Goal: Task Accomplishment & Management: Use online tool/utility

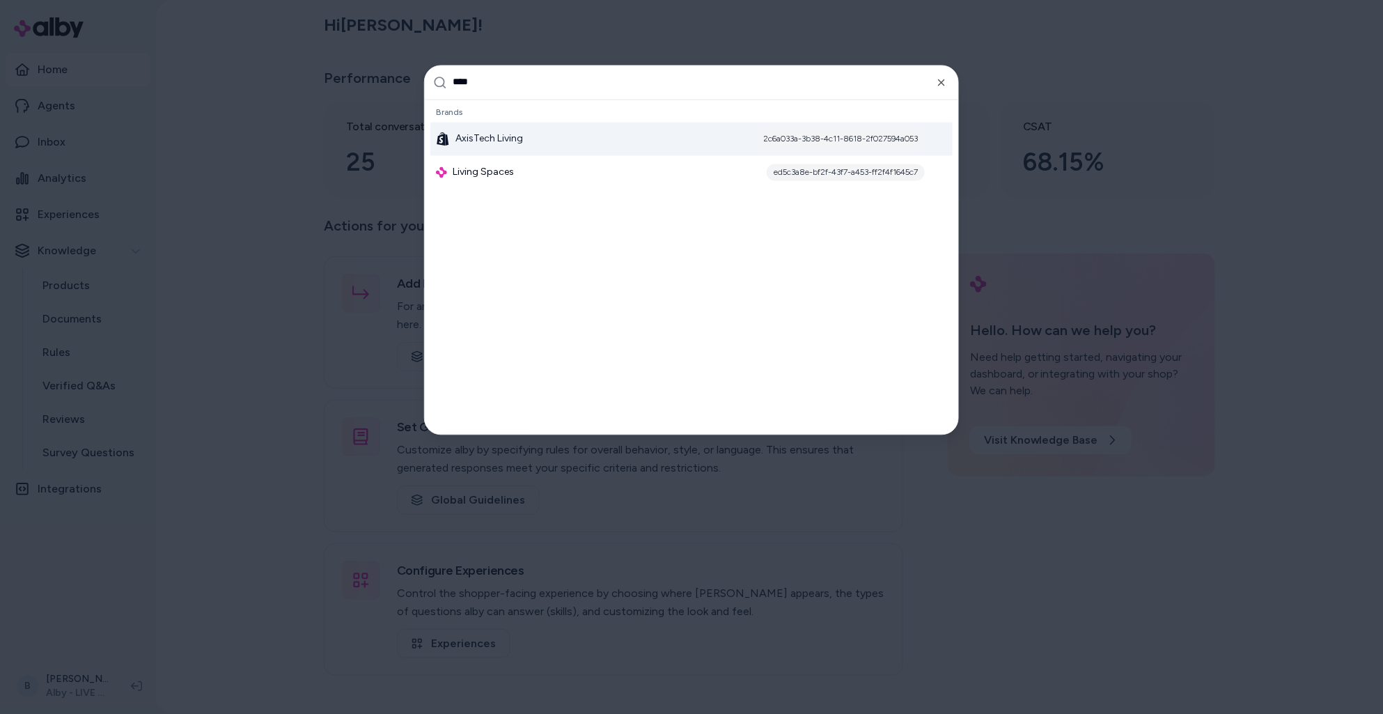
type input "*****"
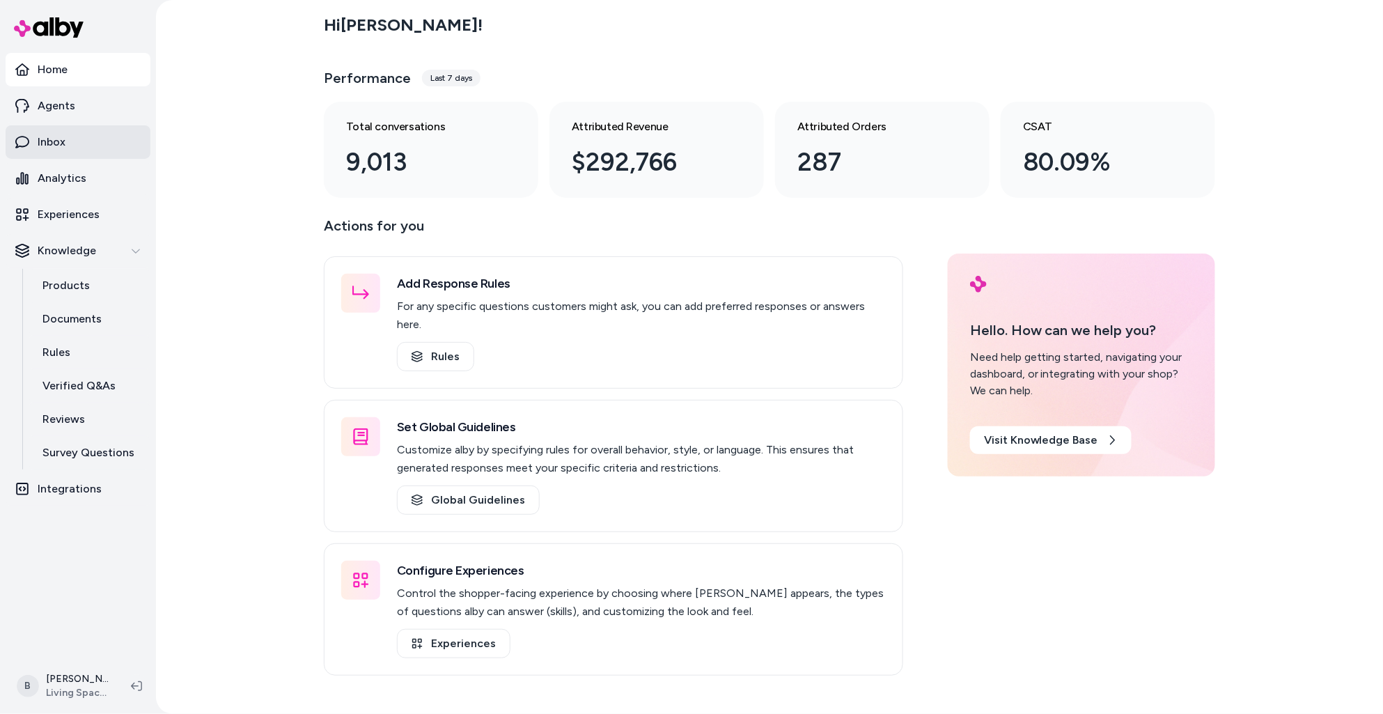
click at [53, 137] on p "Inbox" at bounding box center [52, 142] width 28 height 17
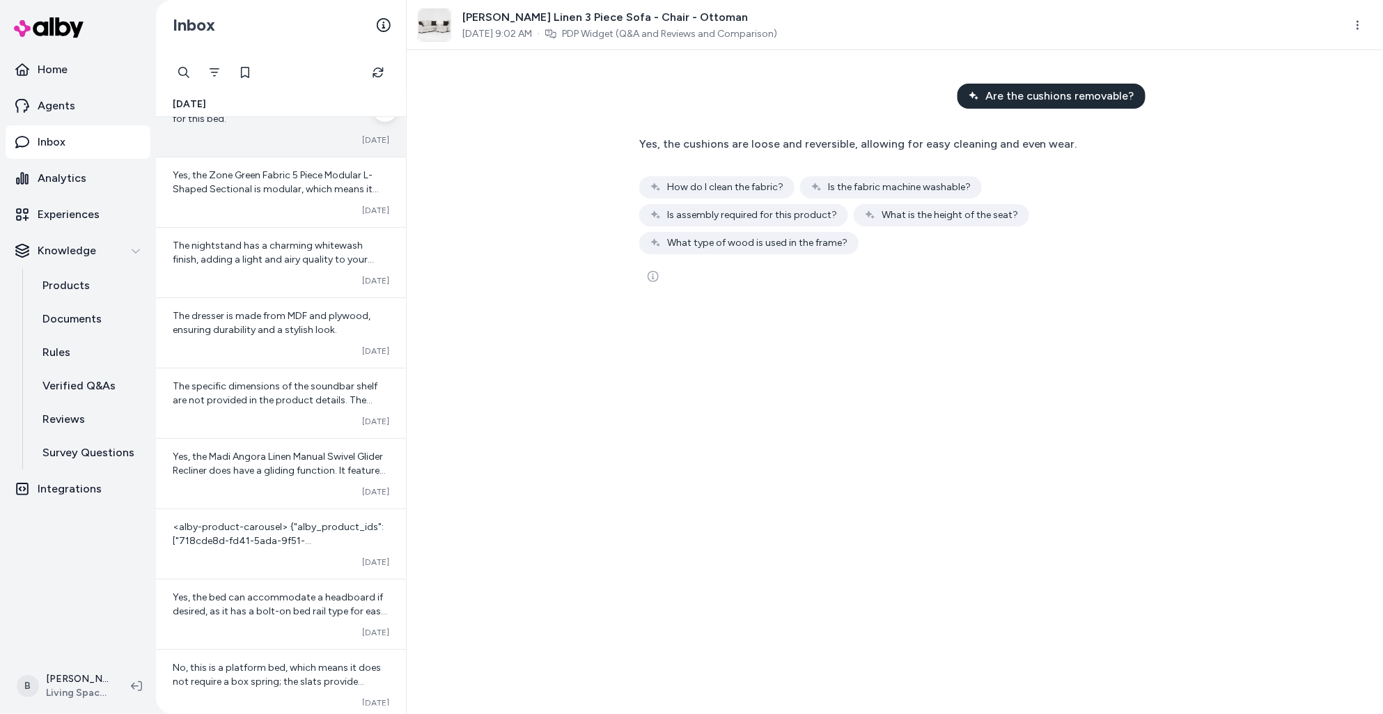
scroll to position [295, 0]
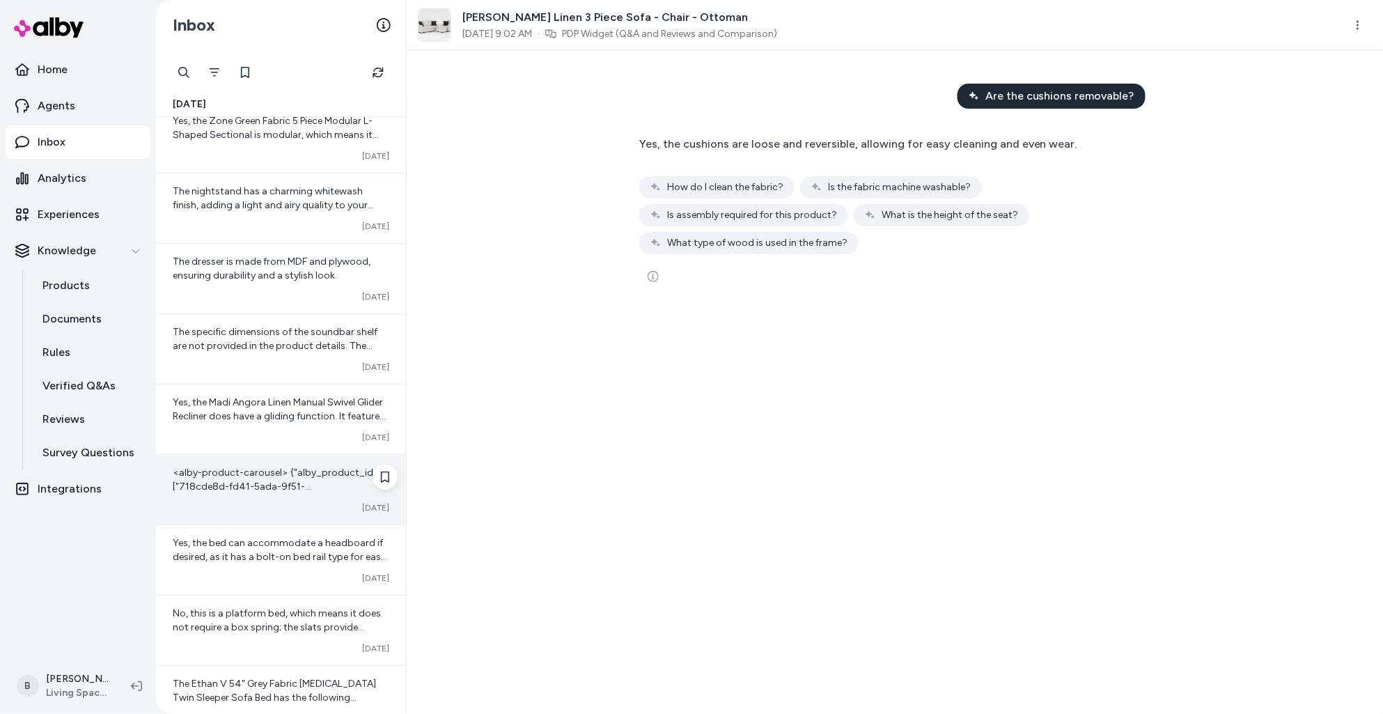
click at [252, 481] on span "<alby-product-carousel> {"alby_product_ids":["718cde8d-fd41-5ada-9f51-2b53d364c…" at bounding box center [280, 597] width 215 height 262
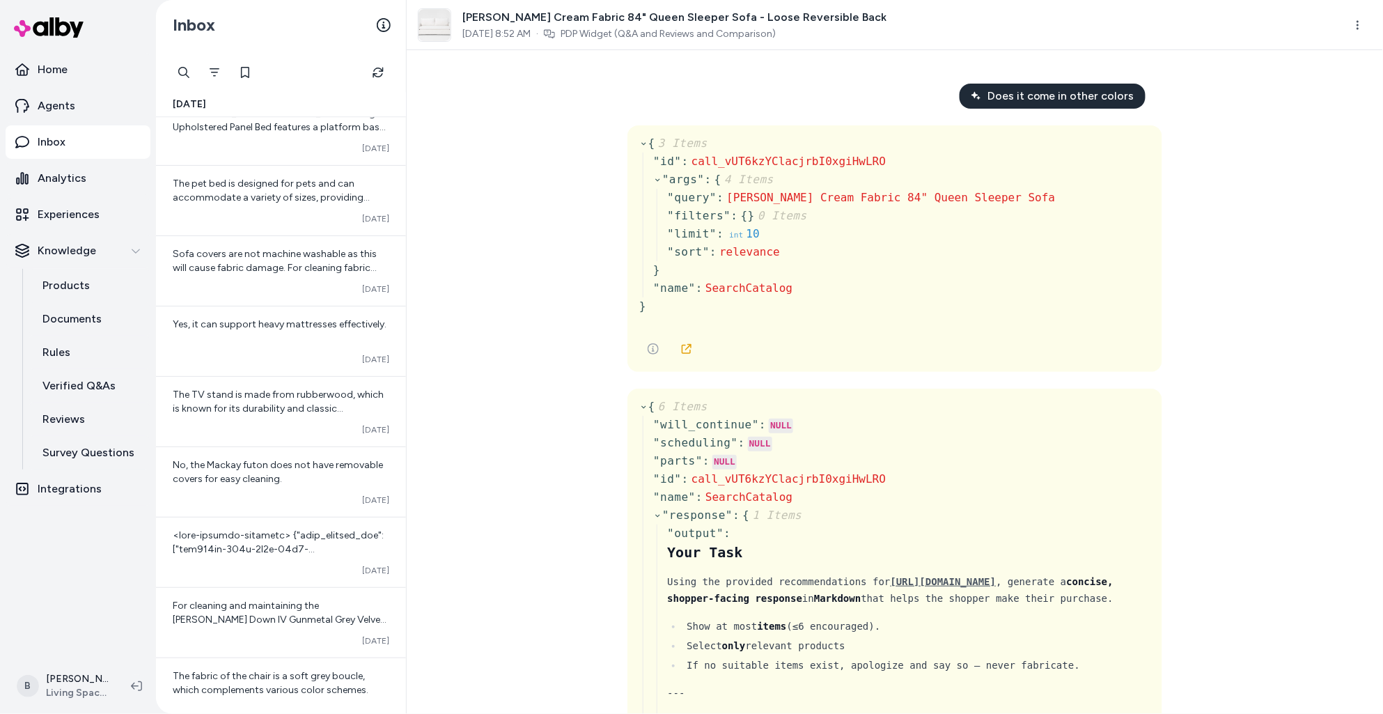
scroll to position [1314, 0]
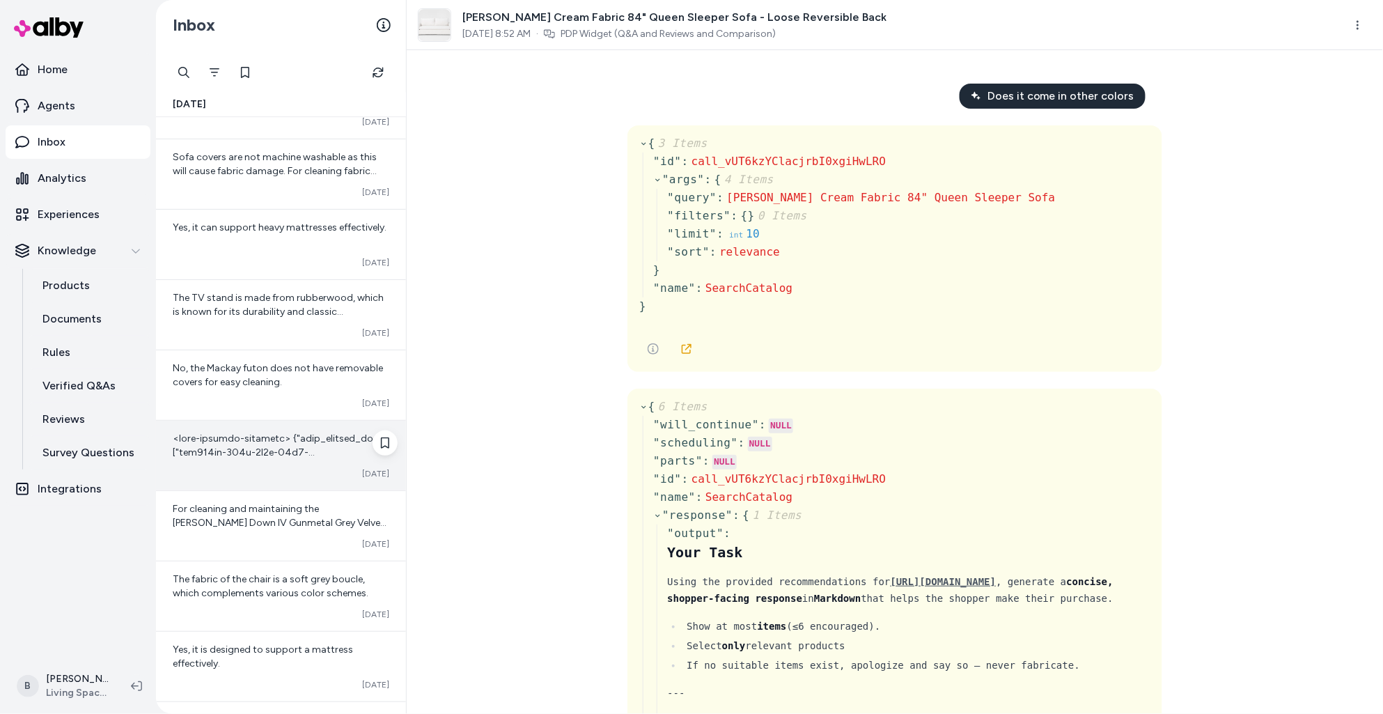
click at [258, 429] on div "Converted [DATE]" at bounding box center [281, 455] width 250 height 70
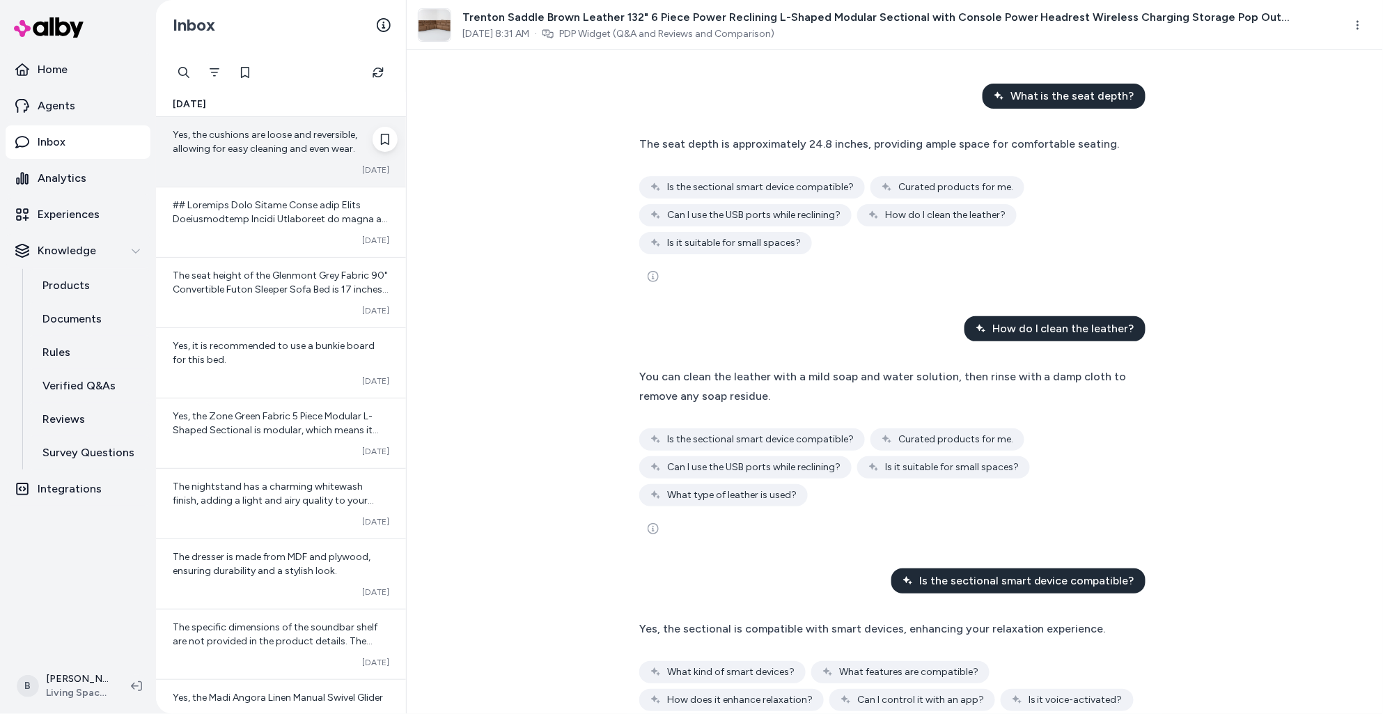
click at [226, 136] on span "Yes, the cushions are loose and reversible, allowing for easy cleaning and even…" at bounding box center [265, 142] width 184 height 26
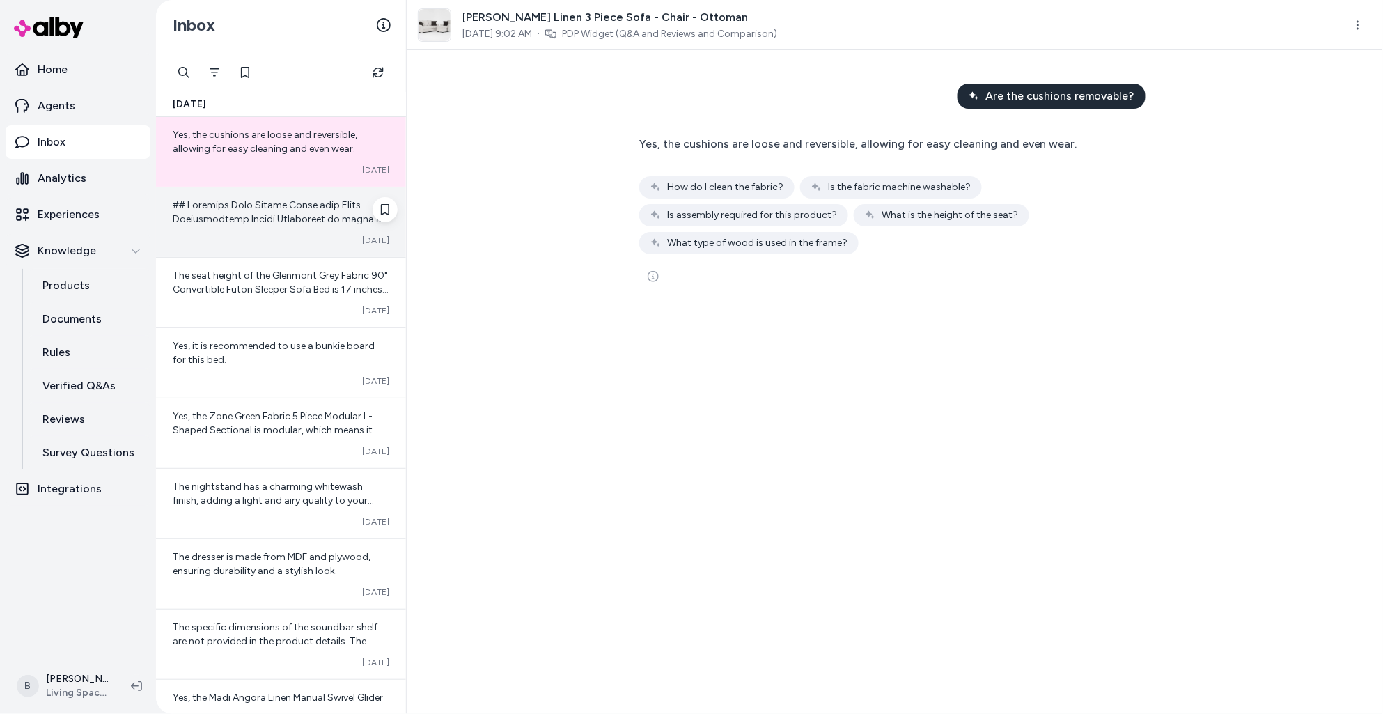
click at [253, 211] on div at bounding box center [281, 212] width 217 height 28
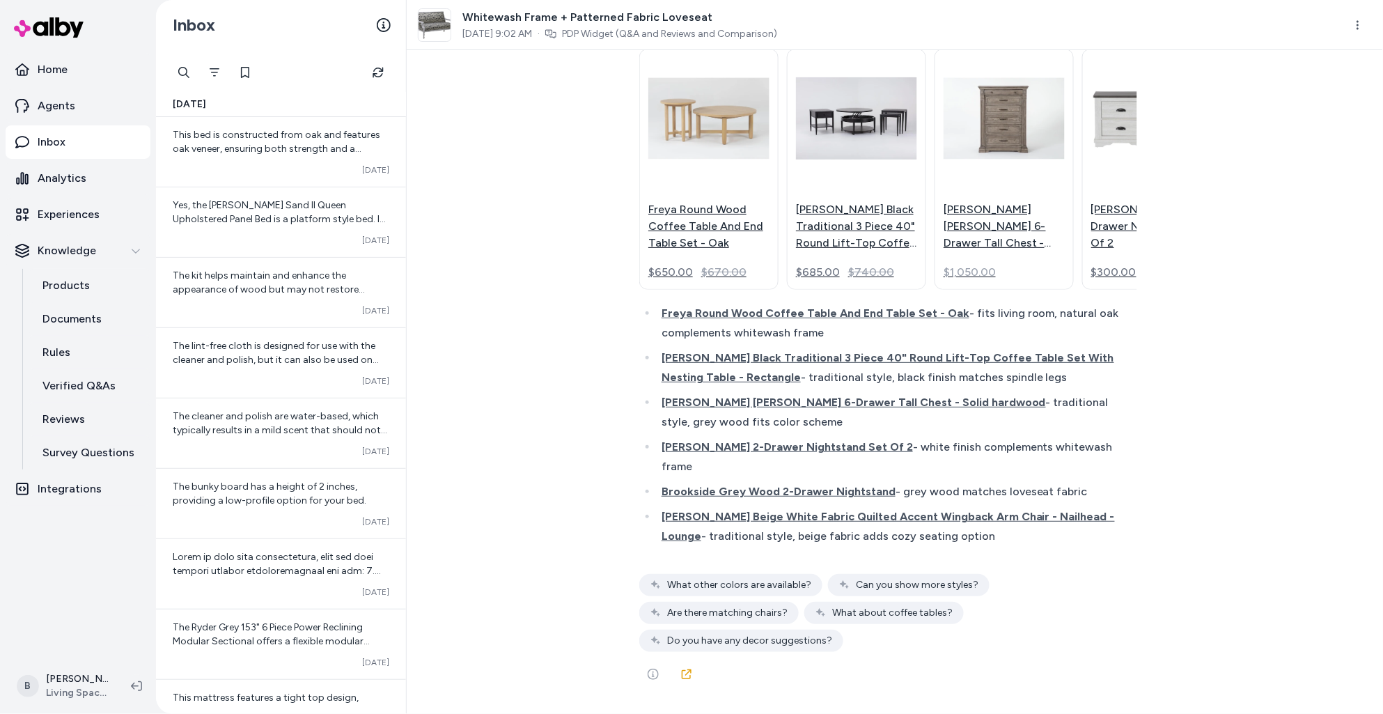
scroll to position [20171, 0]
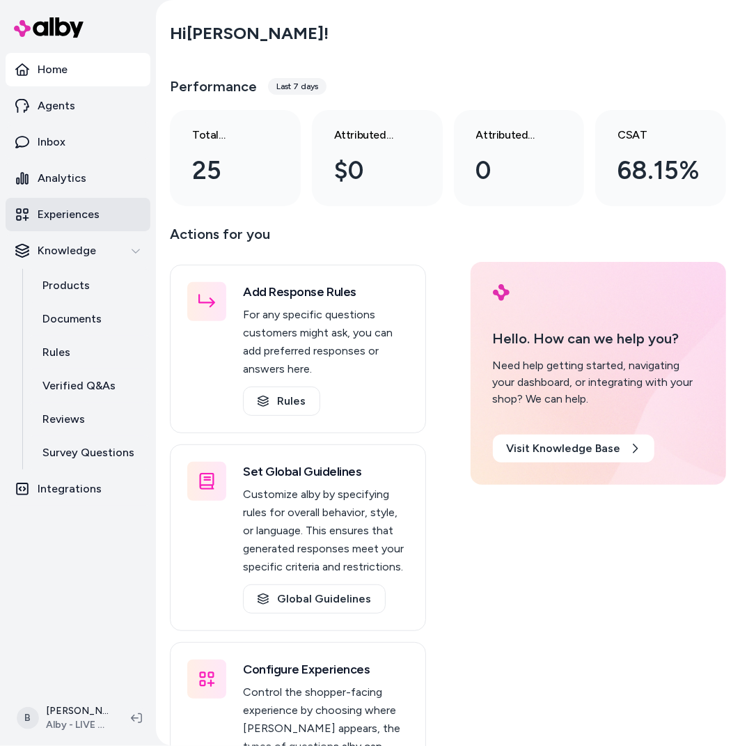
click at [65, 221] on p "Experiences" at bounding box center [69, 214] width 62 height 17
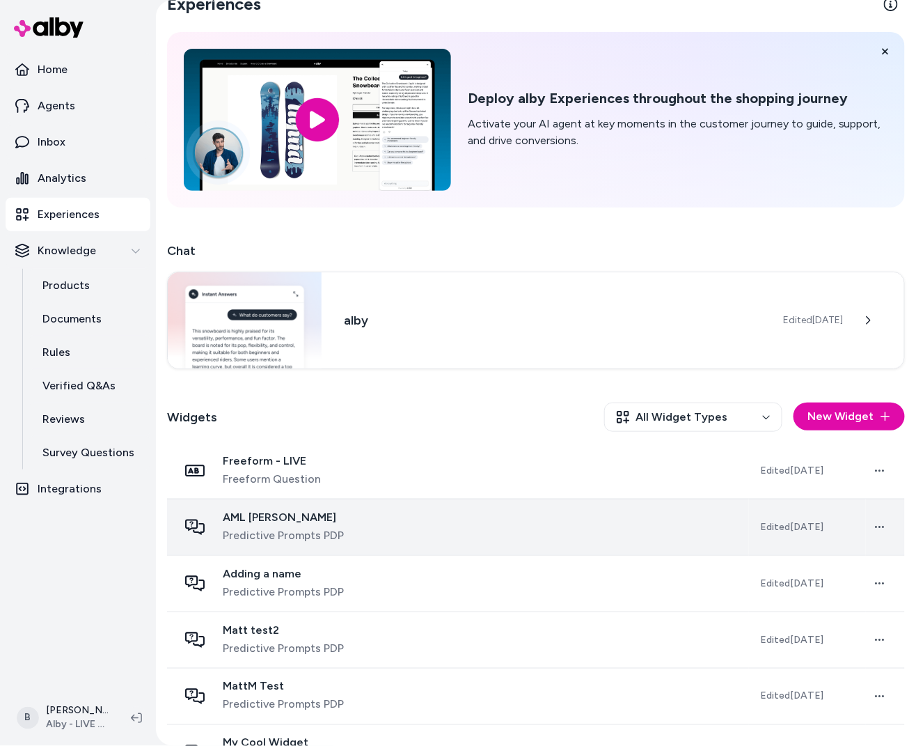
scroll to position [25, 0]
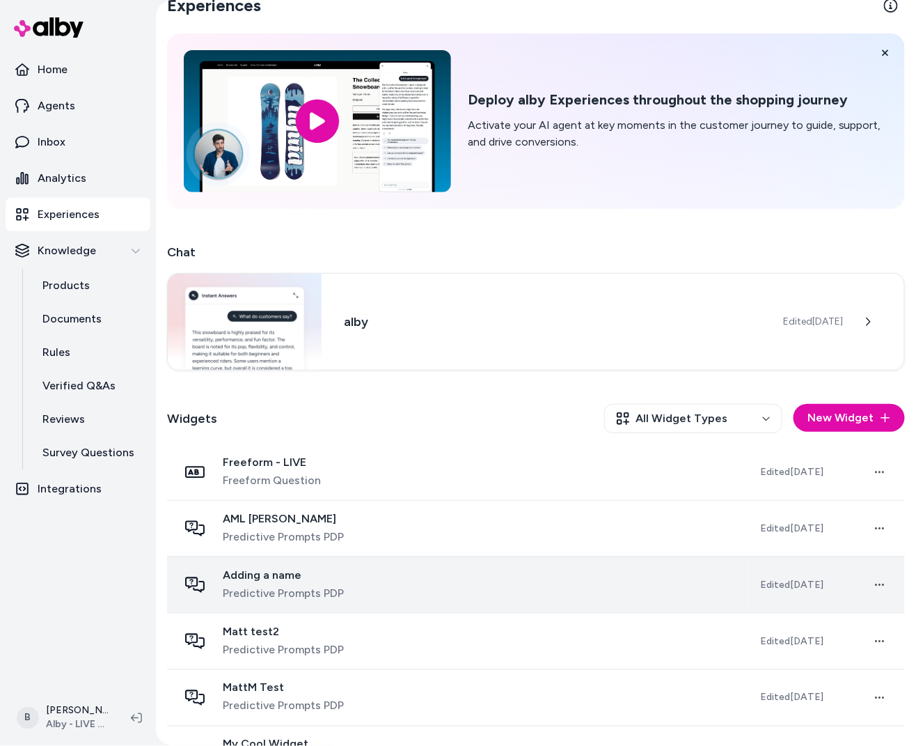
click at [317, 588] on span "Predictive Prompts PDP" at bounding box center [283, 593] width 121 height 17
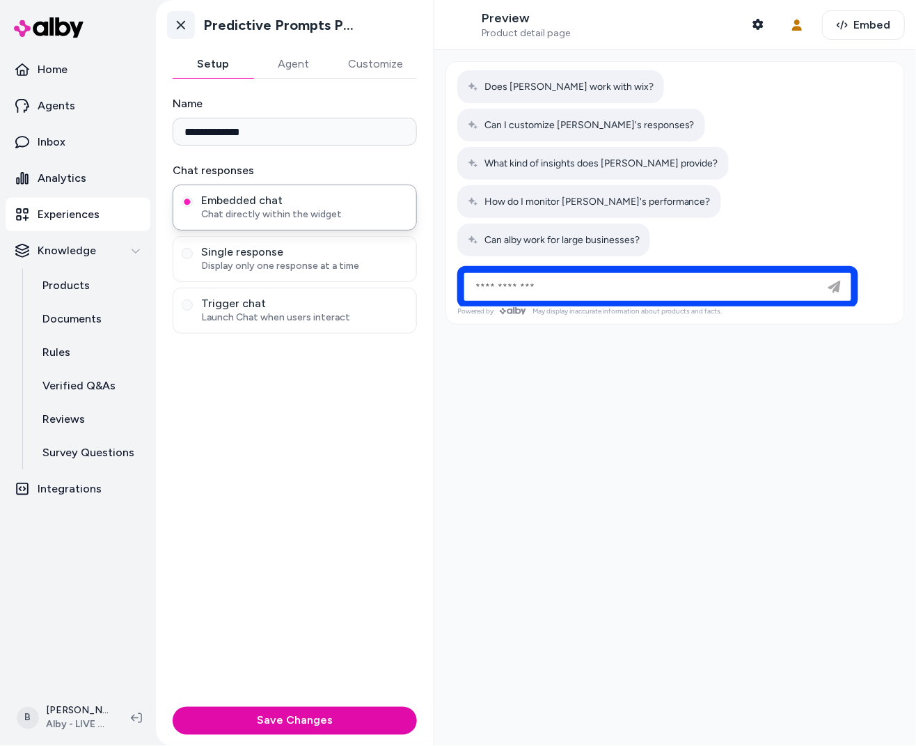
click at [179, 29] on icon at bounding box center [181, 25] width 14 height 14
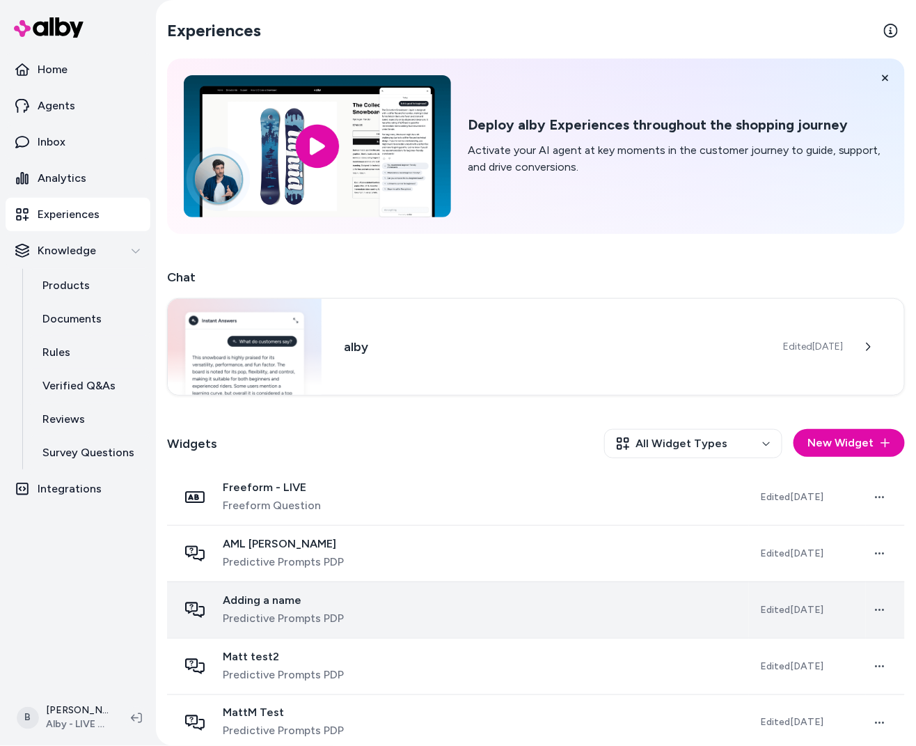
click at [320, 621] on span "Predictive Prompts PDP" at bounding box center [283, 618] width 121 height 17
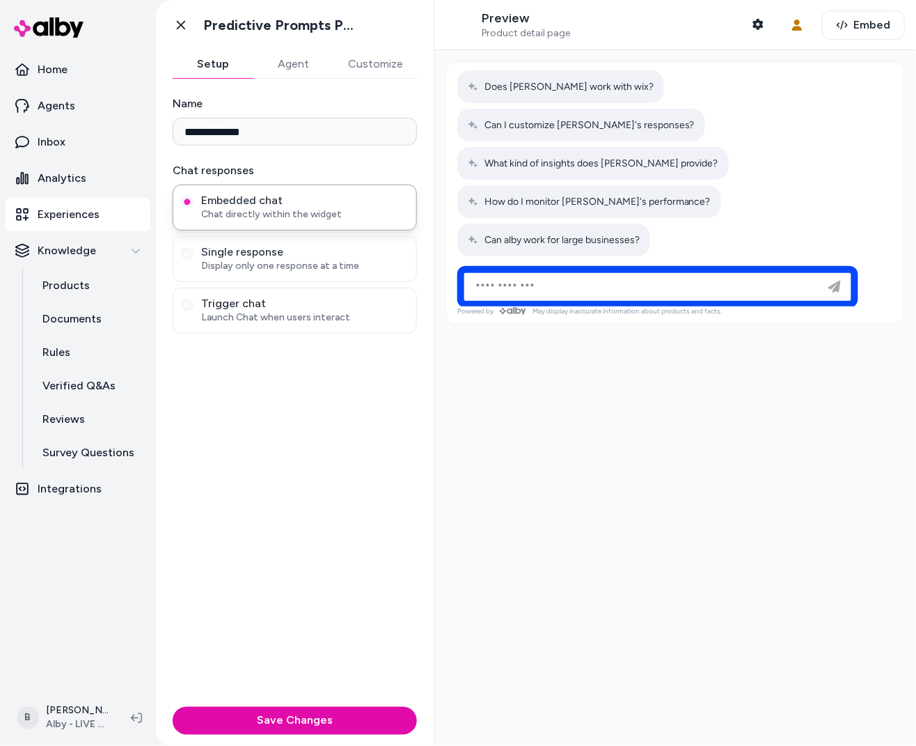
click at [301, 63] on button "Agent" at bounding box center [293, 64] width 81 height 28
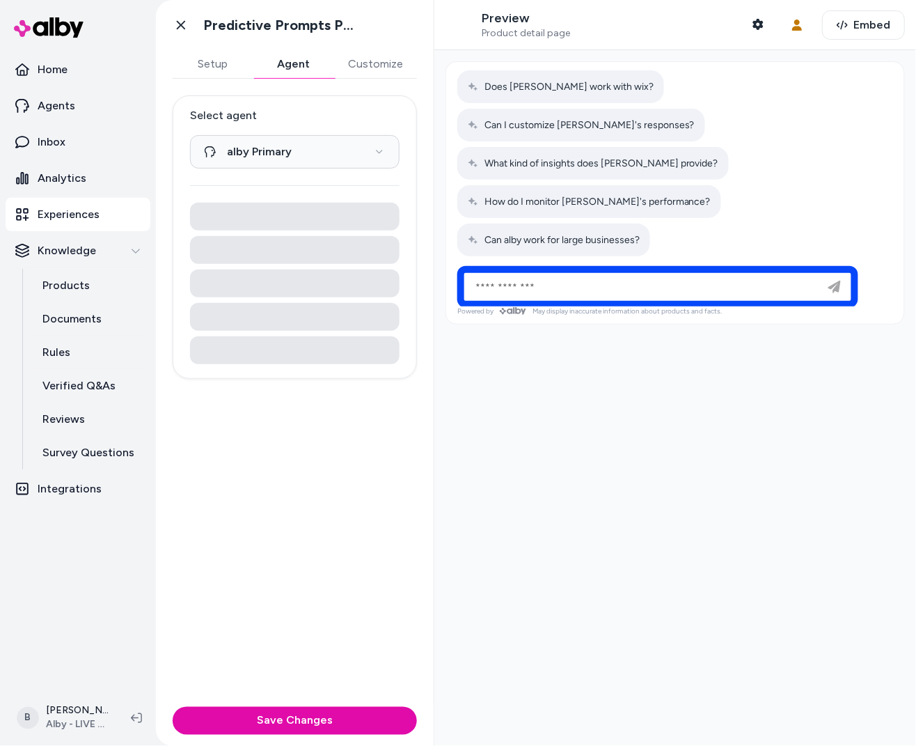
click at [384, 63] on button "Customize" at bounding box center [375, 64] width 83 height 28
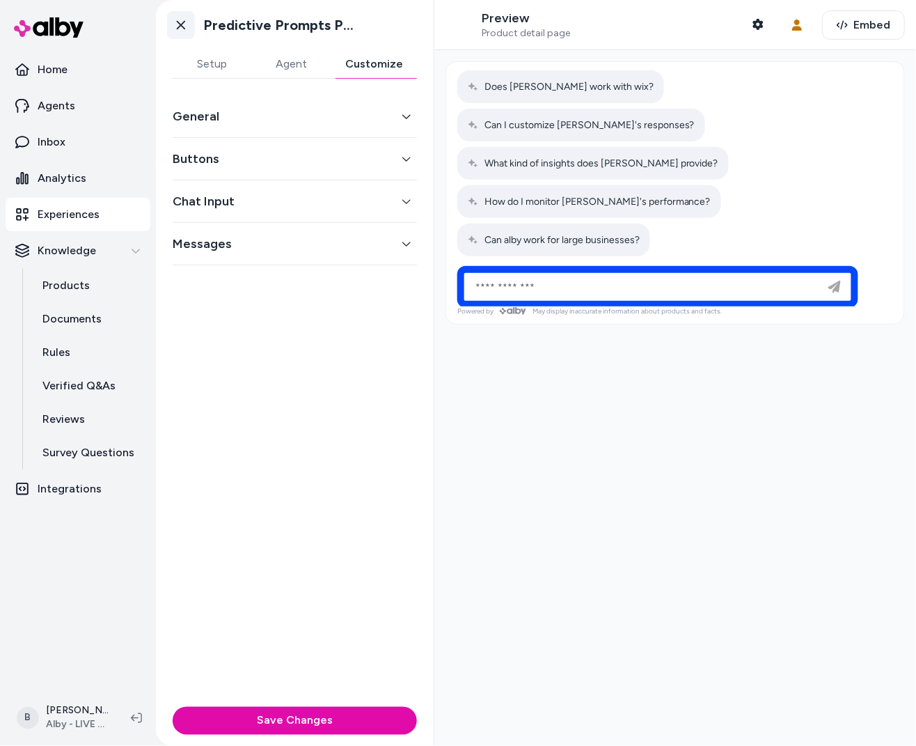
click at [180, 25] on icon at bounding box center [181, 25] width 8 height 9
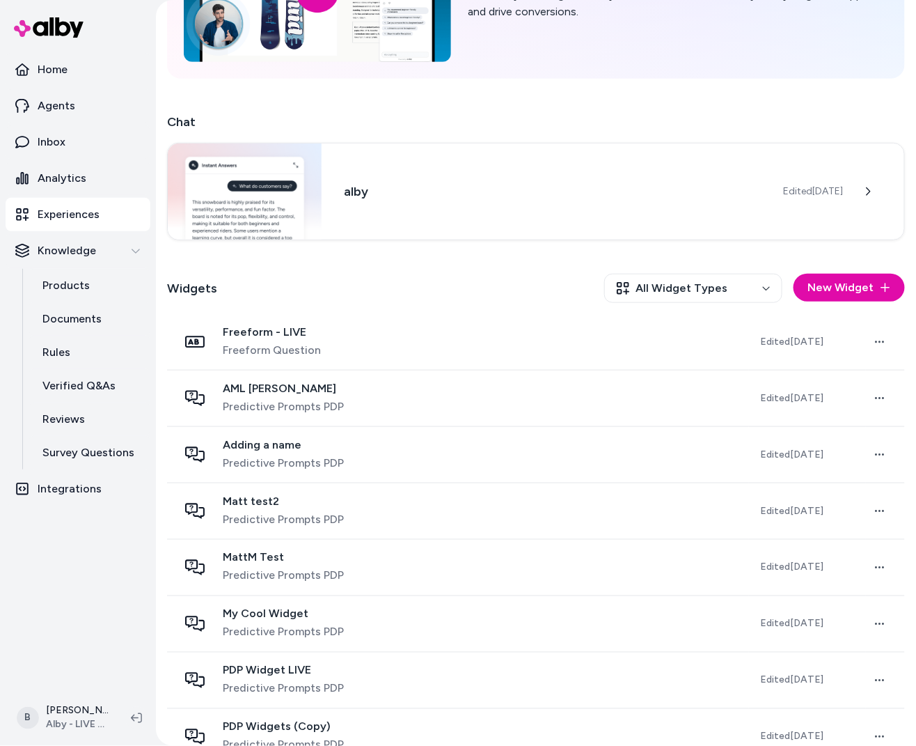
scroll to position [242, 0]
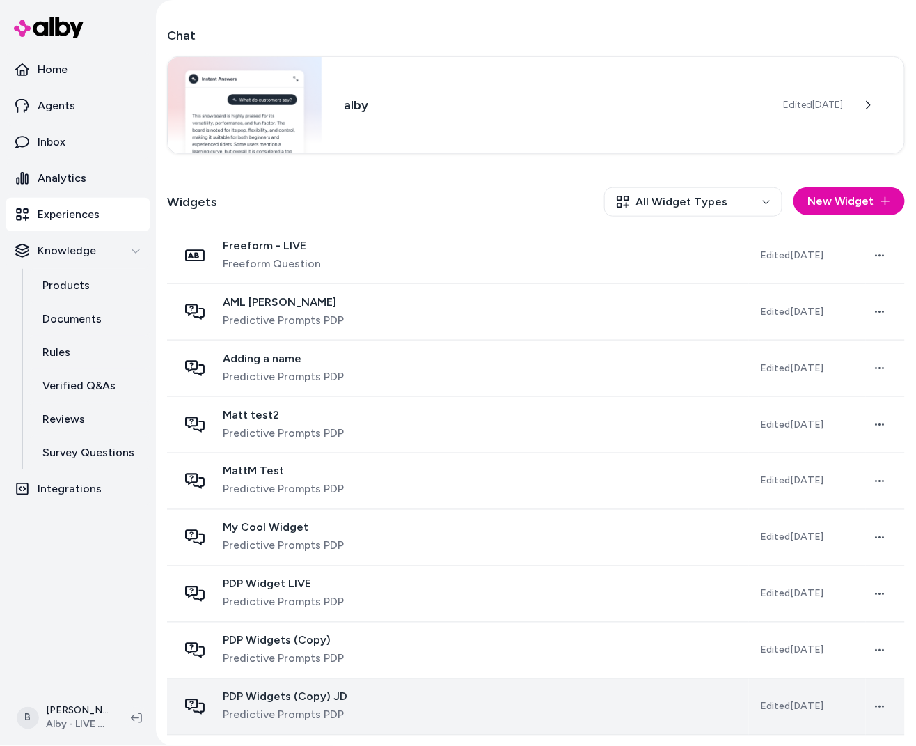
click at [330, 704] on div "PDP Widgets (Copy) JD Predictive Prompts PDP" at bounding box center [285, 706] width 125 height 33
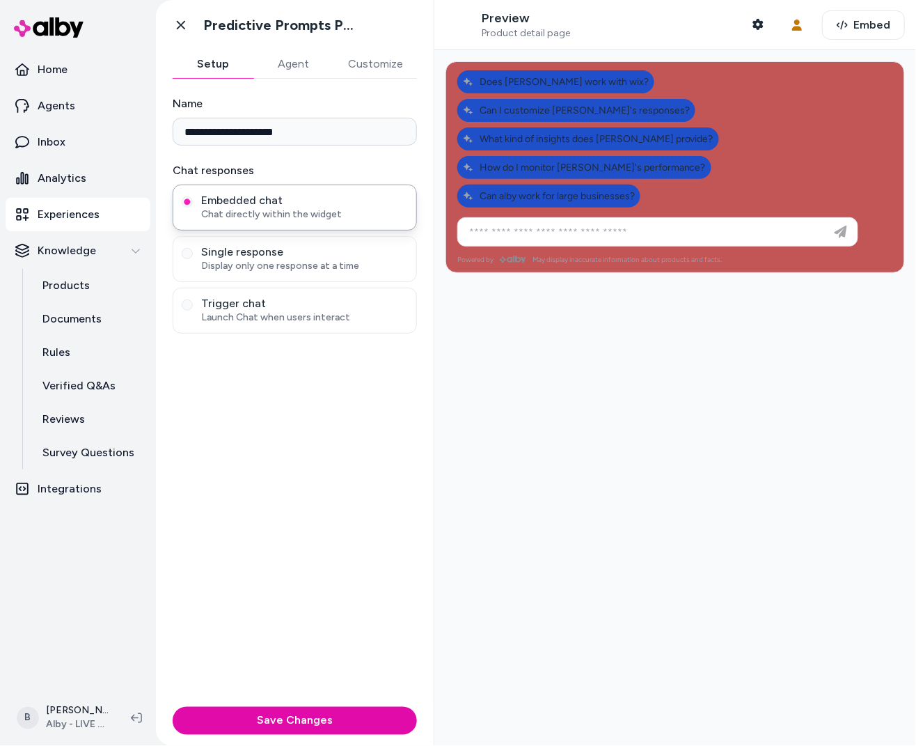
click at [361, 68] on button "Customize" at bounding box center [375, 64] width 83 height 28
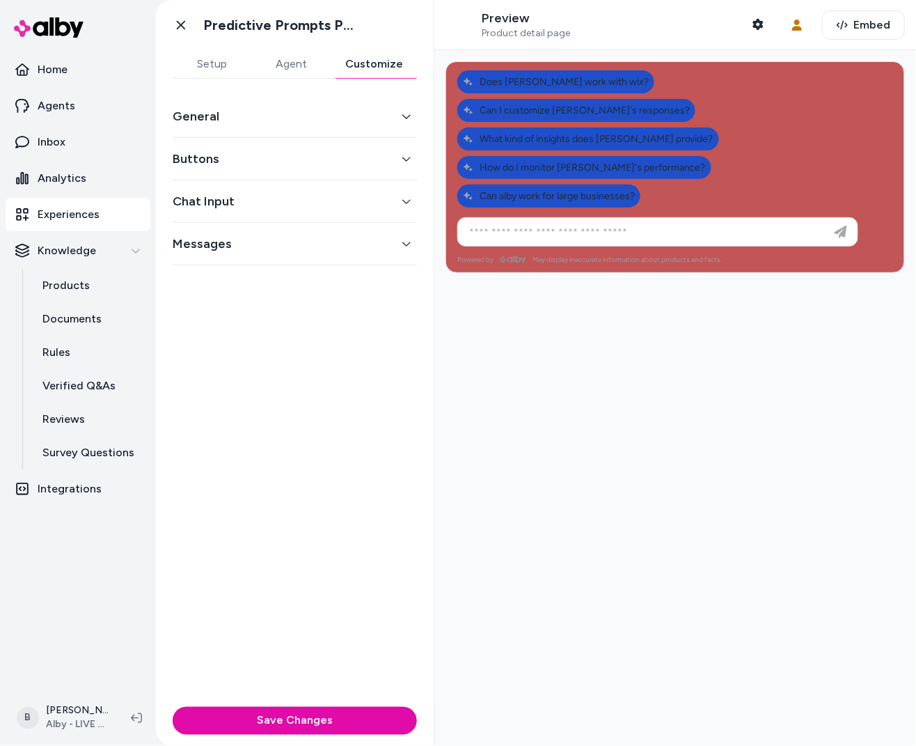
click at [331, 109] on button "General" at bounding box center [295, 116] width 244 height 19
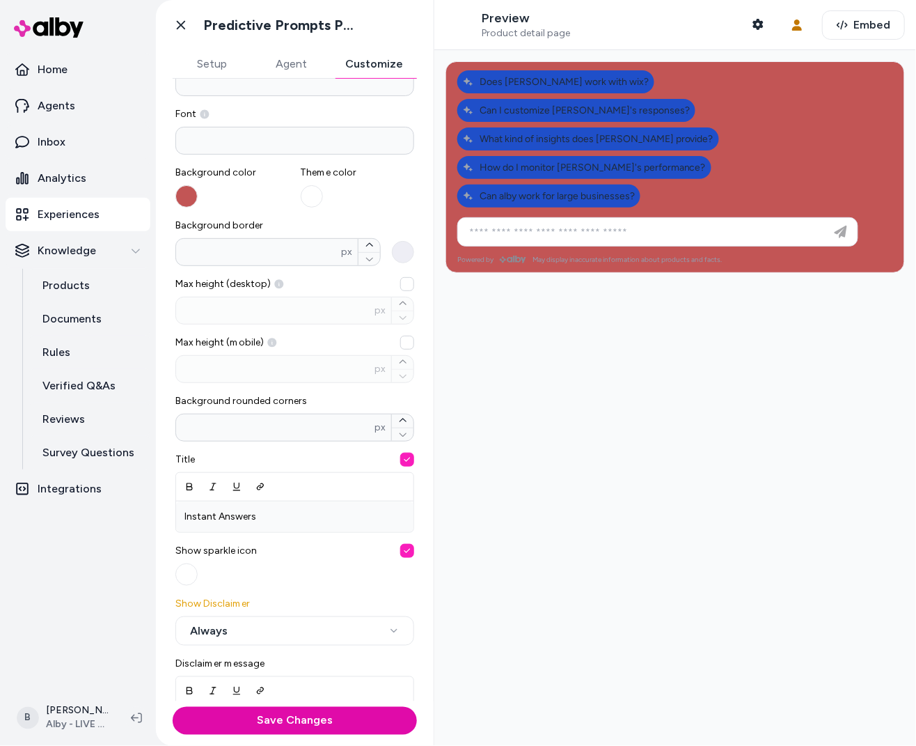
scroll to position [92, 0]
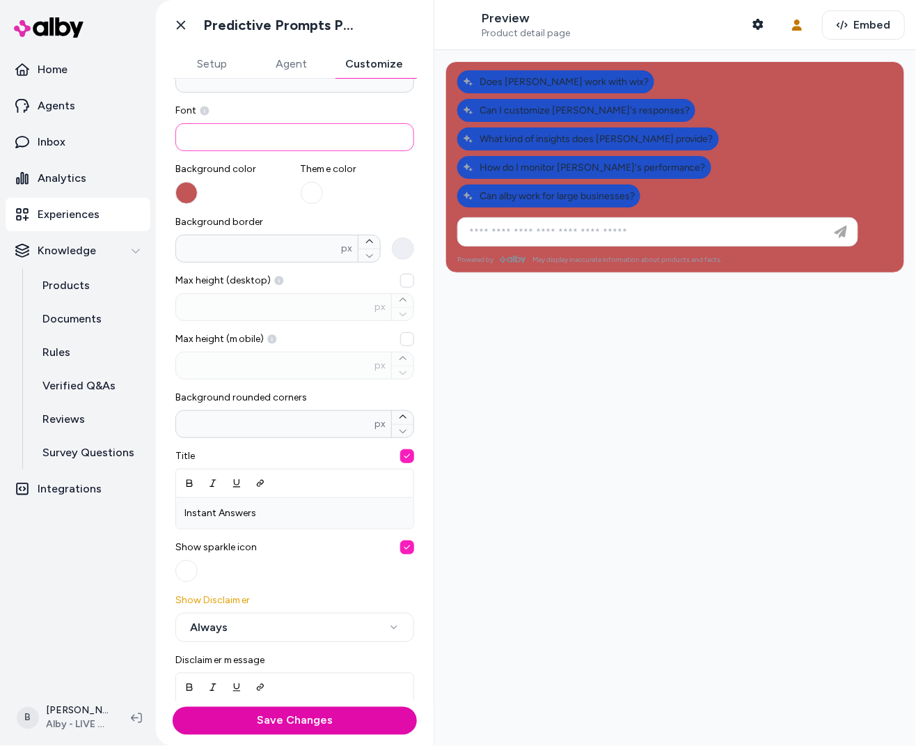
click at [347, 137] on input at bounding box center [294, 137] width 239 height 28
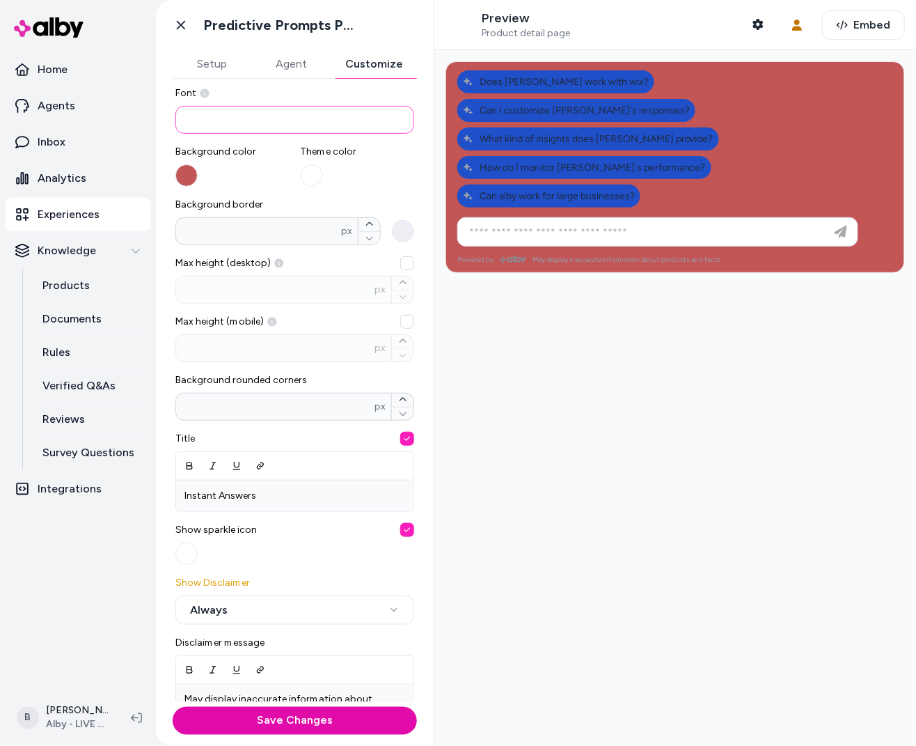
scroll to position [330, 0]
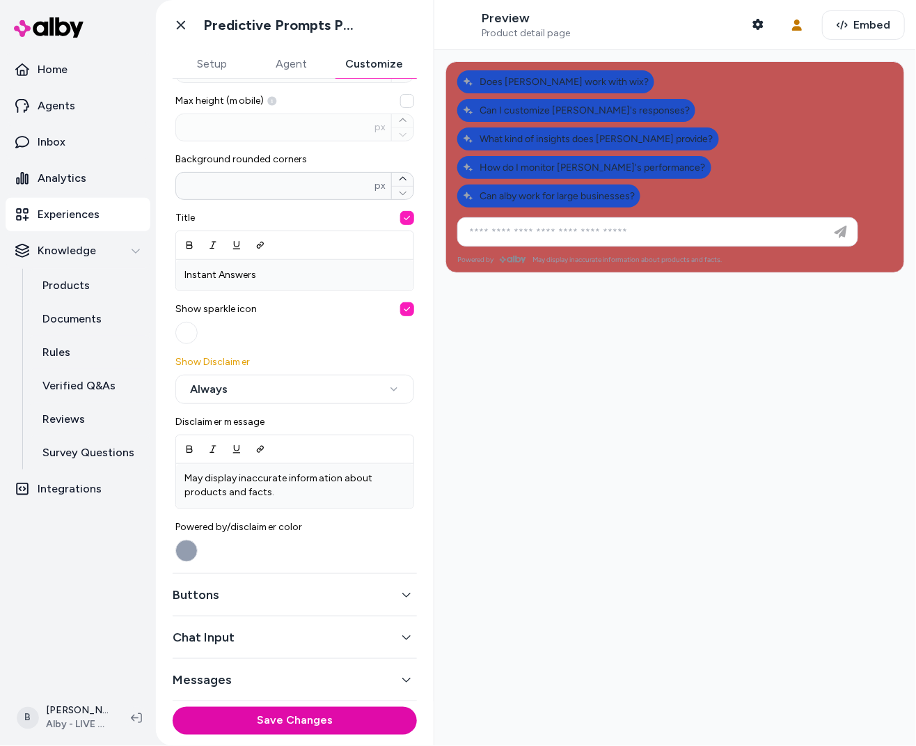
click at [368, 597] on button "Buttons" at bounding box center [295, 594] width 244 height 19
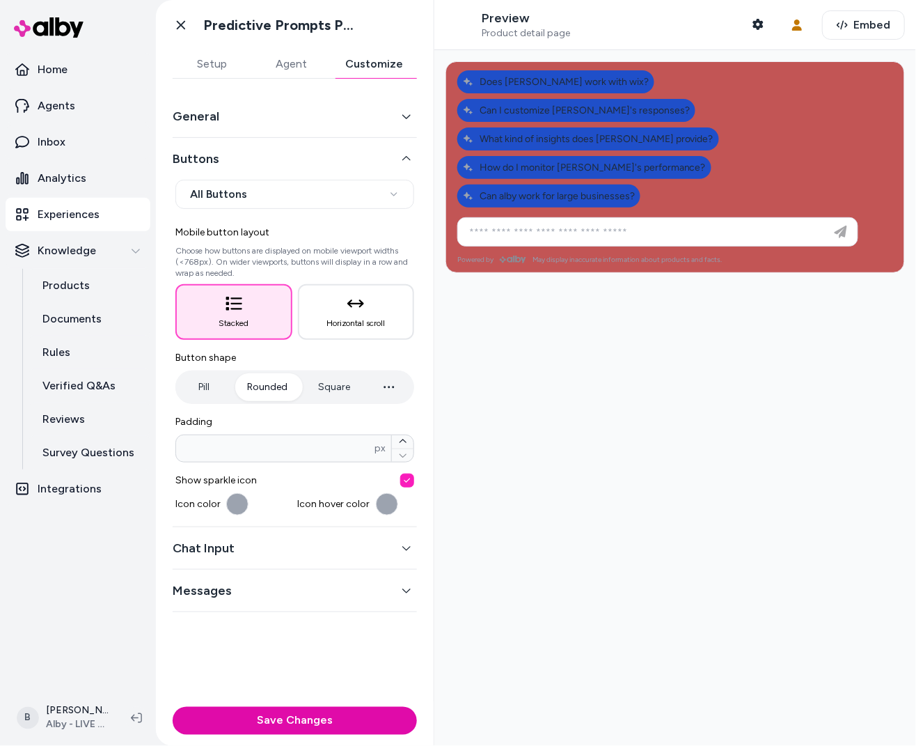
click at [411, 554] on button "Chat Input" at bounding box center [295, 547] width 244 height 19
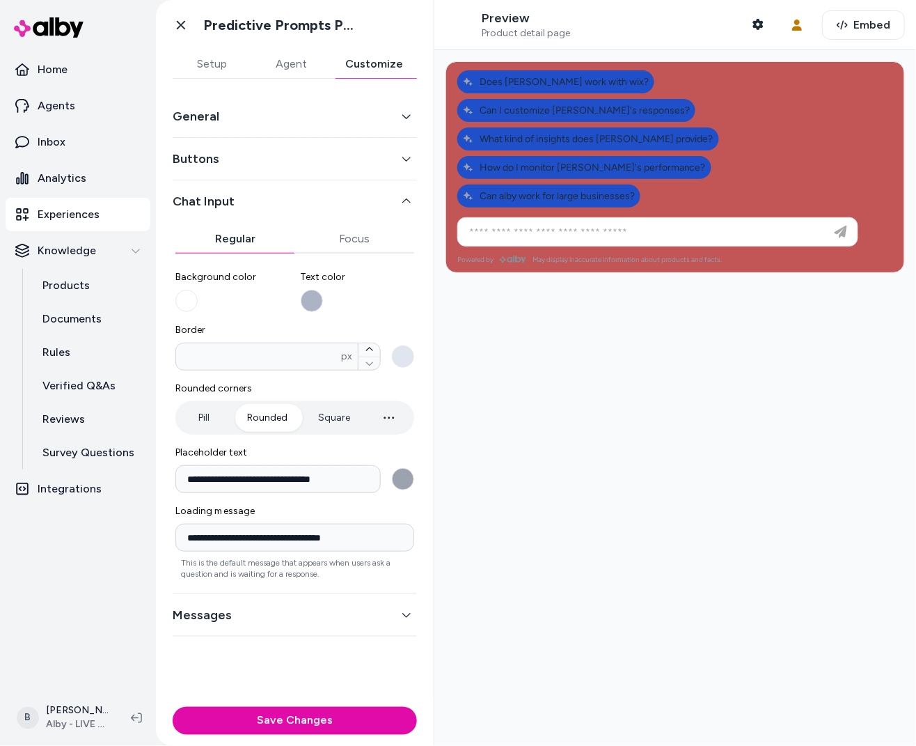
click at [398, 617] on button "Messages" at bounding box center [295, 614] width 244 height 19
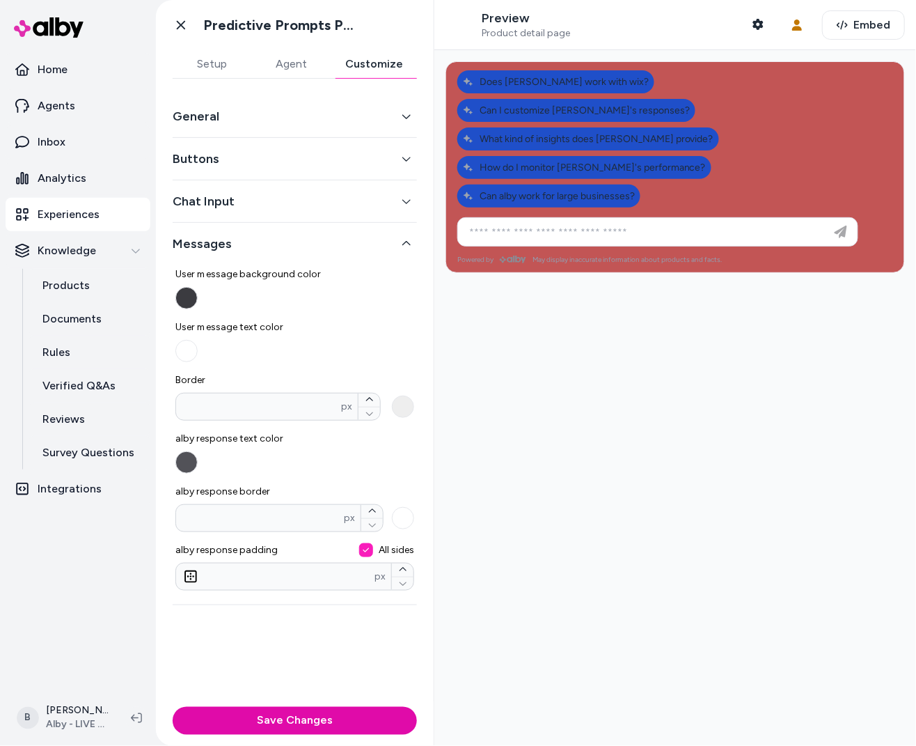
click at [274, 206] on button "Chat Input" at bounding box center [295, 200] width 244 height 19
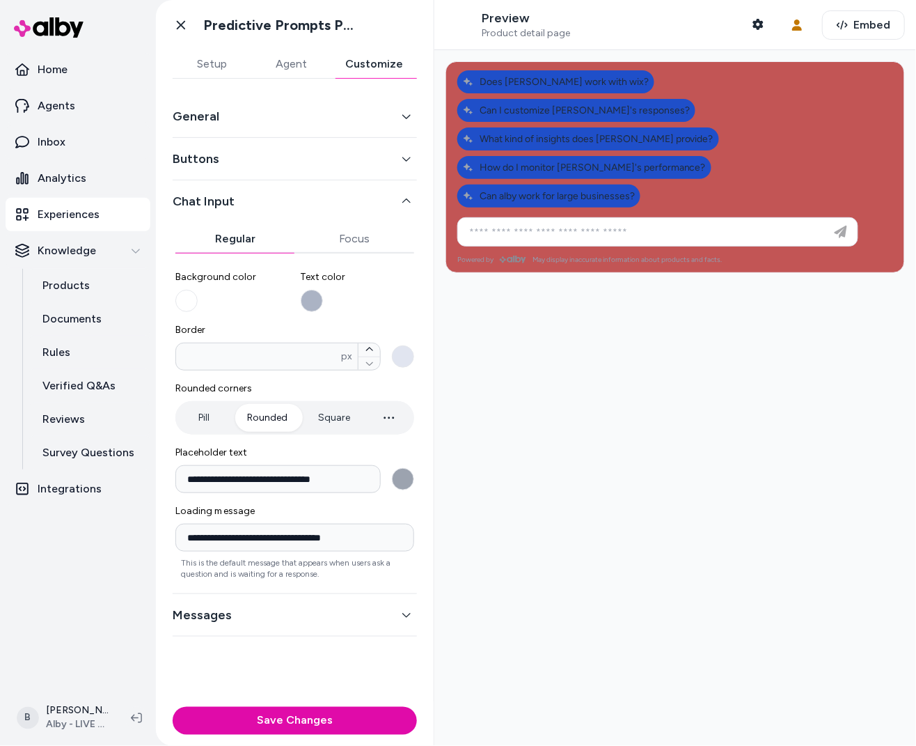
click at [260, 214] on div "Regular Focus" at bounding box center [294, 234] width 239 height 40
click at [254, 200] on button "Chat Input" at bounding box center [295, 200] width 244 height 19
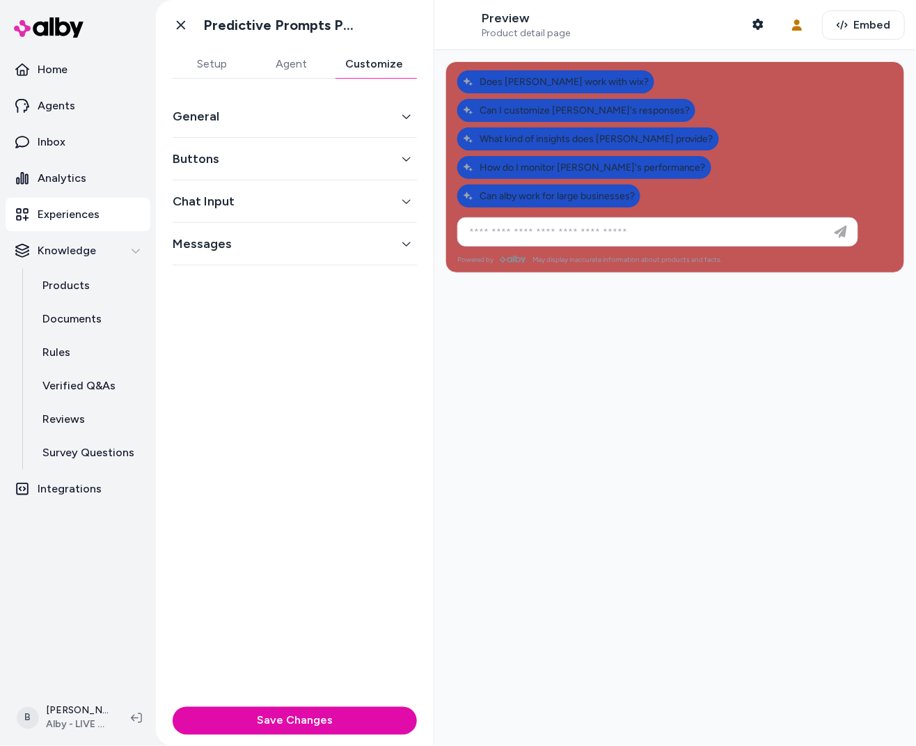
click at [234, 238] on button "Messages" at bounding box center [295, 243] width 244 height 19
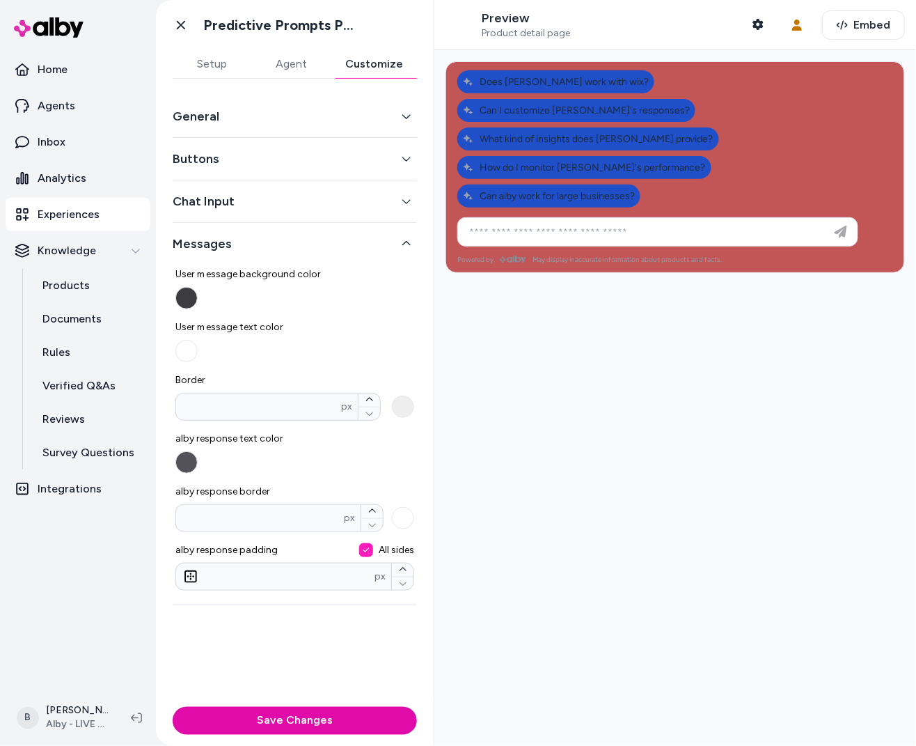
click at [247, 164] on button "Buttons" at bounding box center [295, 158] width 244 height 19
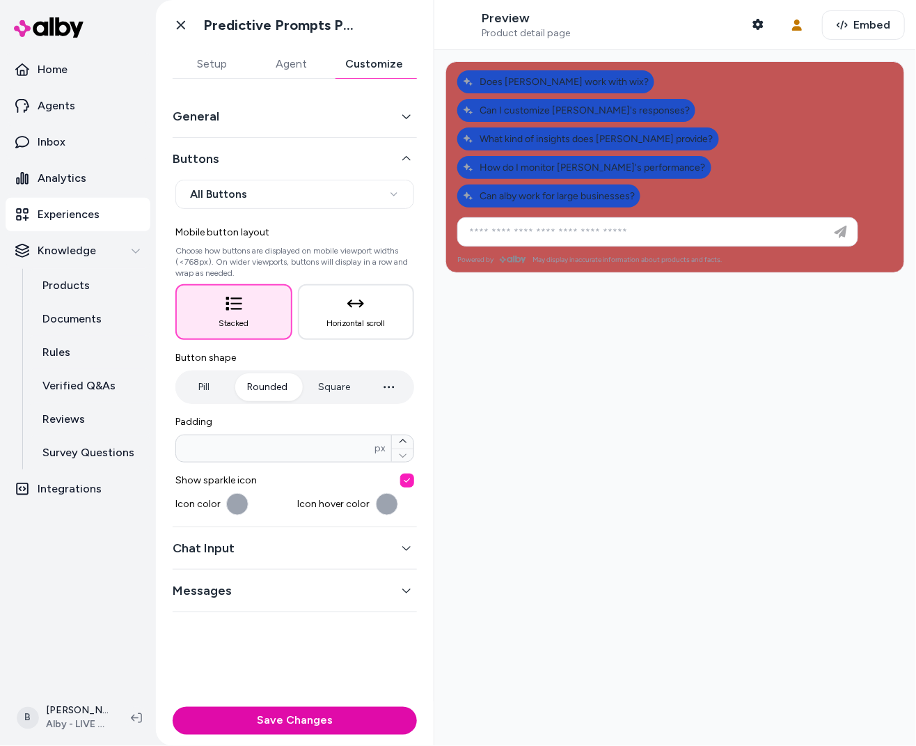
click at [212, 118] on button "General" at bounding box center [295, 116] width 244 height 19
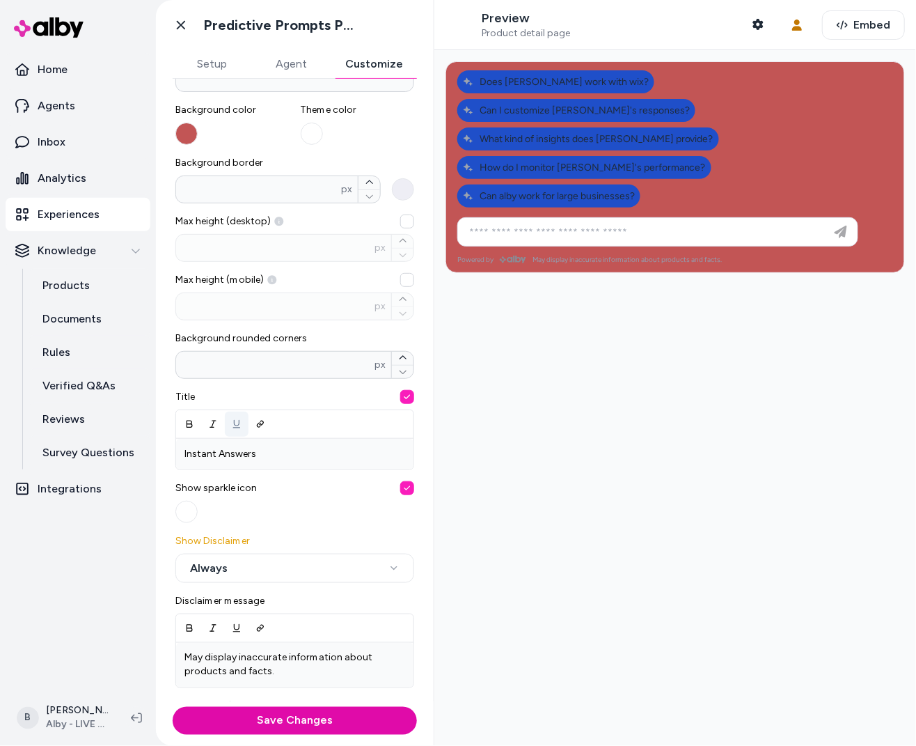
scroll to position [154, 0]
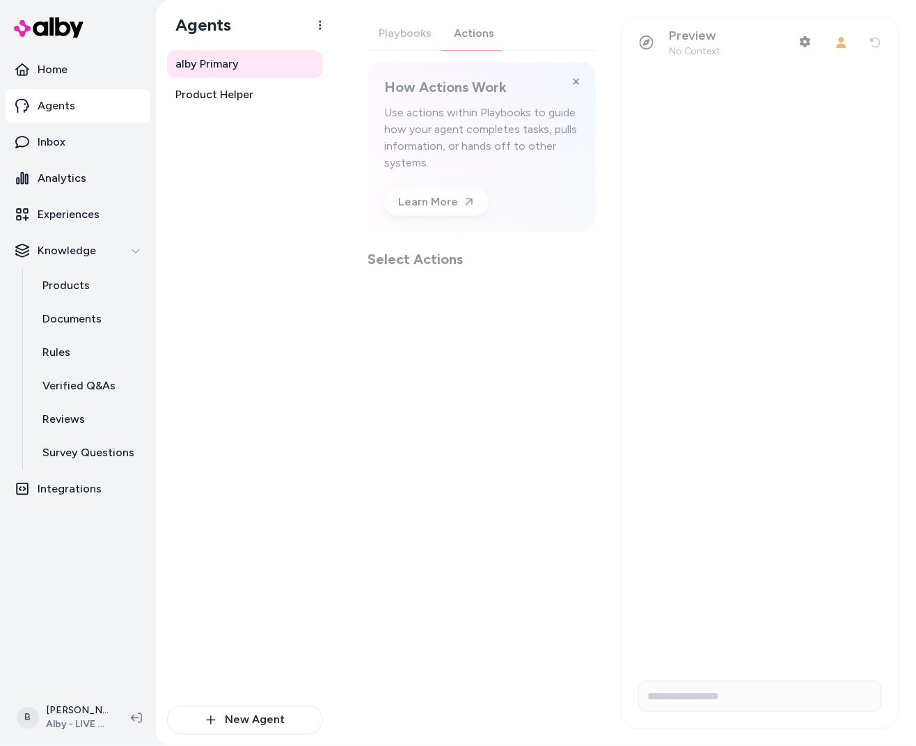
click at [470, 33] on div "Playbooks Actions How Actions Work Use actions within Playbooks to guide how yo…" at bounding box center [482, 143] width 228 height 252
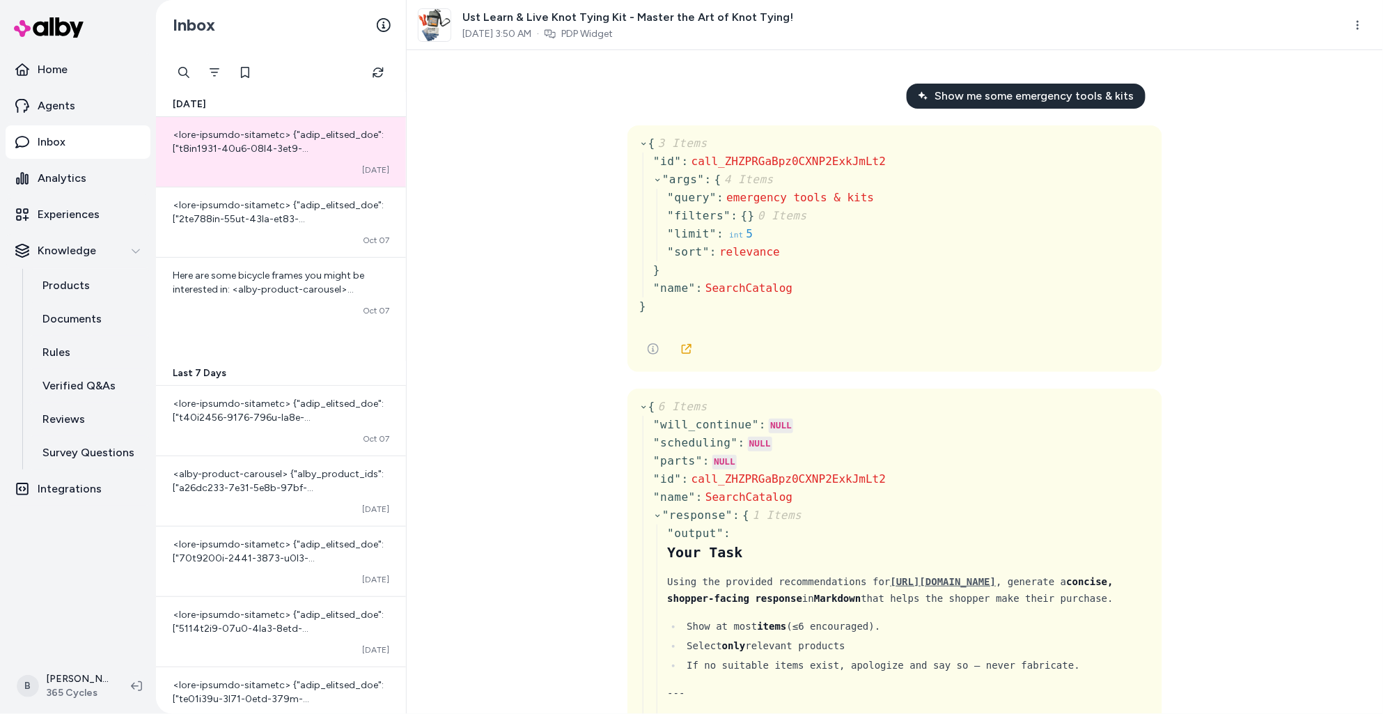
click at [599, 317] on div "Show me some emergency tools & kits { 3 Items " id " : call_ZHZPRGaBpz0CXNP2Exk…" at bounding box center [895, 381] width 976 height 663
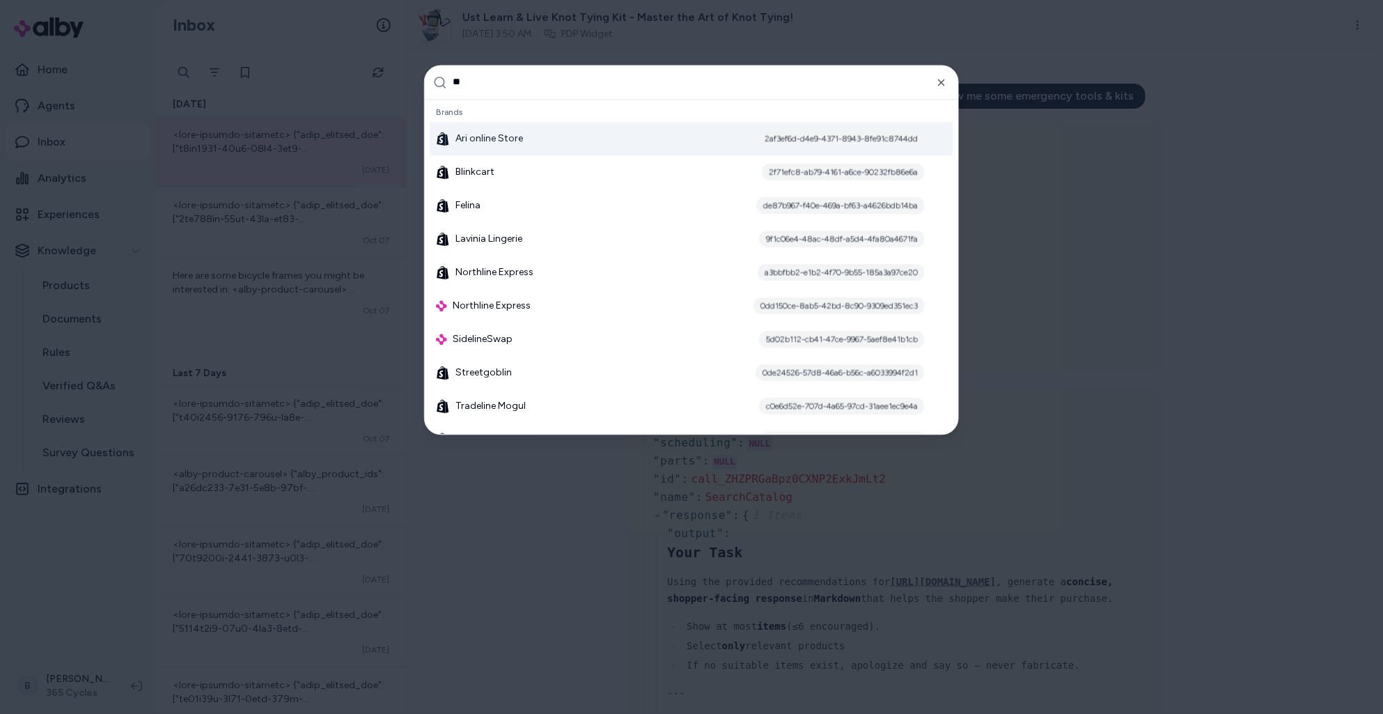
type input "***"
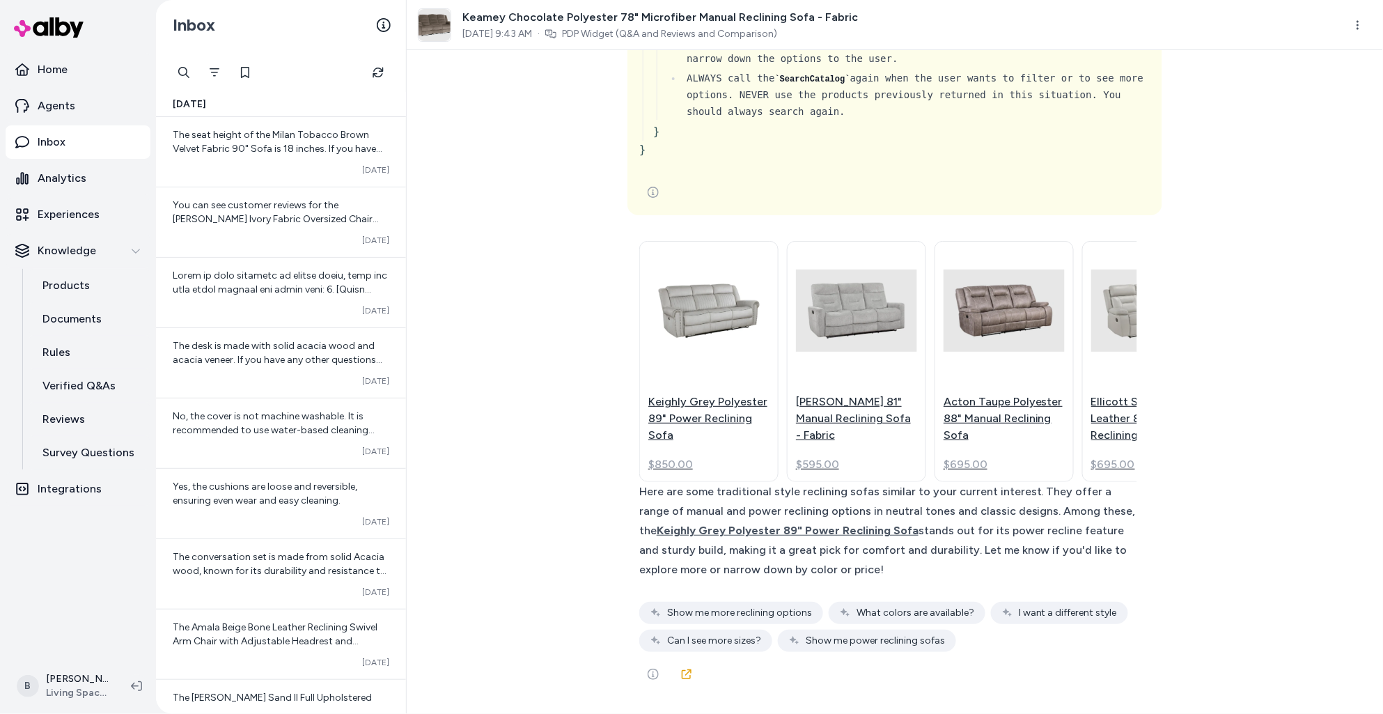
scroll to position [22065, 0]
click at [1352, 25] on html "Home Agents Inbox Analytics Experiences Knowledge Products Documents Rules Veri…" at bounding box center [691, 357] width 1383 height 714
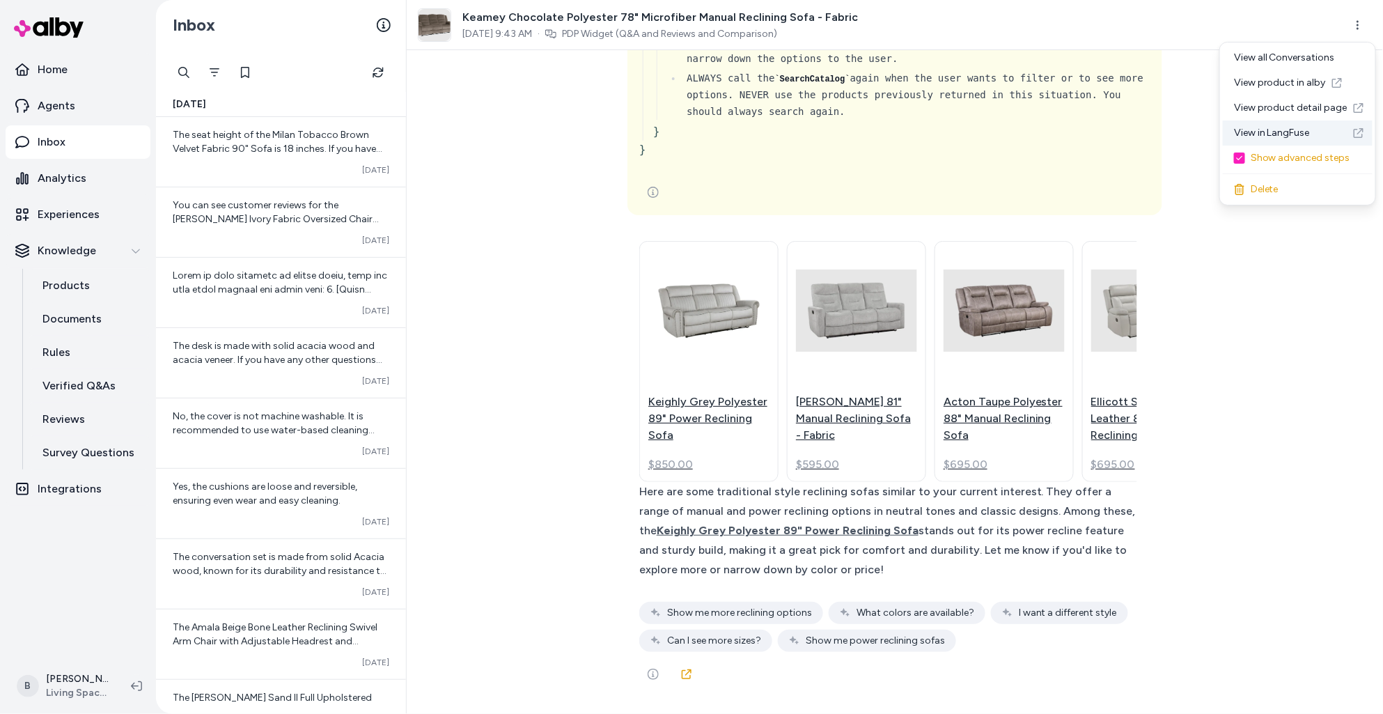
click at [1270, 135] on link "View in LangFuse" at bounding box center [1297, 132] width 150 height 25
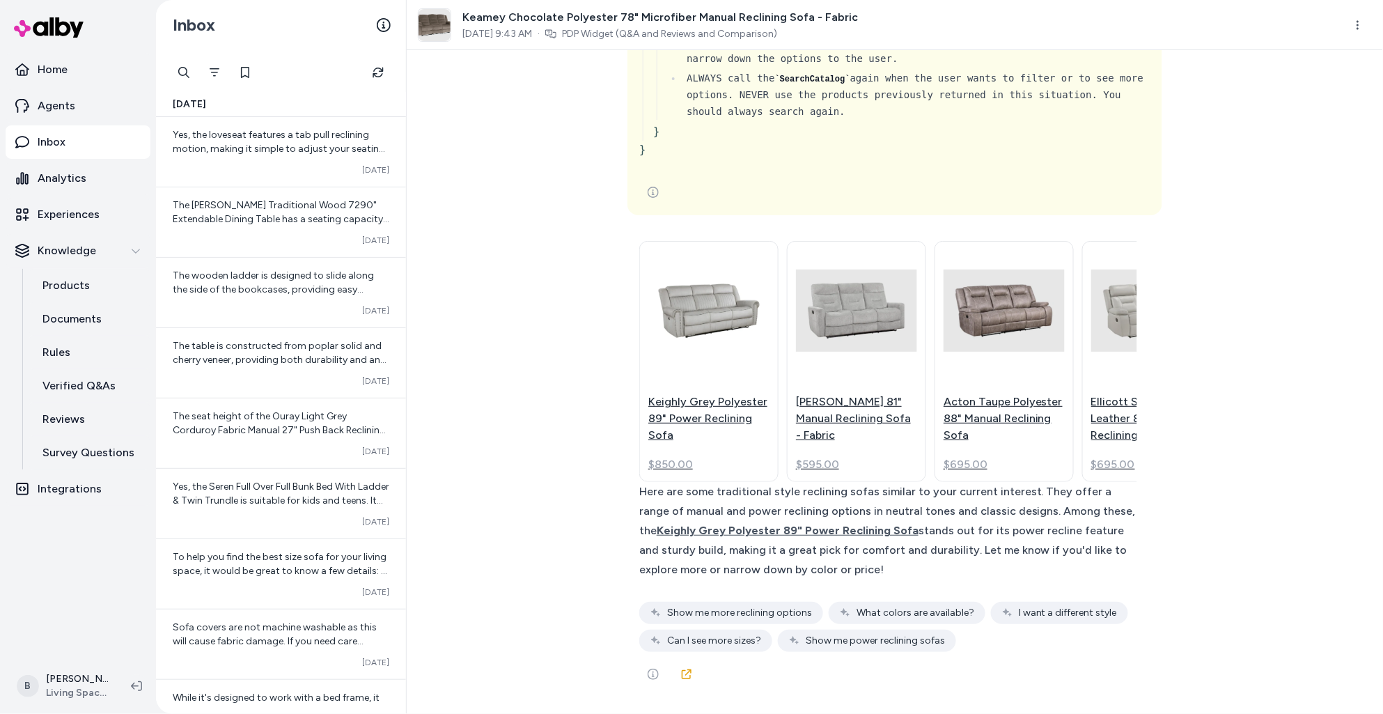
scroll to position [22950, 0]
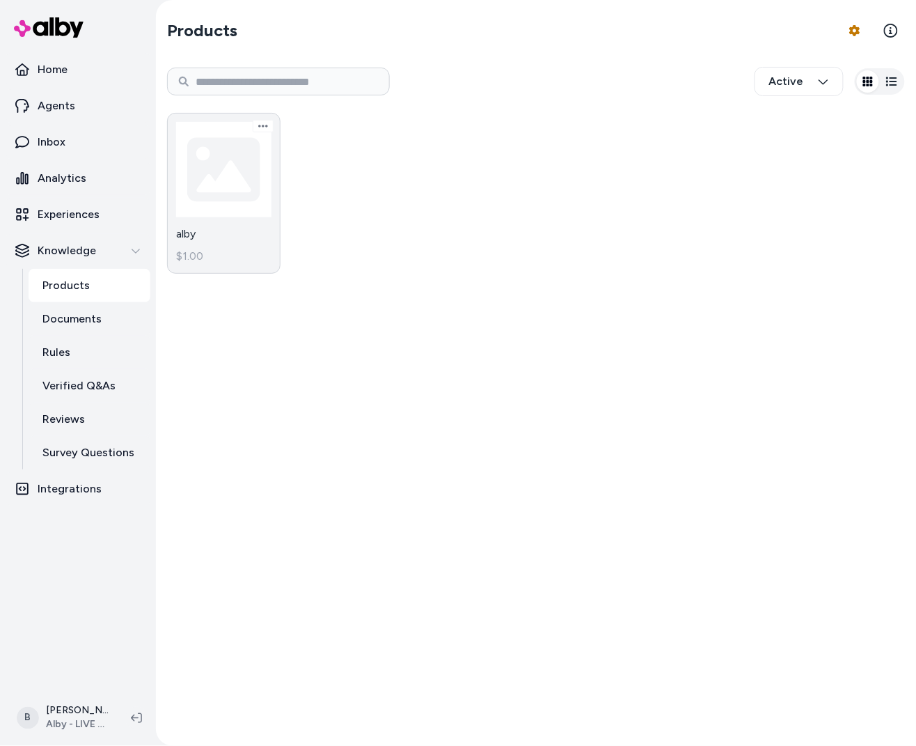
click at [230, 180] on link "alby $1.00" at bounding box center [223, 193] width 113 height 161
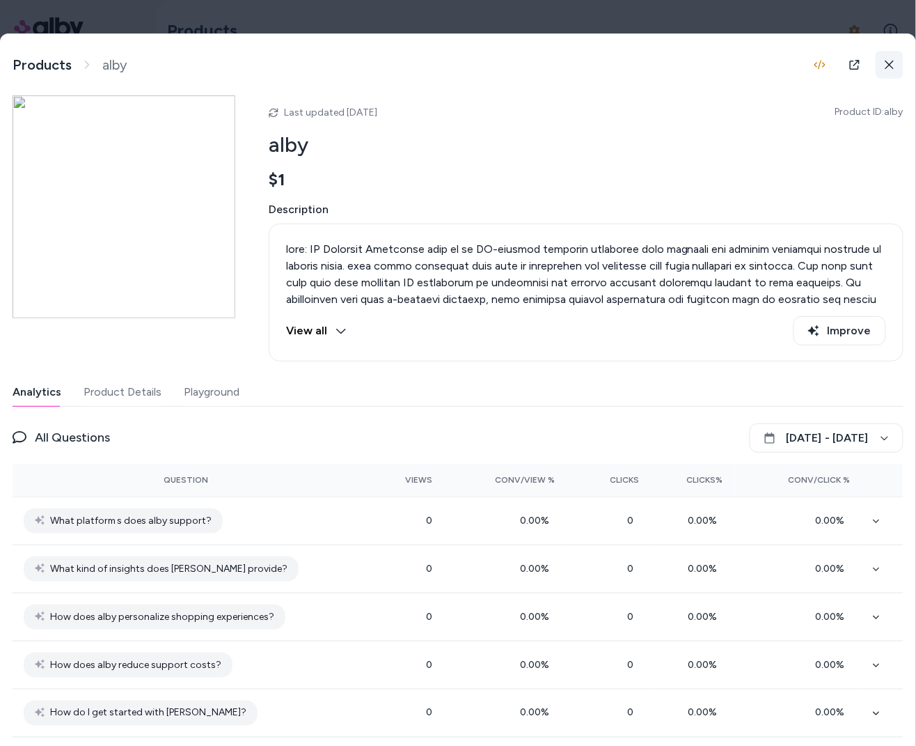
click at [889, 66] on icon at bounding box center [890, 65] width 10 height 10
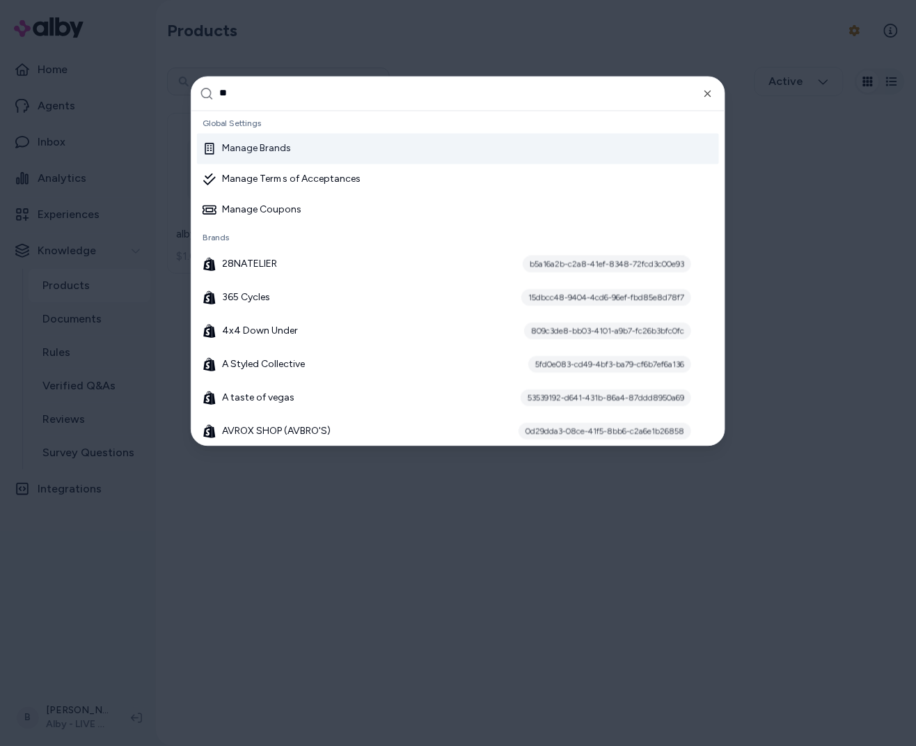
type input "***"
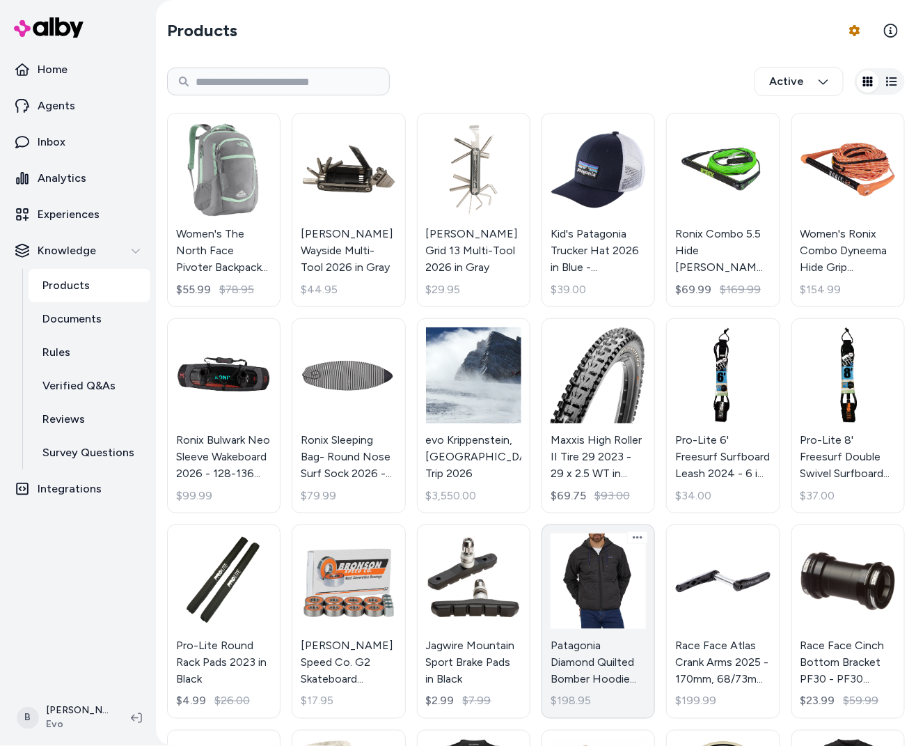
click at [594, 574] on link "Patagonia Diamond Quilted Bomber Hoodie Men's 2024 - Small Black - Cotton/Polye…" at bounding box center [598, 621] width 113 height 194
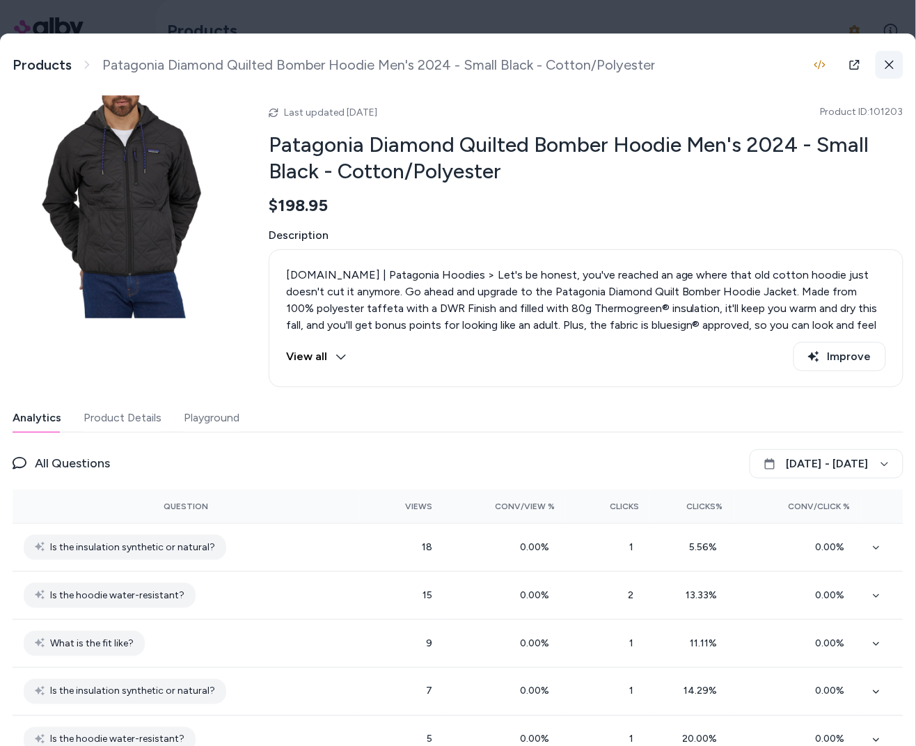
click at [890, 65] on icon at bounding box center [890, 65] width 8 height 8
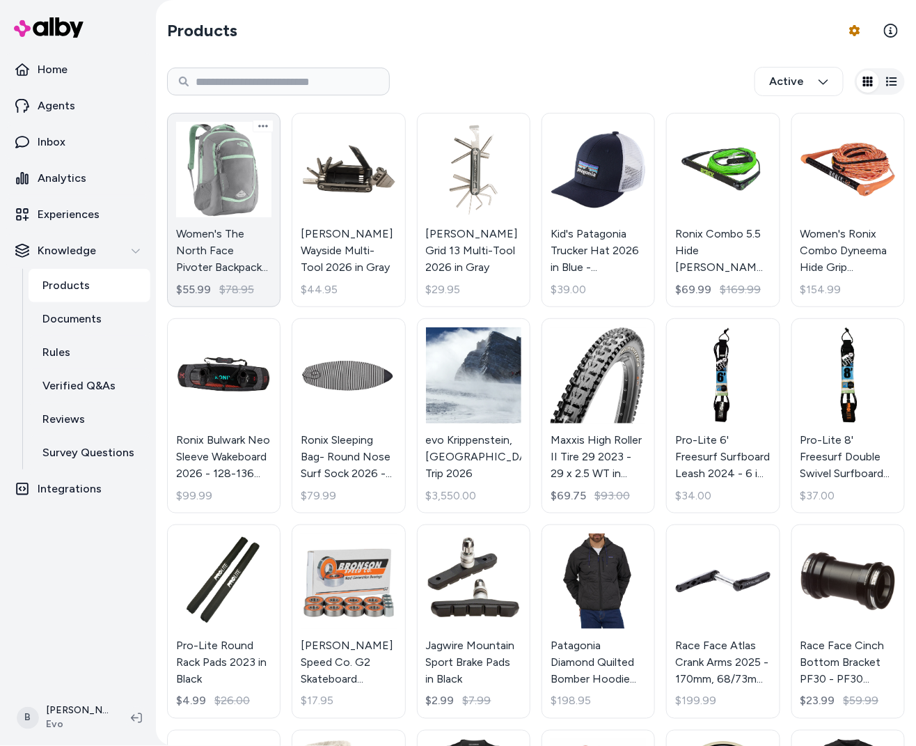
click at [238, 232] on link "Women's The North Face Pivoter Backpack in Gray - Polyester $55.99 $78.95" at bounding box center [223, 210] width 113 height 194
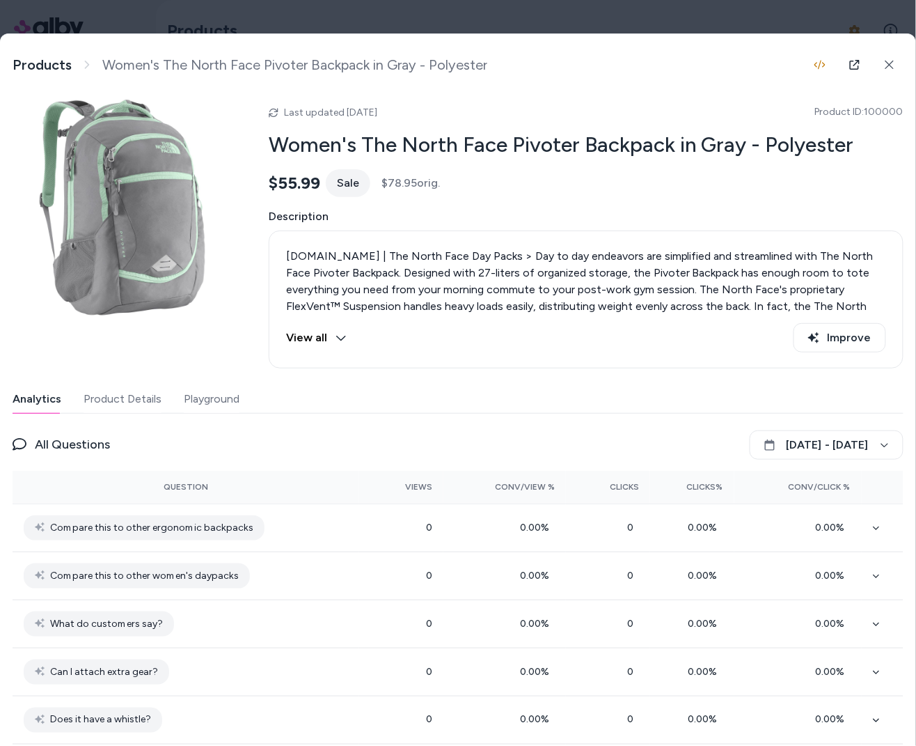
click at [130, 393] on button "Product Details" at bounding box center [123, 399] width 78 height 28
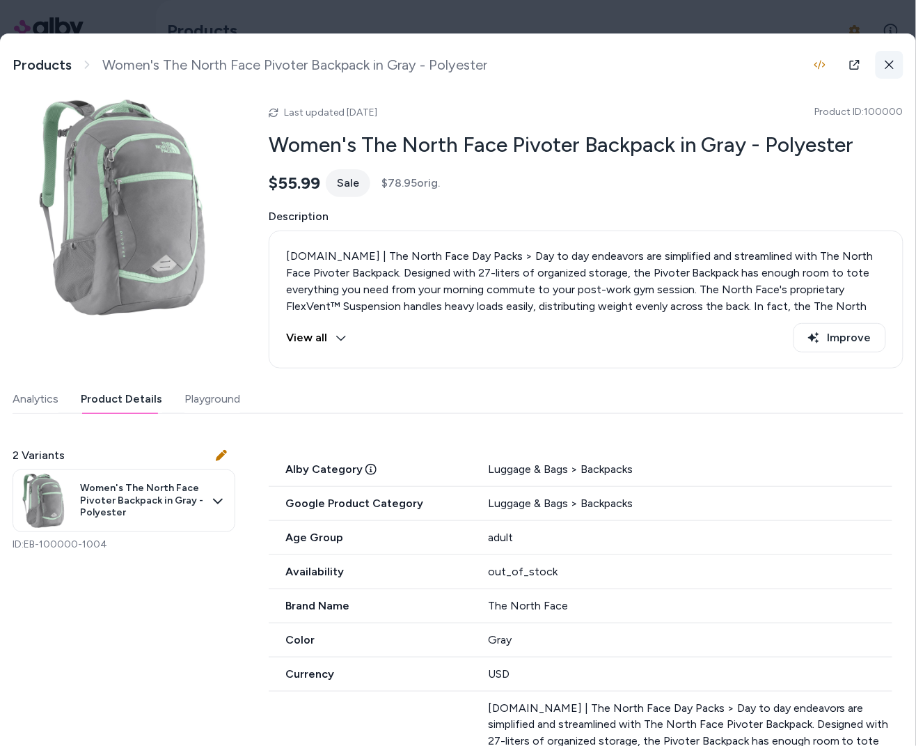
click at [889, 65] on icon at bounding box center [890, 65] width 8 height 8
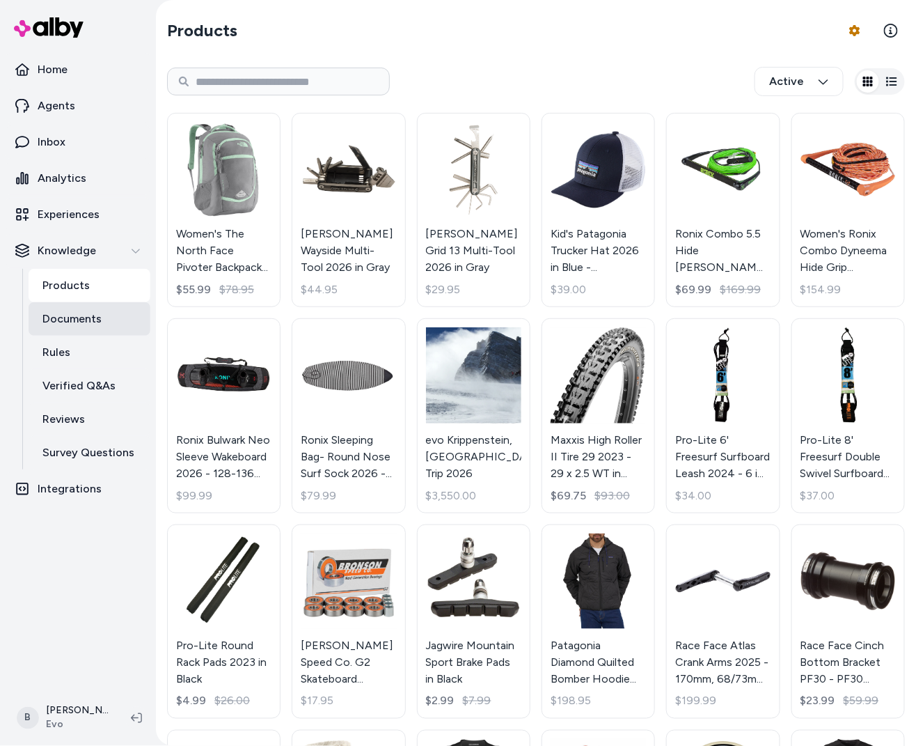
click at [89, 322] on p "Documents" at bounding box center [71, 318] width 59 height 17
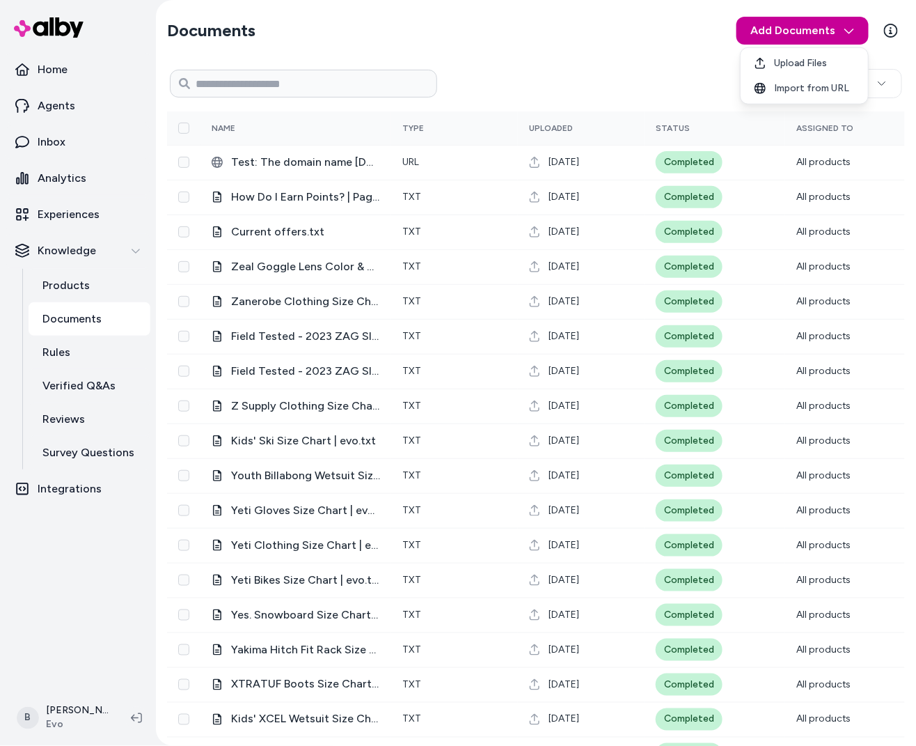
click at [803, 24] on html "Home Agents Inbox Analytics Experiences Knowledge Products Documents Rules Veri…" at bounding box center [458, 373] width 916 height 746
click at [810, 92] on span "Import from URL" at bounding box center [811, 88] width 75 height 14
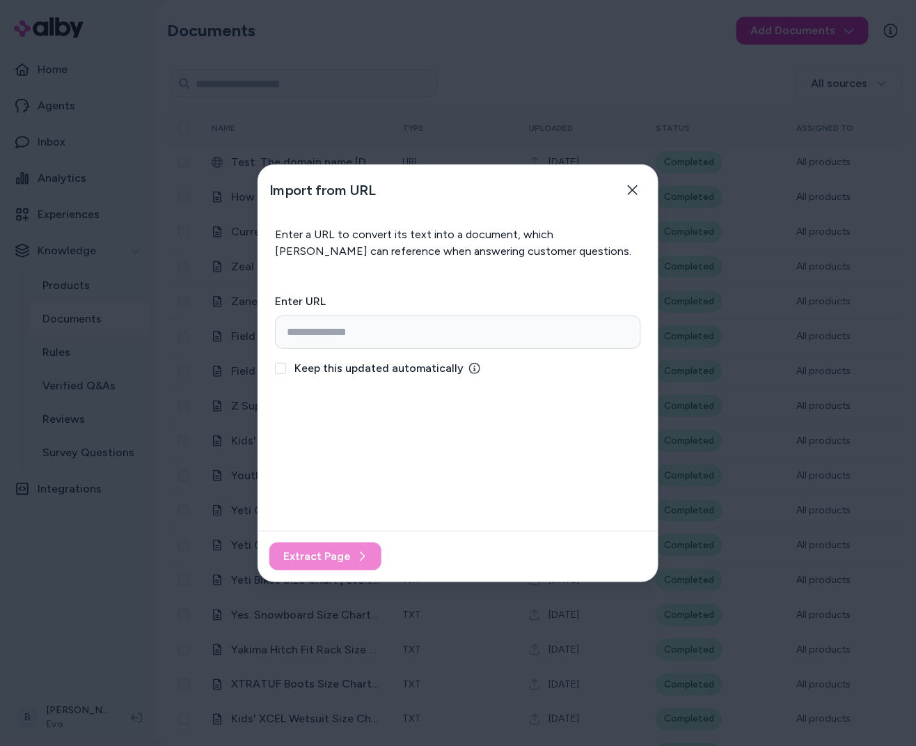
click at [283, 370] on button "Keep this updated automatically" at bounding box center [280, 368] width 11 height 11
click at [636, 190] on icon "button" at bounding box center [632, 189] width 11 height 11
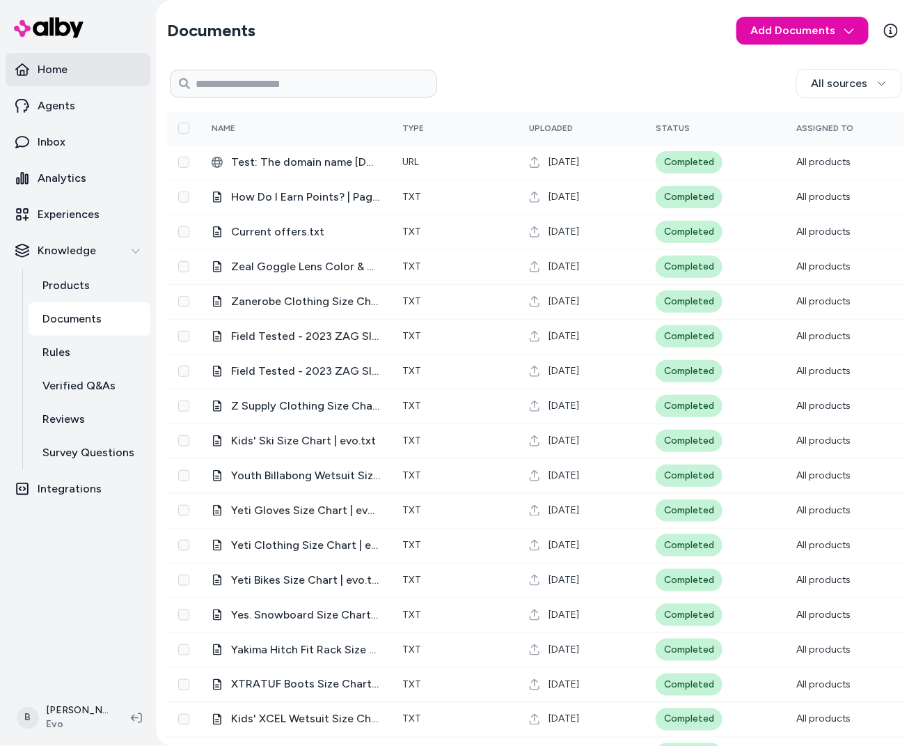
click at [54, 76] on p "Home" at bounding box center [53, 69] width 30 height 17
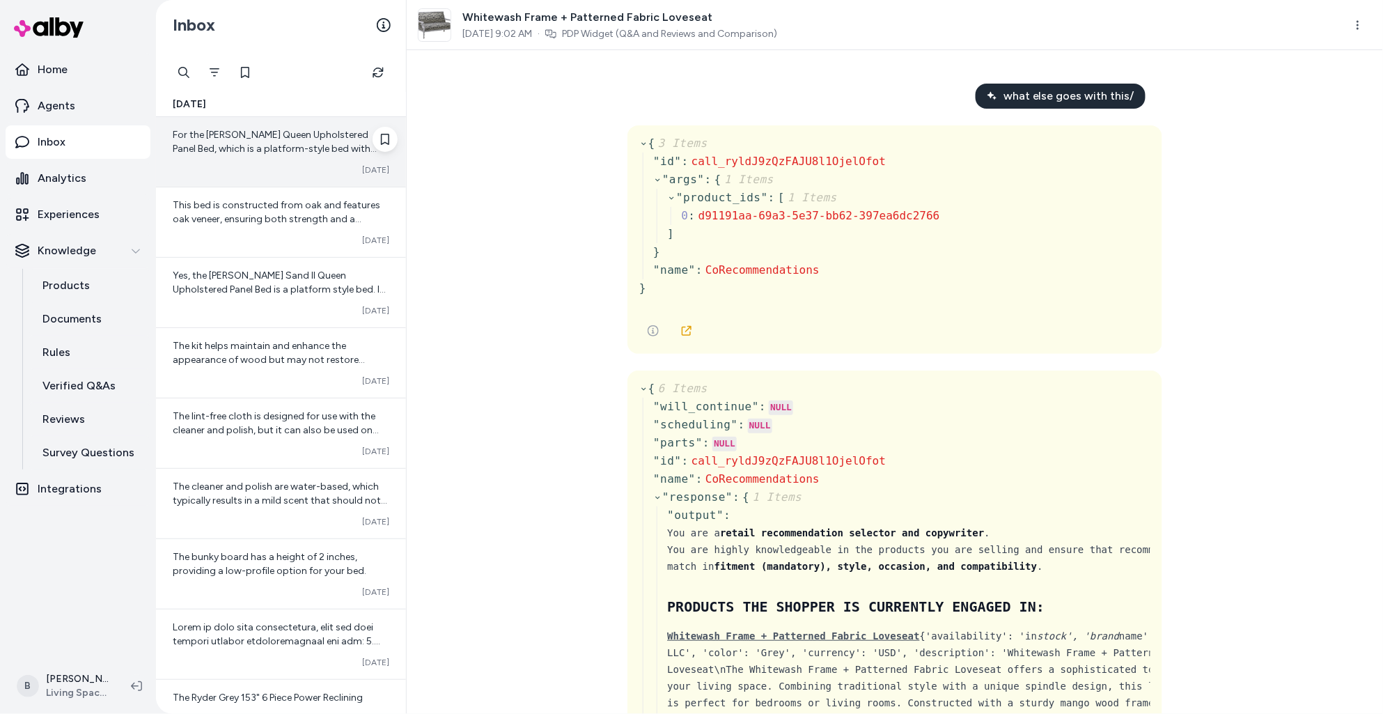
click at [272, 150] on span "For the [PERSON_NAME] Queen Upholstered Panel Bed, which is a platform-style be…" at bounding box center [279, 246] width 212 height 235
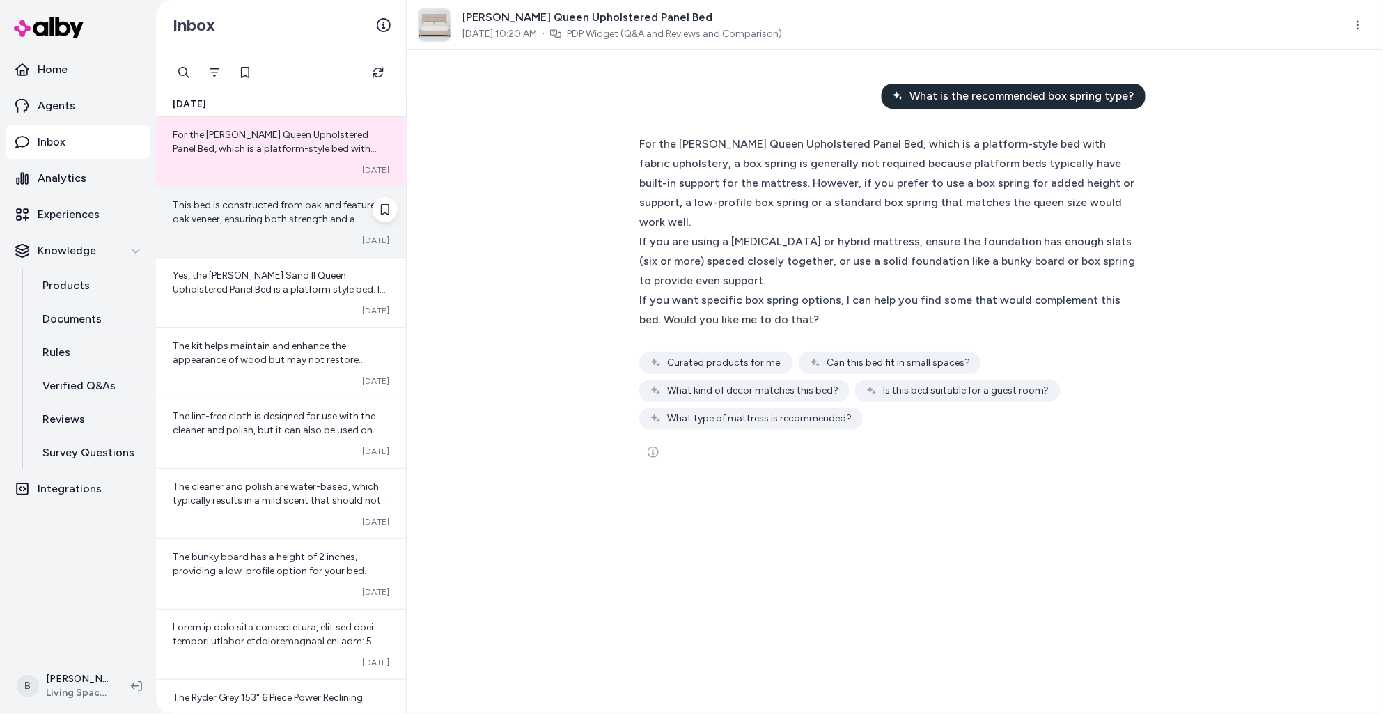
click at [280, 210] on span "This bed is constructed from oak and features oak veneer, ensuring both strengt…" at bounding box center [276, 219] width 207 height 40
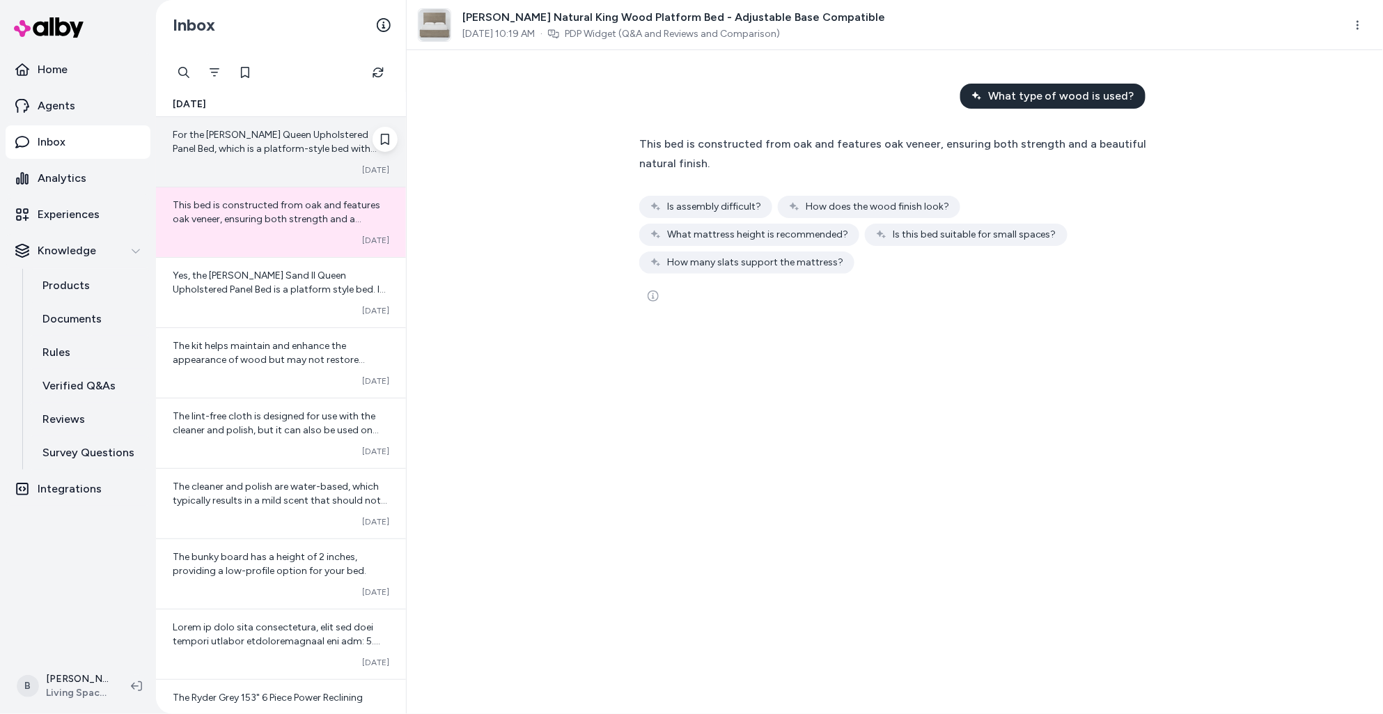
click at [288, 140] on span "For the Oliver II Queen Upholstered Panel Bed, which is a platform-style bed wi…" at bounding box center [279, 246] width 212 height 235
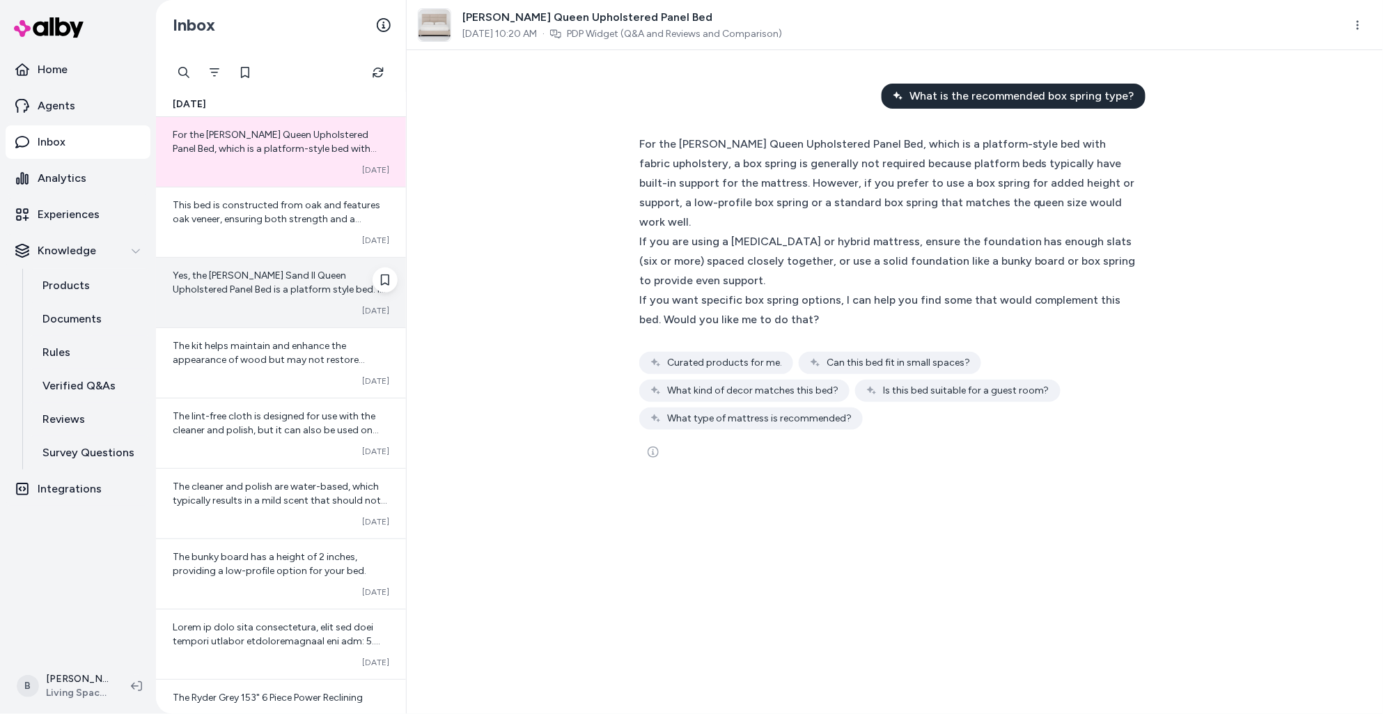
click at [271, 281] on div "Yes, the Dean Sand II Queen Upholstered Panel Bed is a platform style bed. It f…" at bounding box center [281, 283] width 217 height 28
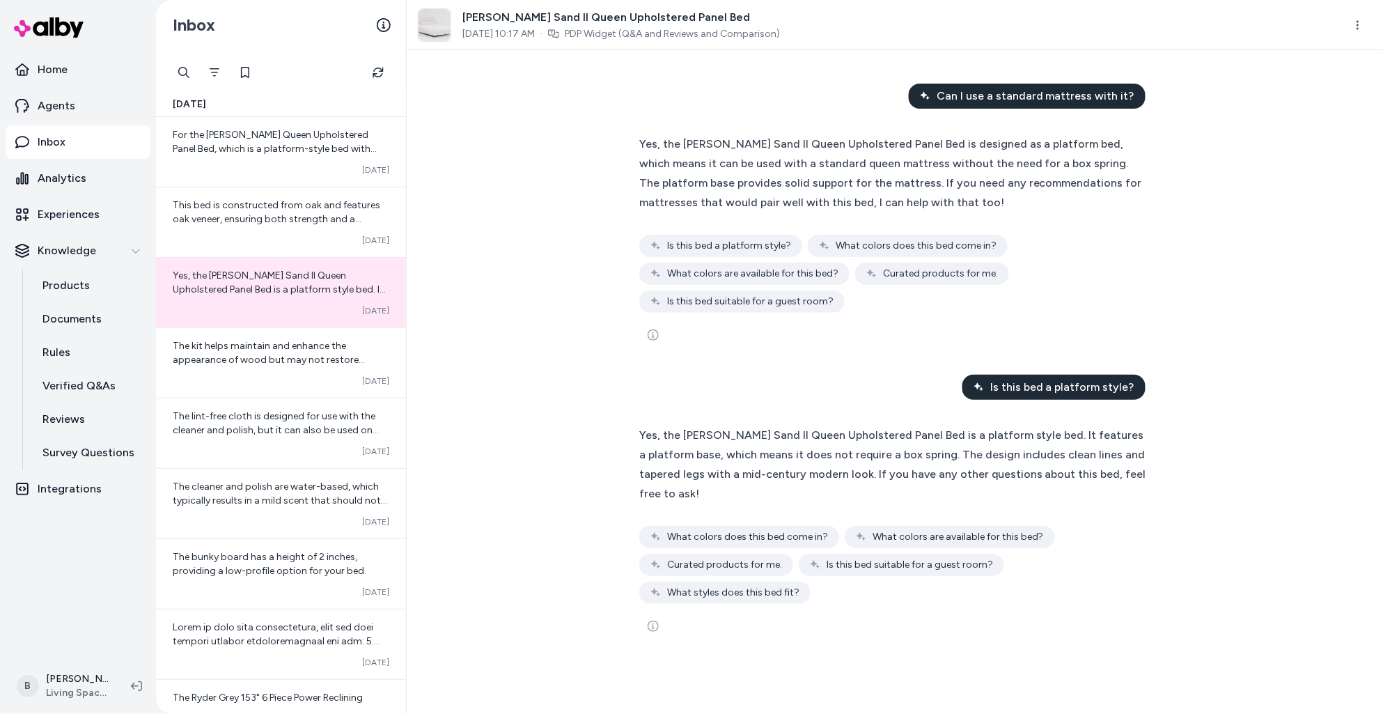
click at [734, 558] on span "Curated products for me." at bounding box center [724, 565] width 115 height 14
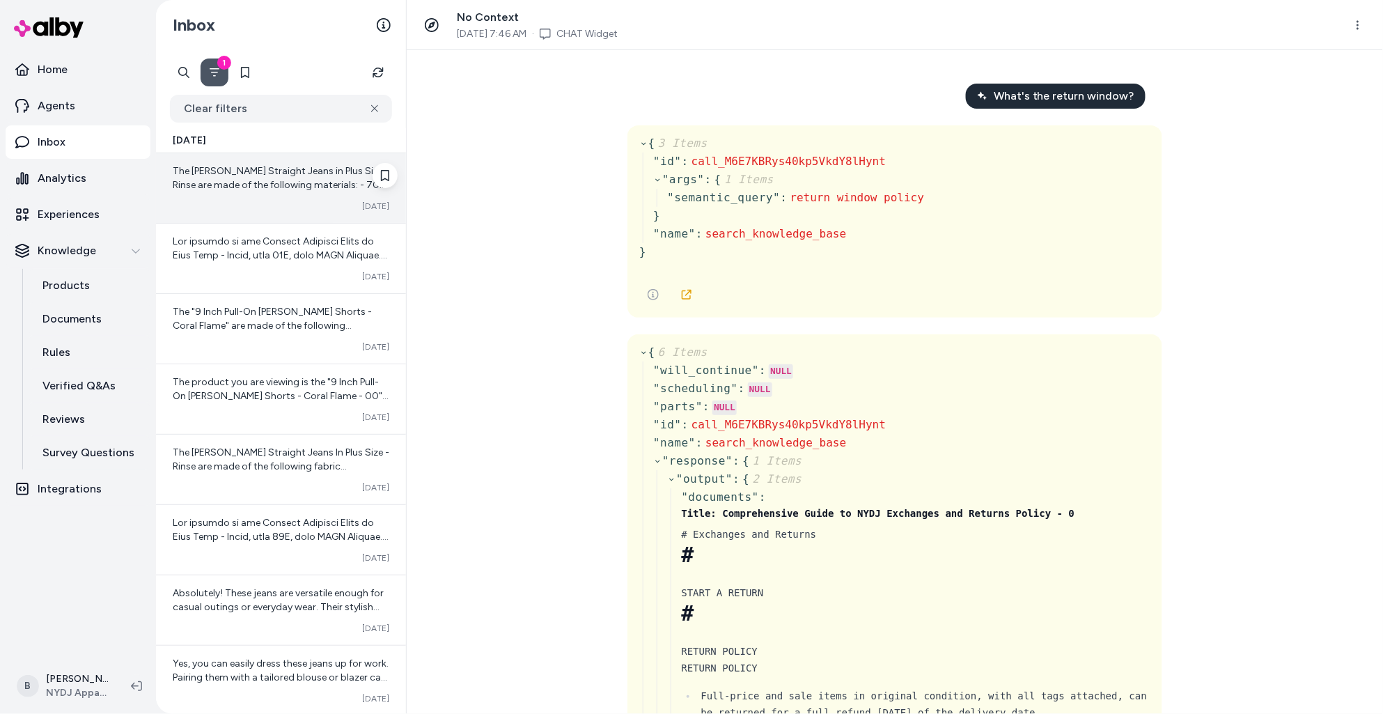
click at [276, 186] on span "The [PERSON_NAME] Straight Jeans in Plus Size - Rinse are made of the following…" at bounding box center [281, 205] width 217 height 81
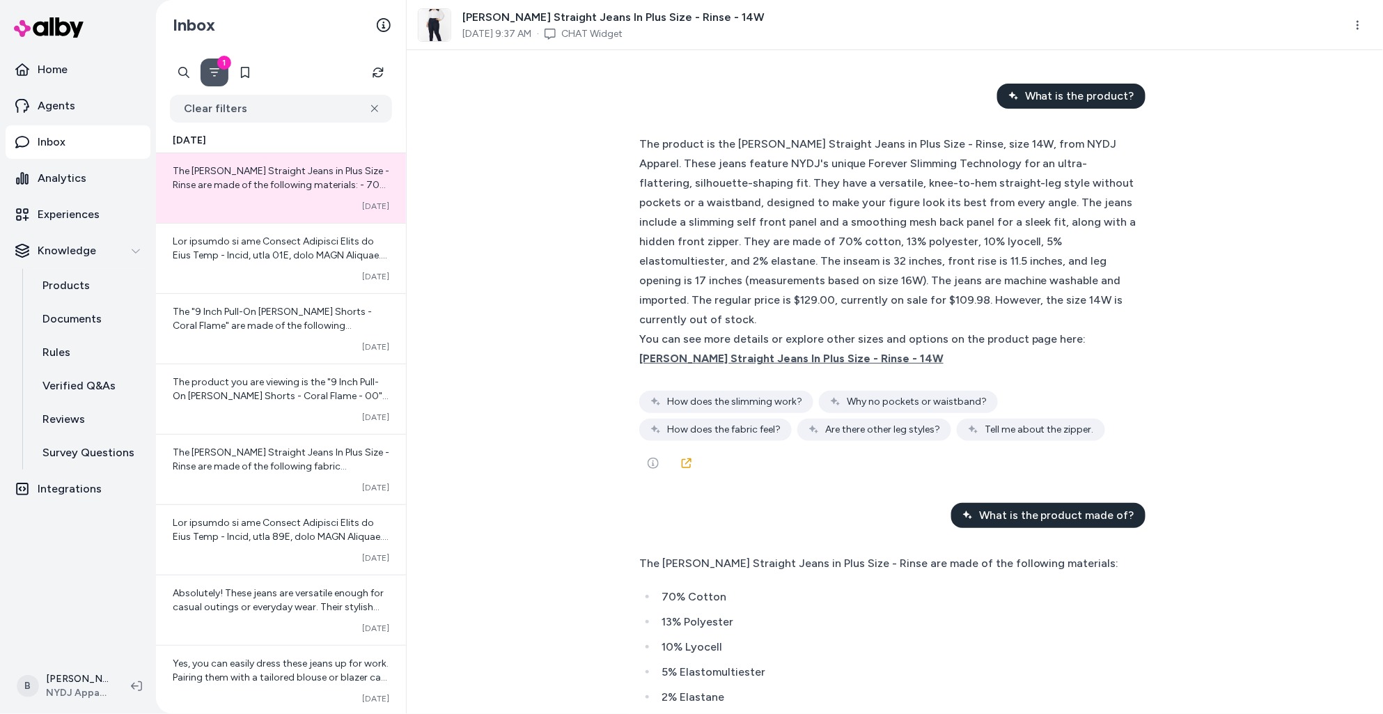
scroll to position [1, 0]
click at [81, 217] on p "Experiences" at bounding box center [69, 214] width 62 height 17
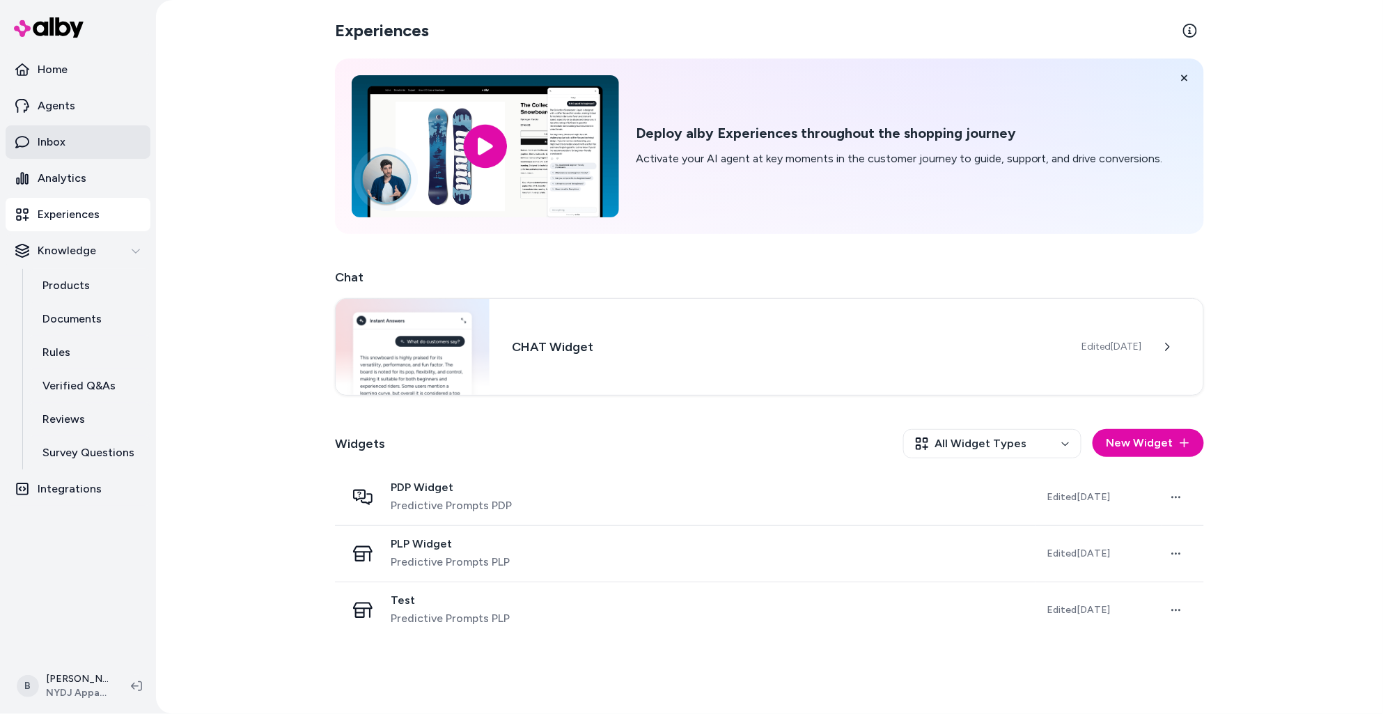
click at [70, 142] on link "Inbox" at bounding box center [78, 141] width 145 height 33
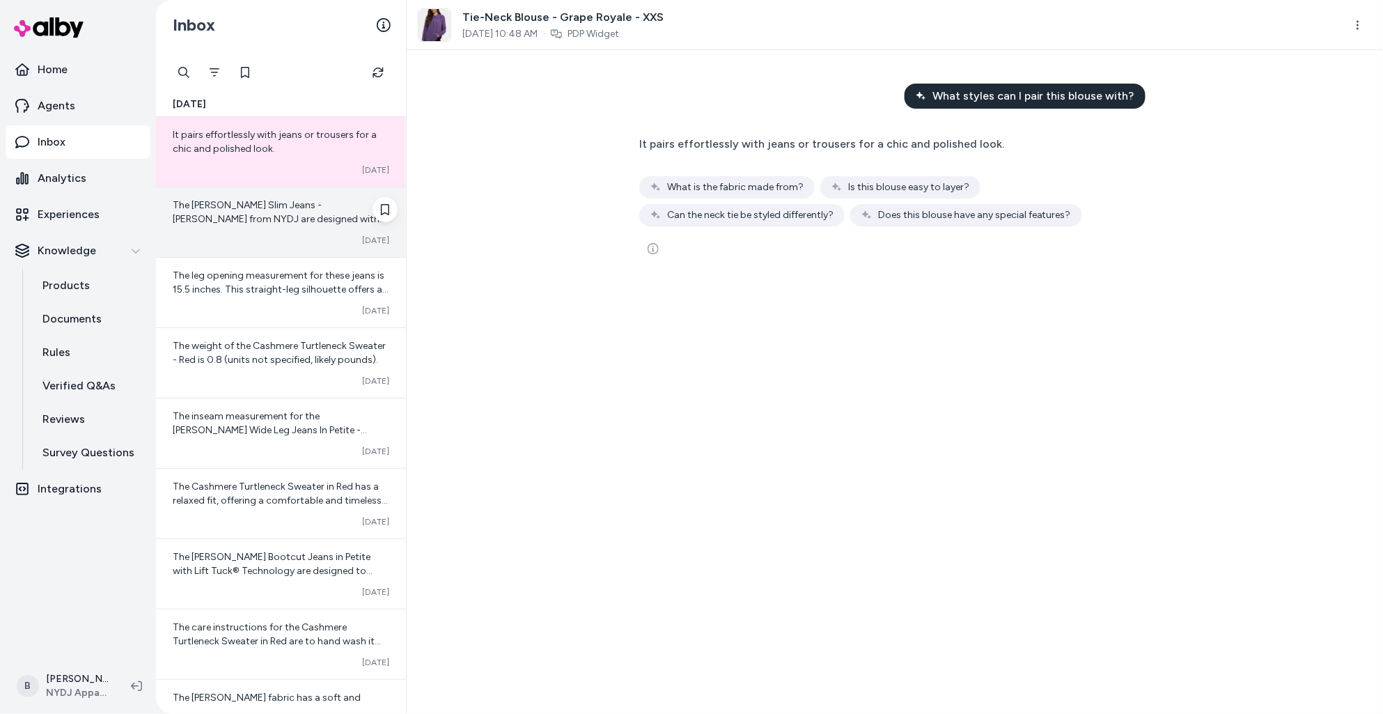
click at [279, 220] on span "The Sheri Slim Jeans - Quinn from NYDJ are designed with Lift Tuck® Technology,…" at bounding box center [280, 302] width 214 height 207
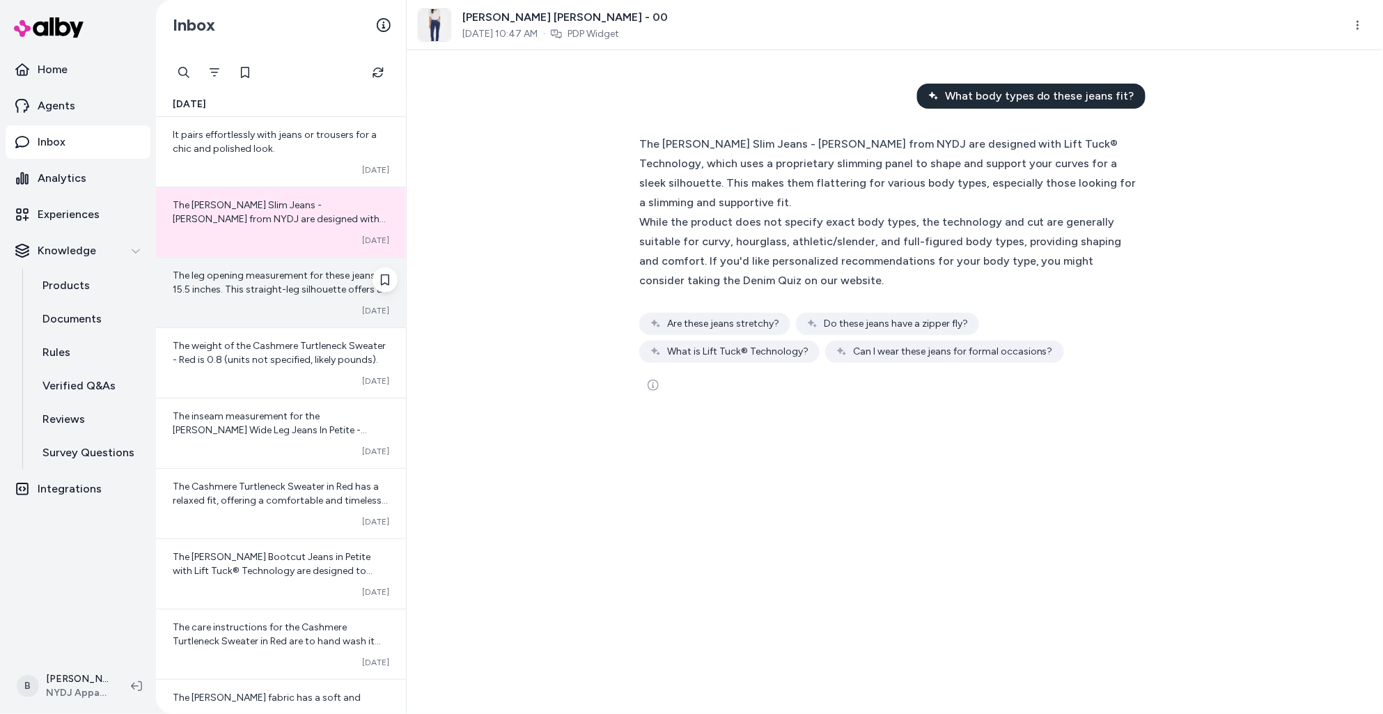
click at [266, 281] on span "The leg opening measurement for these jeans is 15.5 inches. This straight-leg s…" at bounding box center [281, 296] width 216 height 54
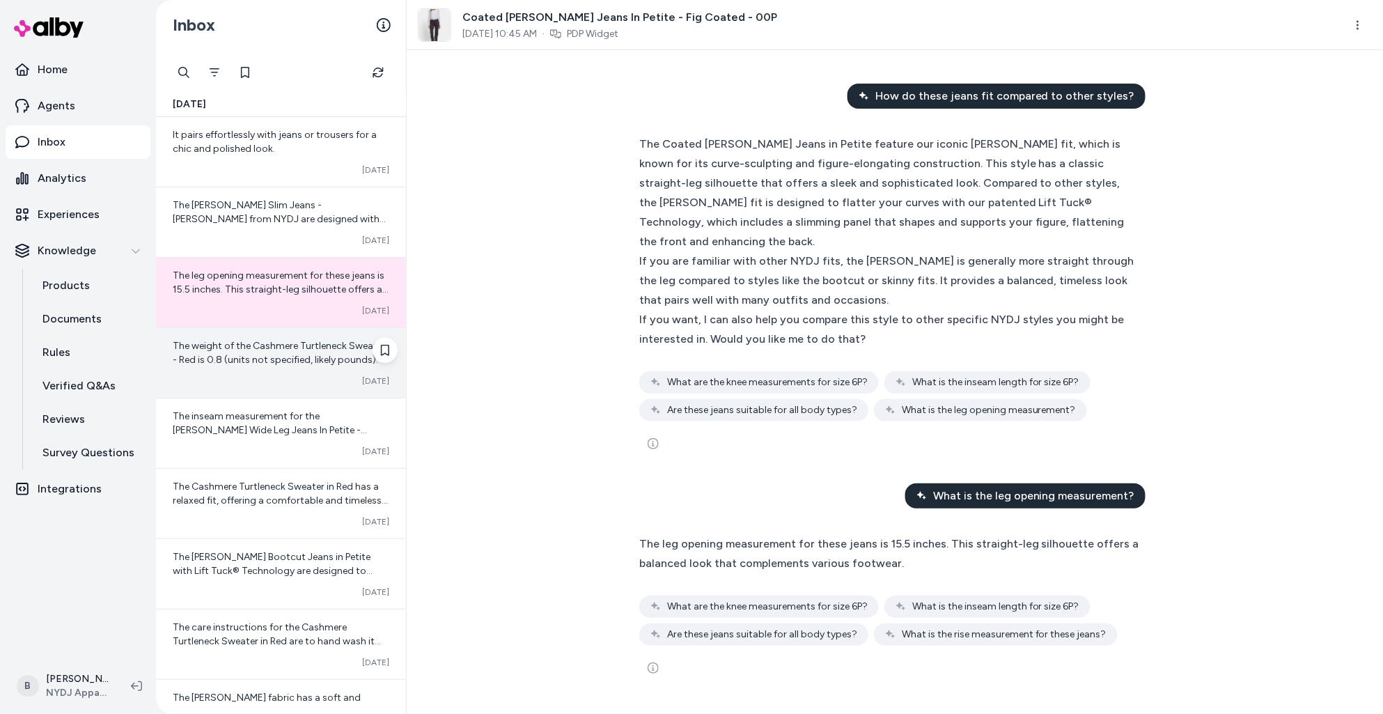
click at [267, 377] on div "Converted Oct 08" at bounding box center [281, 380] width 217 height 11
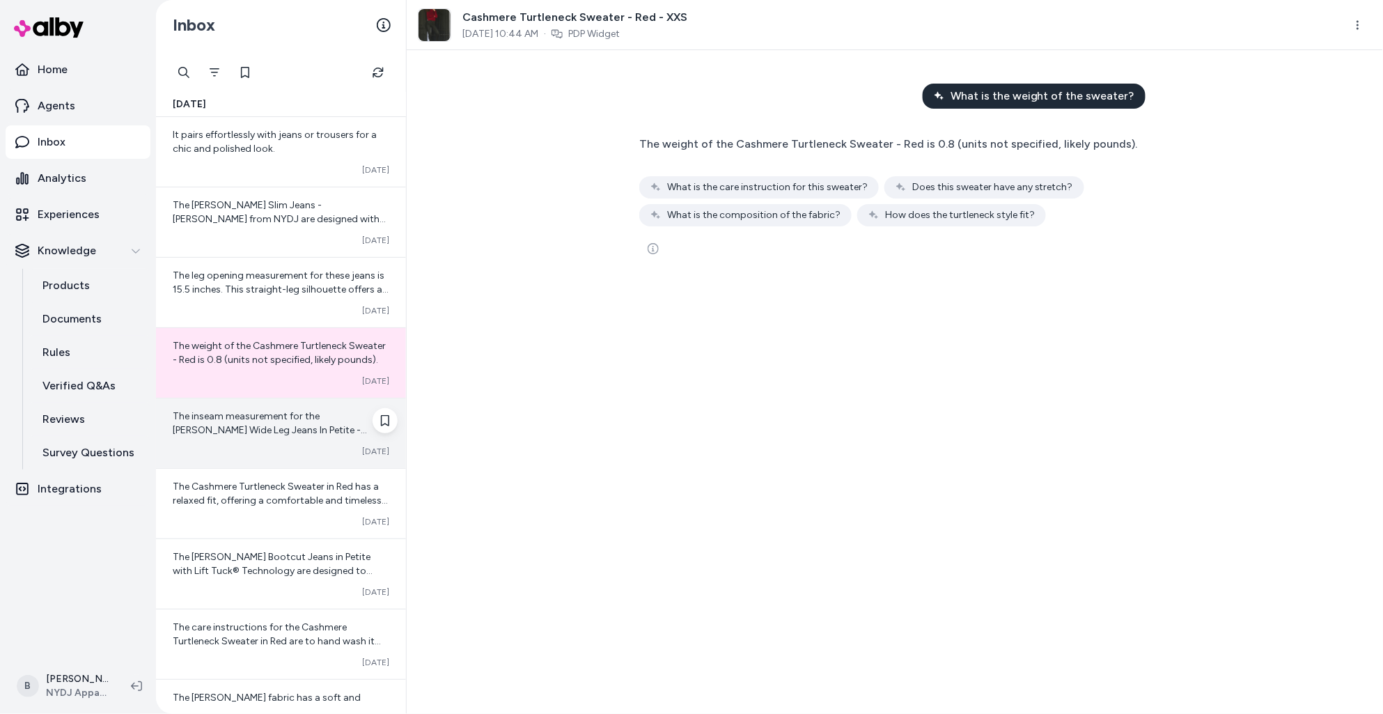
click at [272, 432] on span "The inseam measurement for the Teresa Wide Leg Jeans In Petite - Midnight Breez…" at bounding box center [270, 437] width 195 height 54
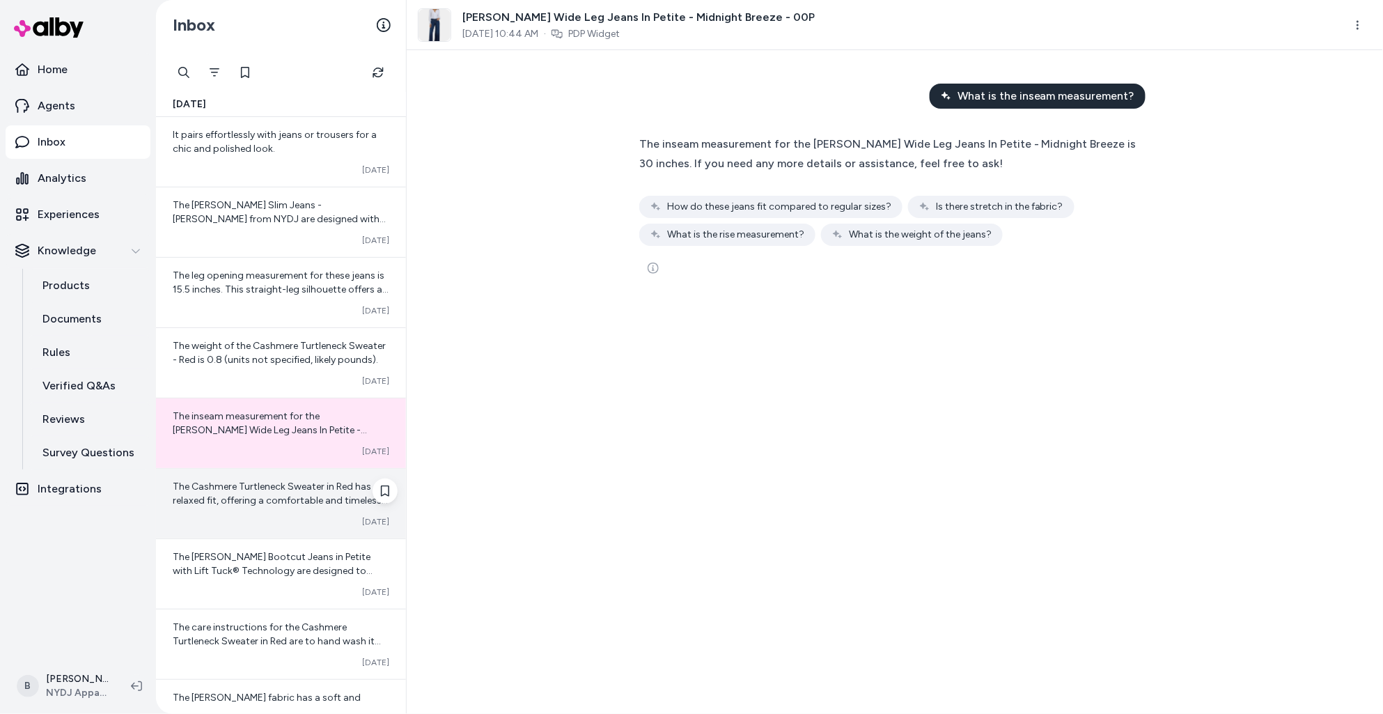
click at [272, 500] on span "The Cashmere Turtleneck Sweater in Red has a relaxed fit, offering a comfortabl…" at bounding box center [280, 507] width 215 height 54
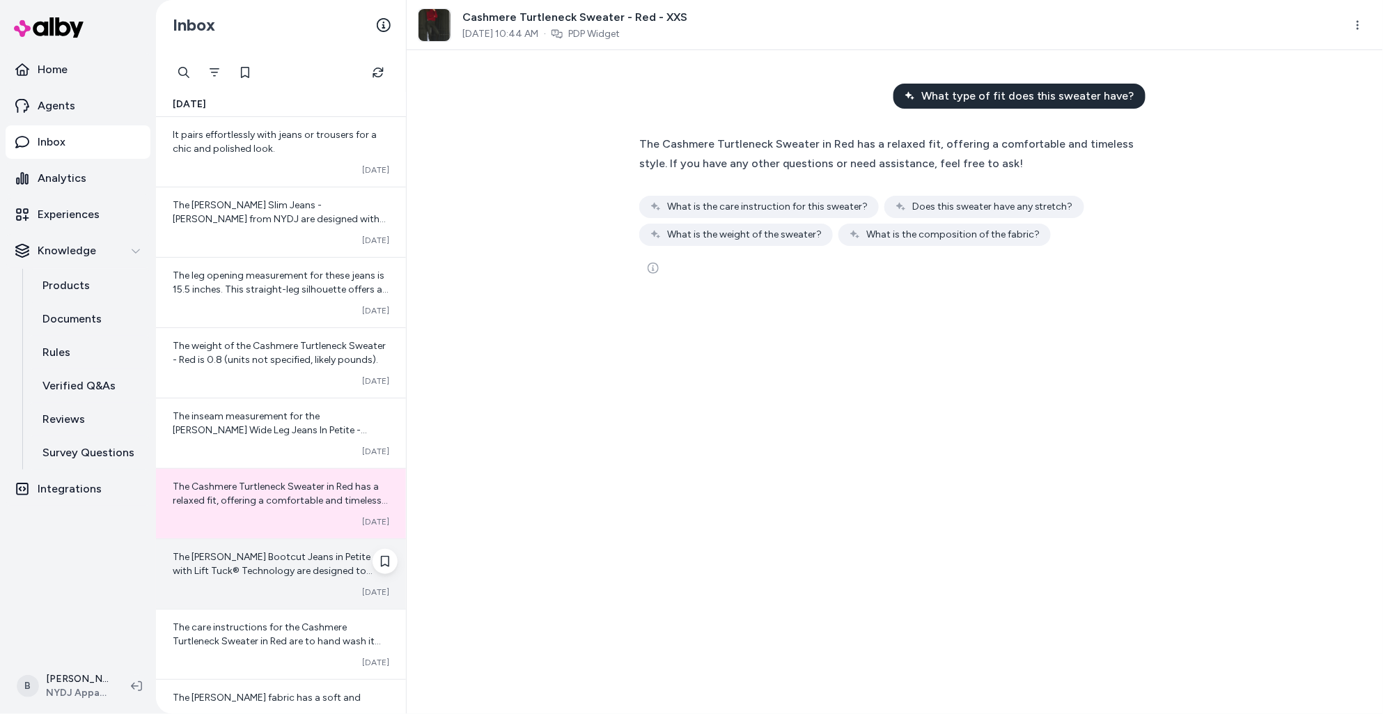
click at [274, 587] on div "Converted Oct 08" at bounding box center [281, 591] width 217 height 11
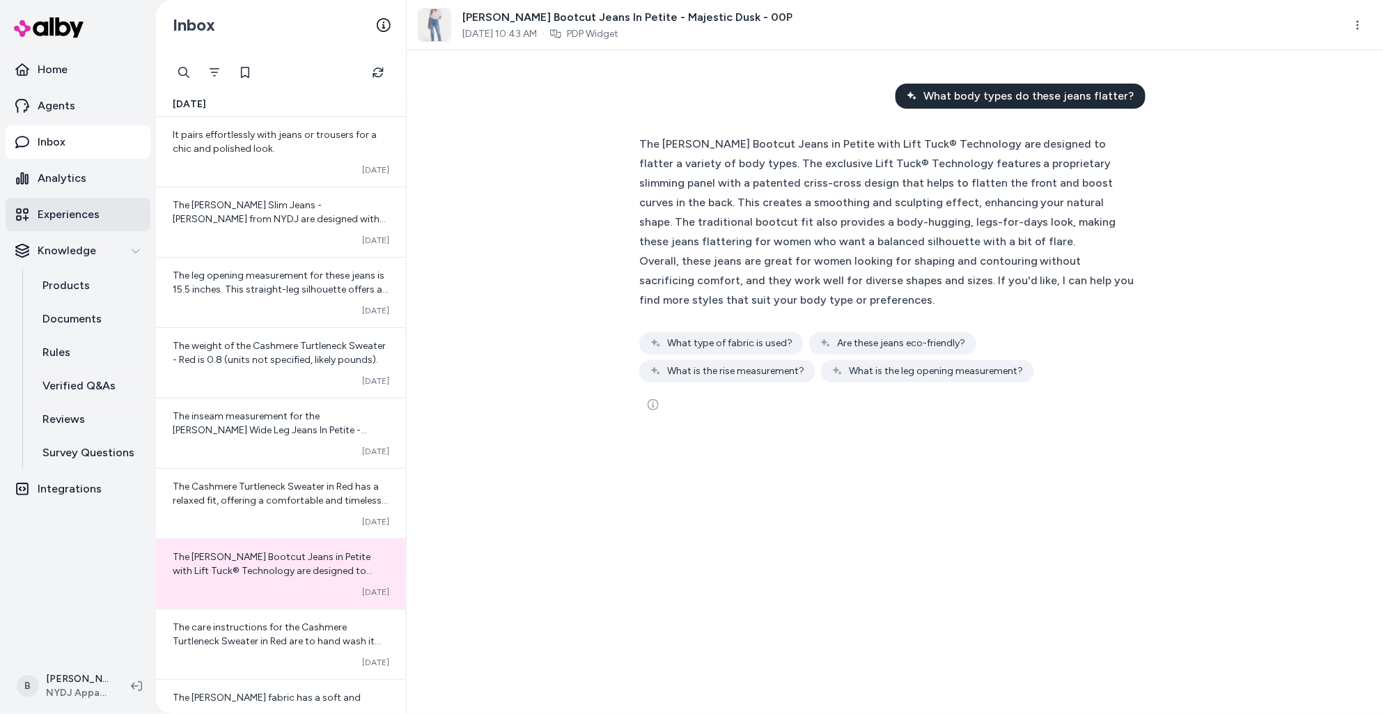
click at [63, 212] on p "Experiences" at bounding box center [69, 214] width 62 height 17
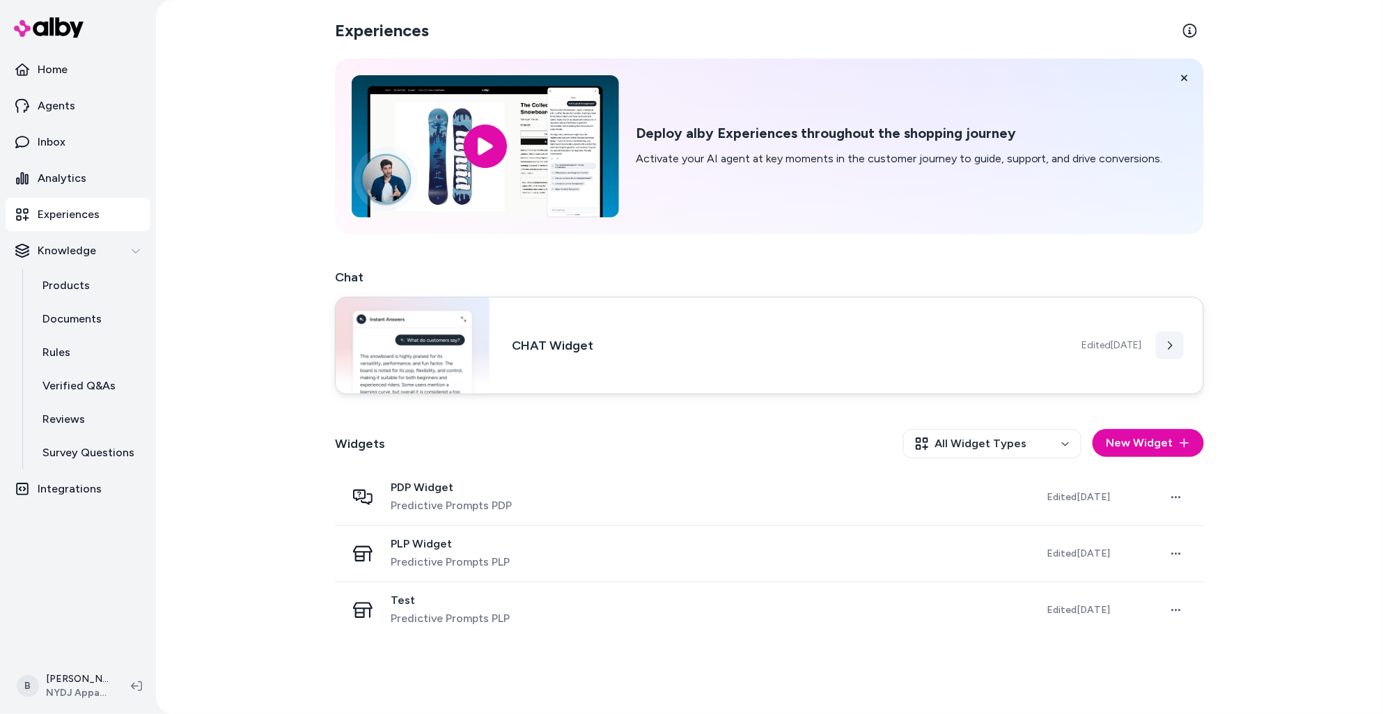
click at [1173, 349] on icon at bounding box center [1170, 345] width 10 height 10
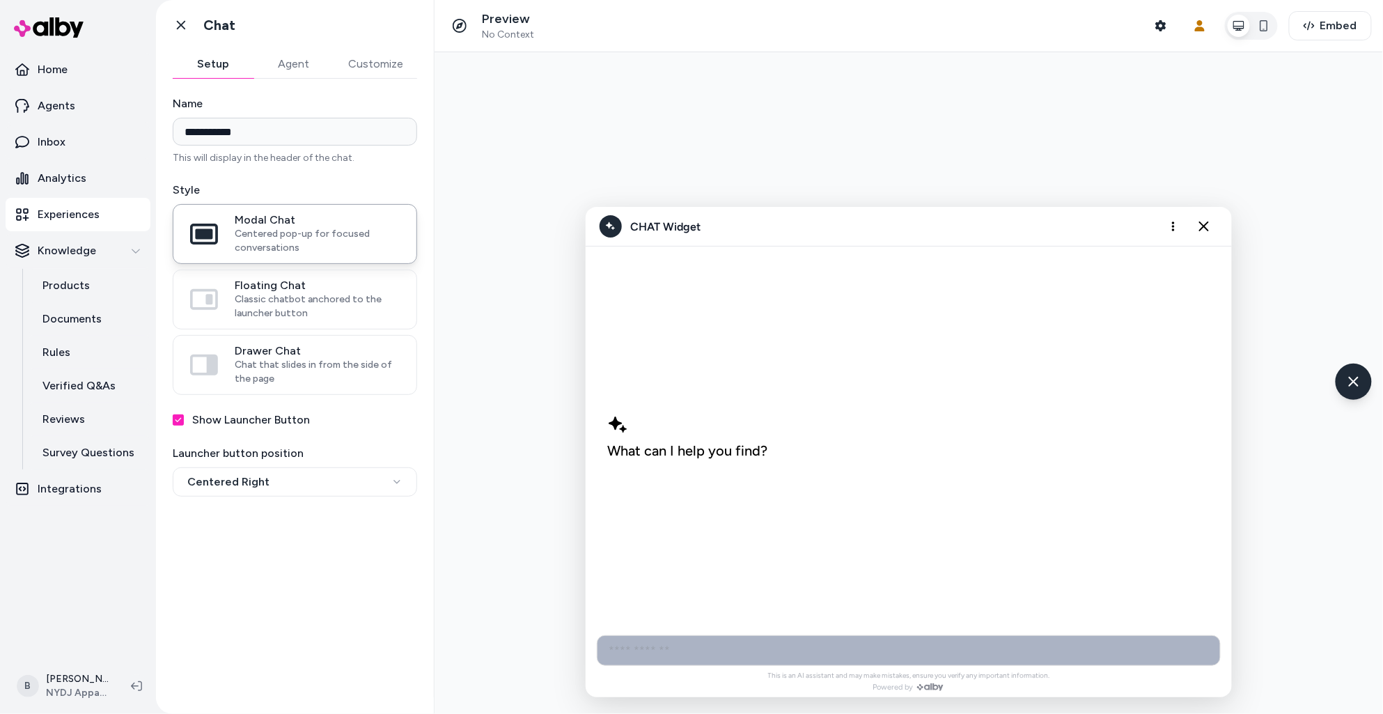
click at [725, 643] on input "AI Shopping Assistant" at bounding box center [908, 649] width 624 height 31
type input "**********"
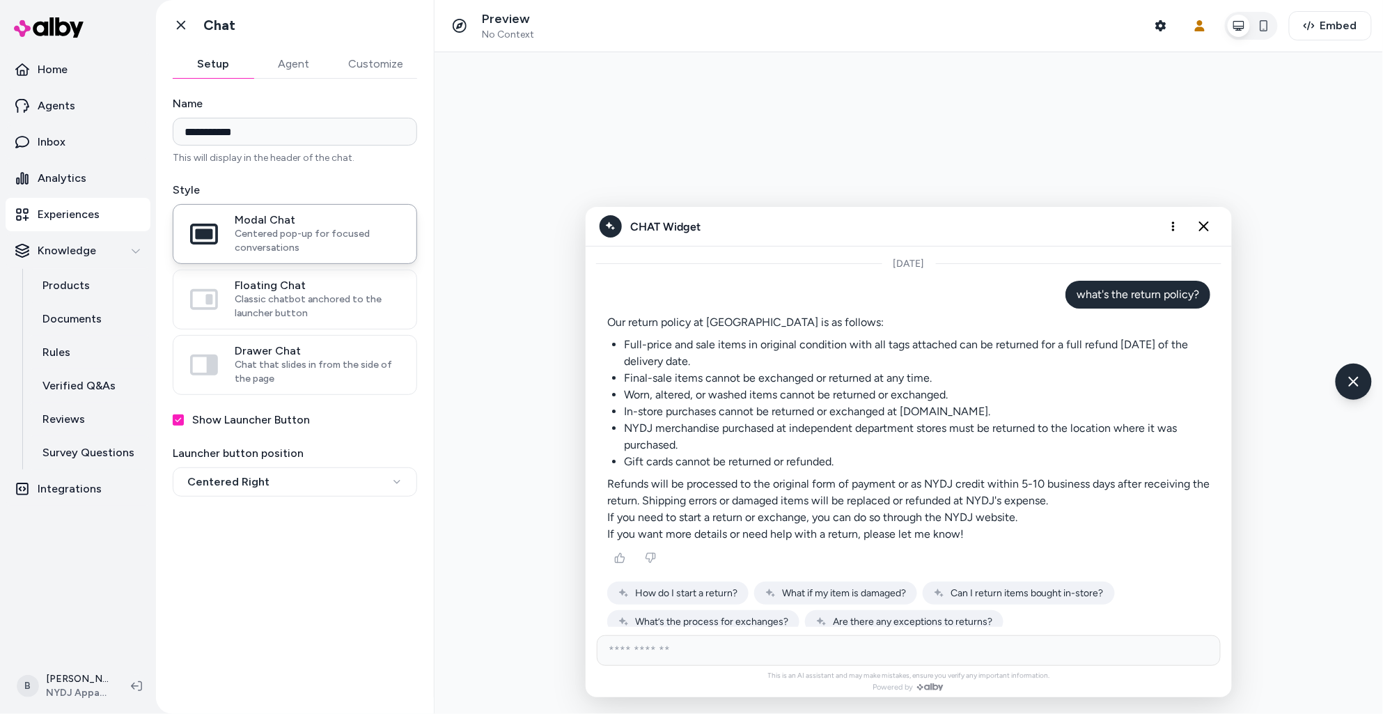
scroll to position [13, 0]
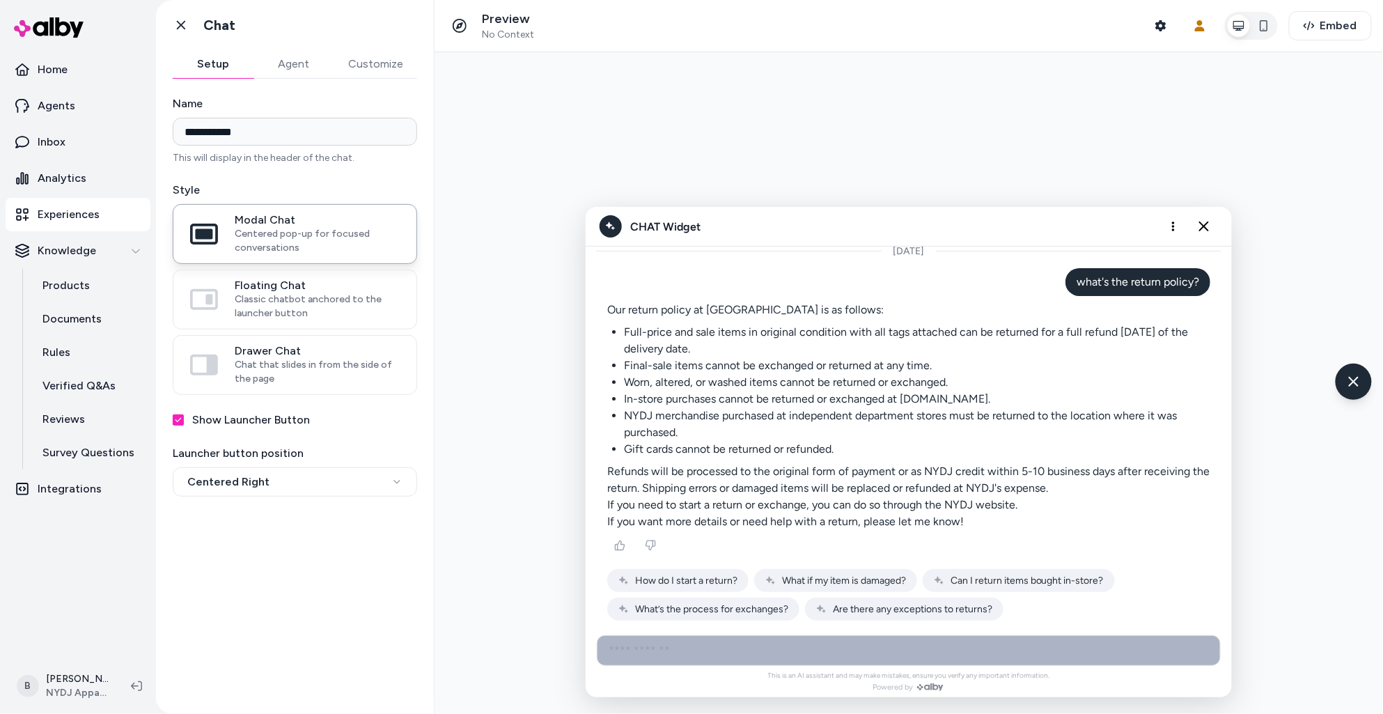
click at [742, 649] on input "AI Shopping Assistant" at bounding box center [908, 649] width 624 height 31
type input "*"
type input "**********"
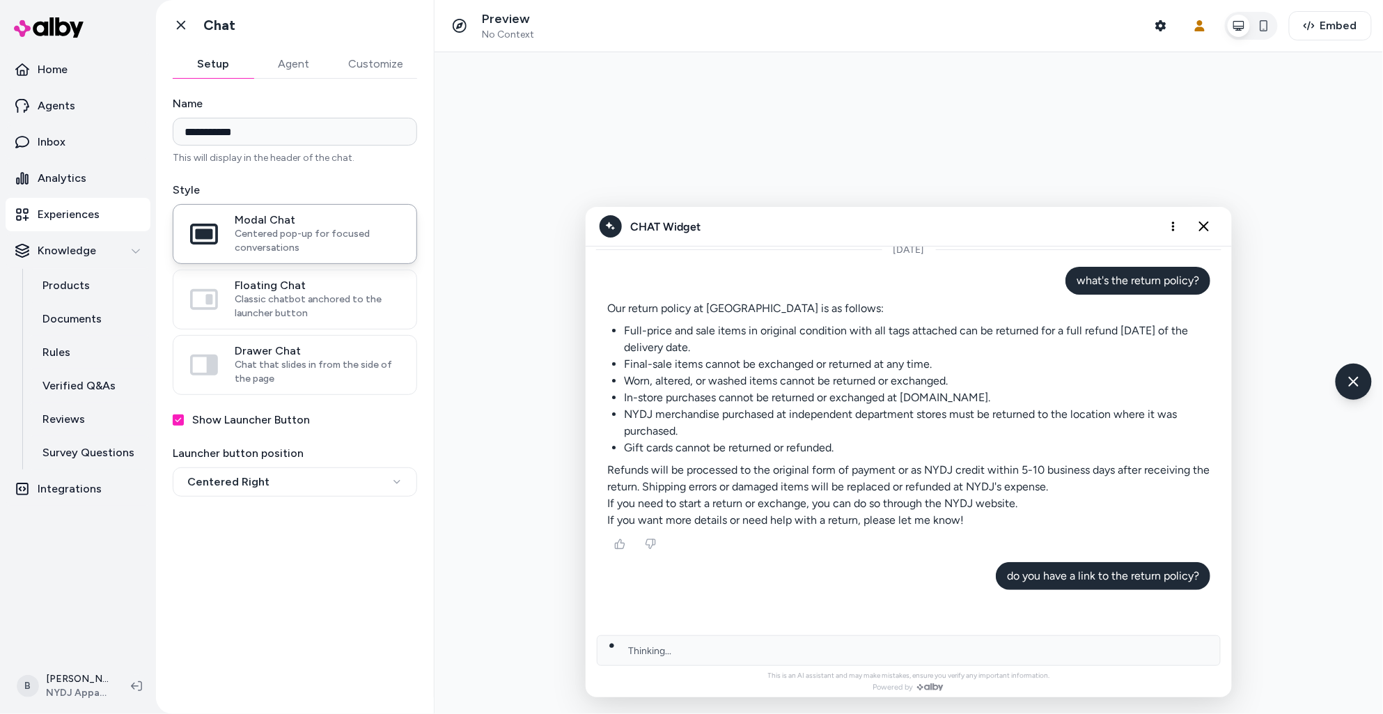
scroll to position [0, 0]
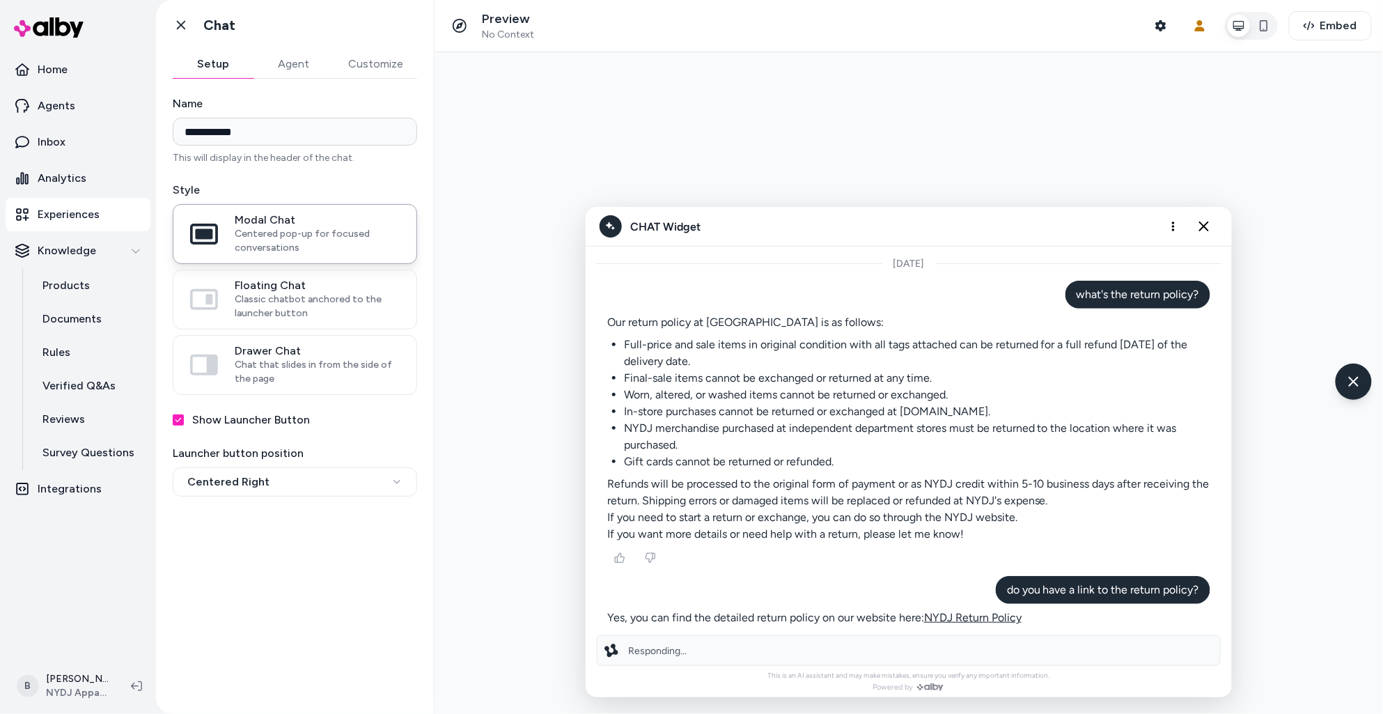
click at [973, 618] on link "NYDJ Return Policy" at bounding box center [971, 616] width 97 height 13
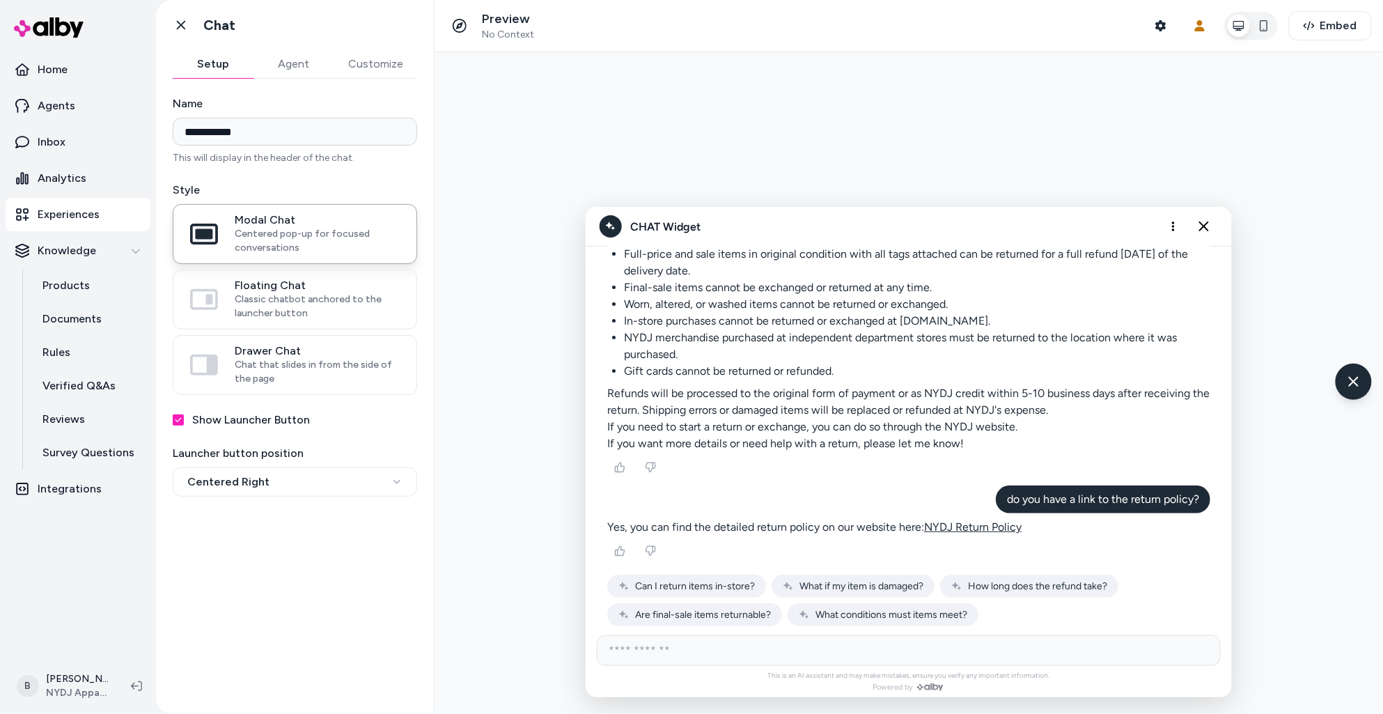
scroll to position [96, 0]
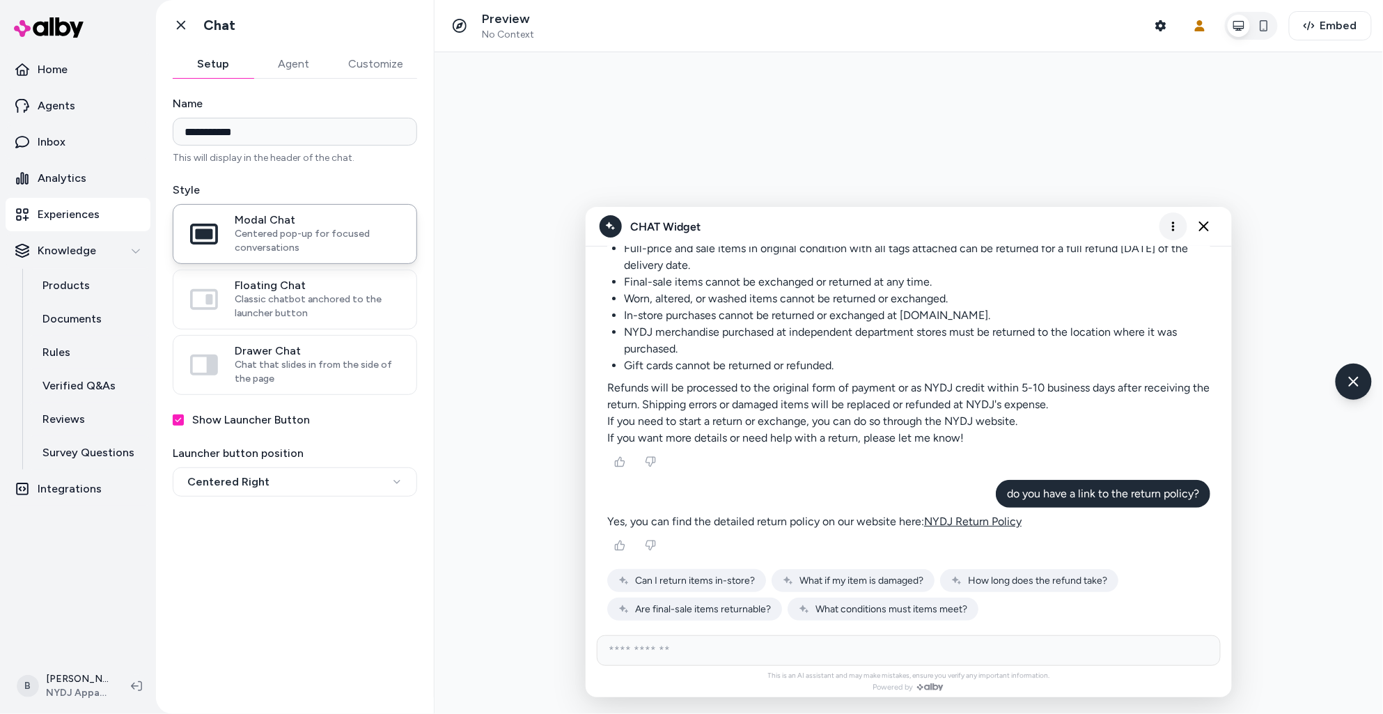
click at [1173, 225] on icon "More options" at bounding box center [1172, 226] width 3 height 10
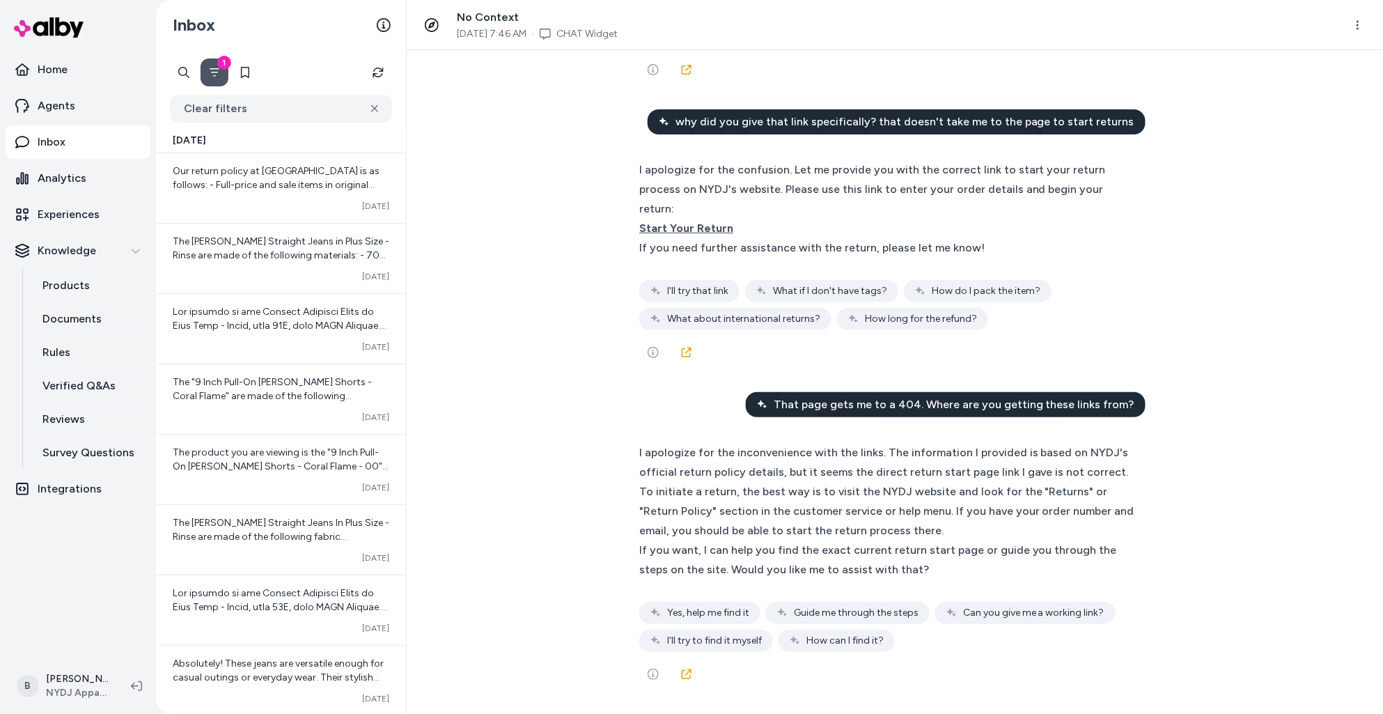
scroll to position [52488, 0]
click at [867, 130] on span "why did you give that link specifically? that doesn't take me to the page to st…" at bounding box center [904, 121] width 459 height 17
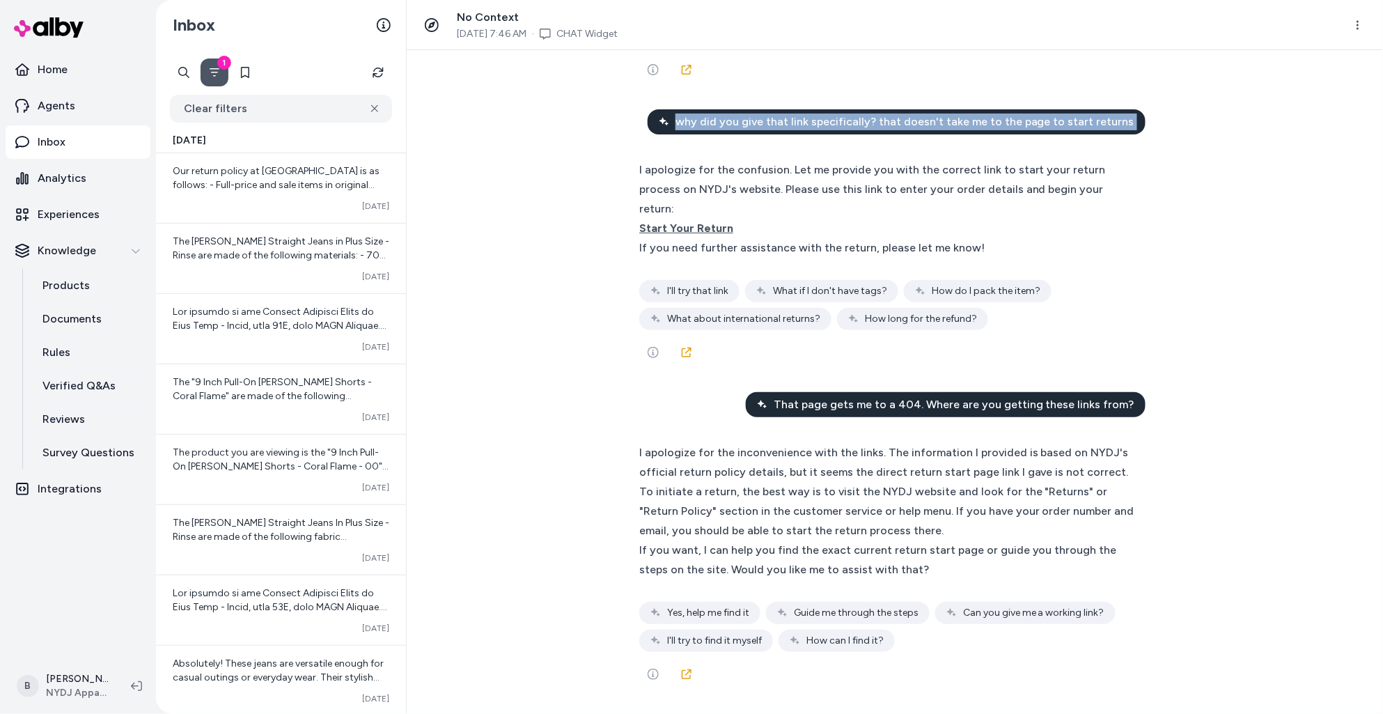
click at [867, 130] on span "why did you give that link specifically? that doesn't take me to the page to st…" at bounding box center [904, 121] width 459 height 17
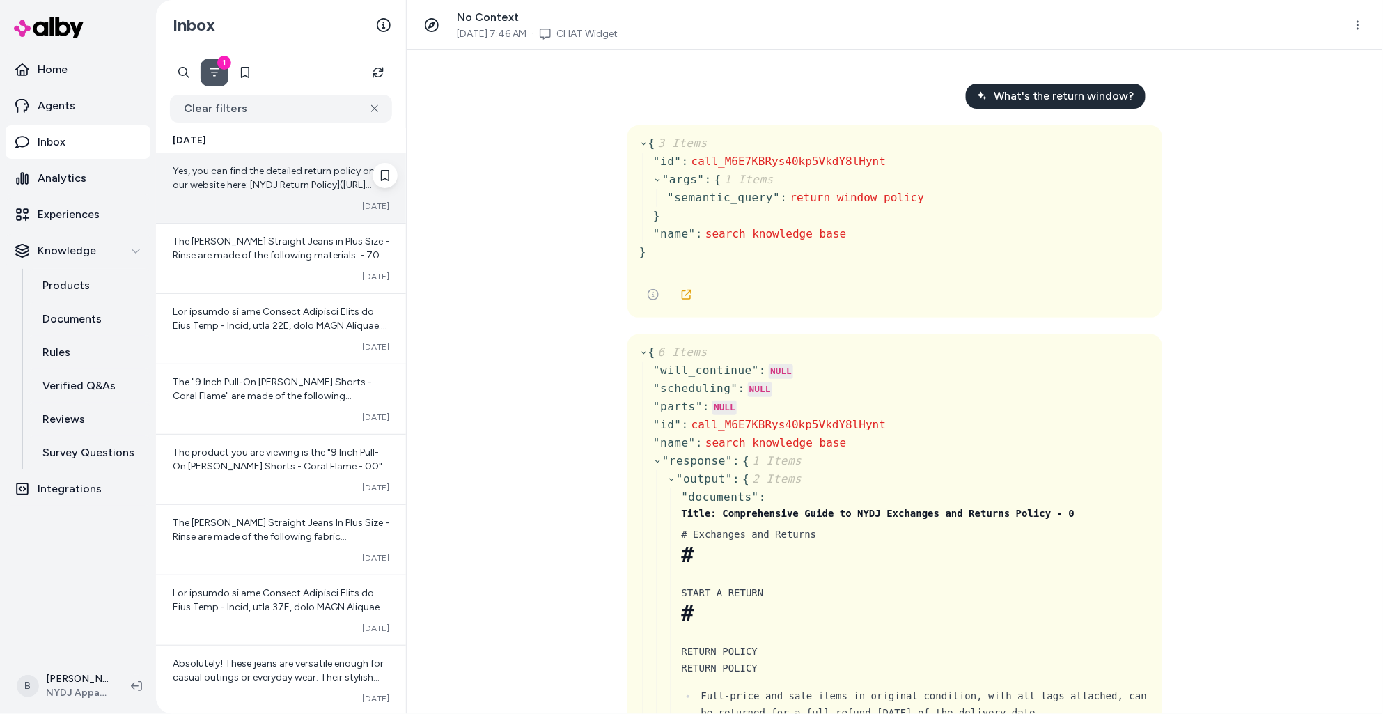
click at [299, 192] on div "Yes, you can find the detailed return policy on our website here: [NYDJ Return …" at bounding box center [281, 188] width 250 height 70
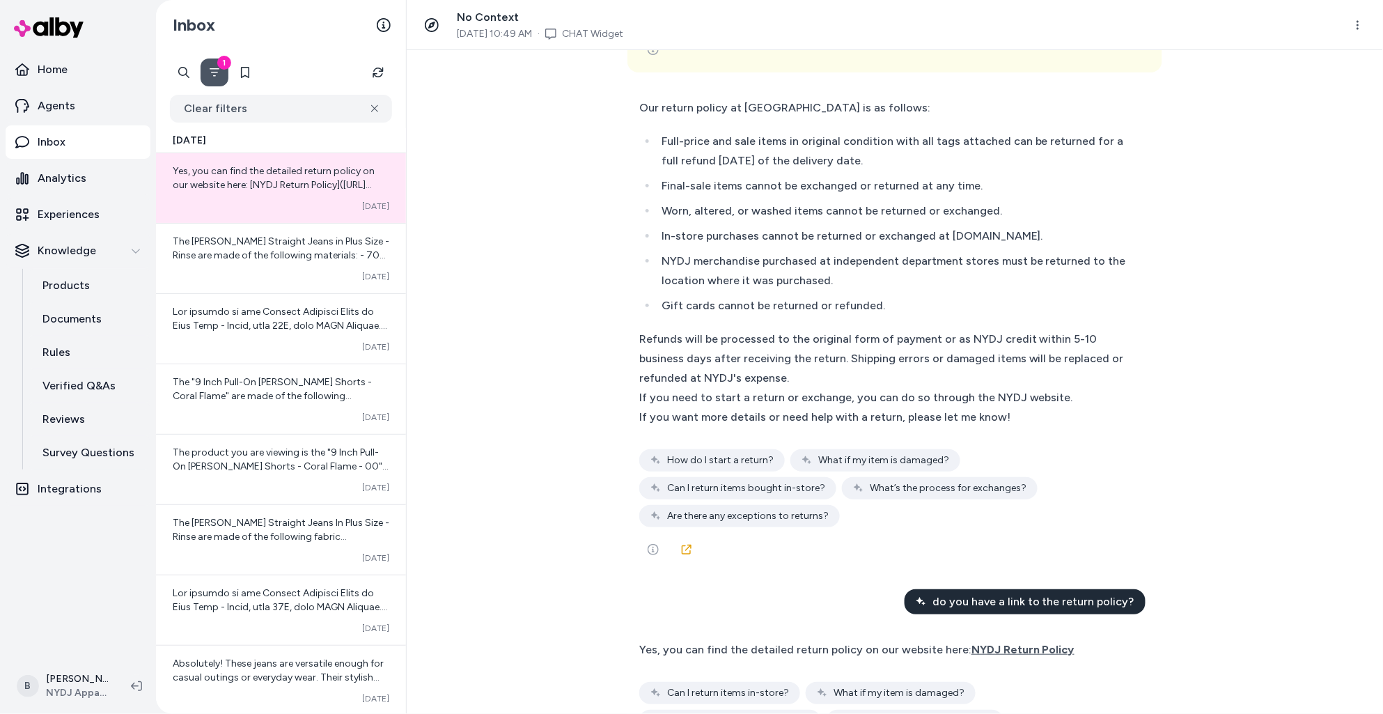
scroll to position [436, 0]
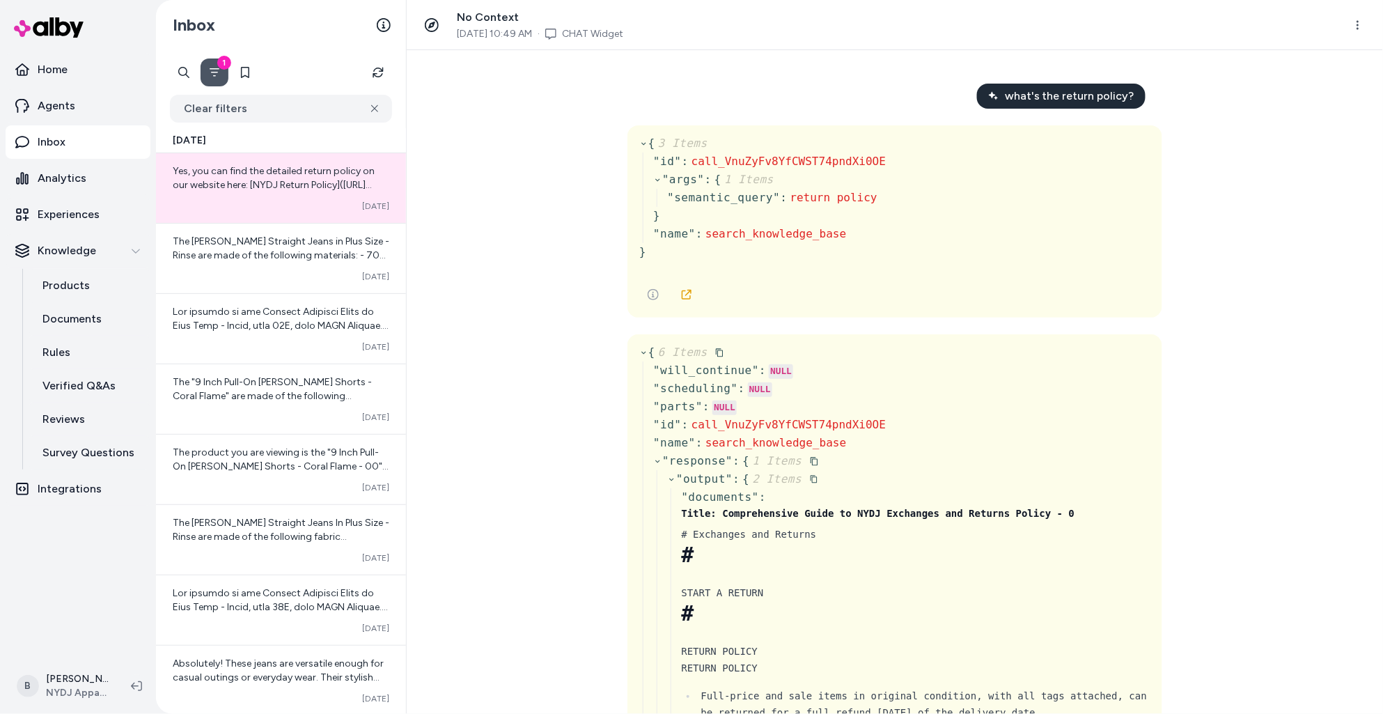
scroll to position [52332, 0]
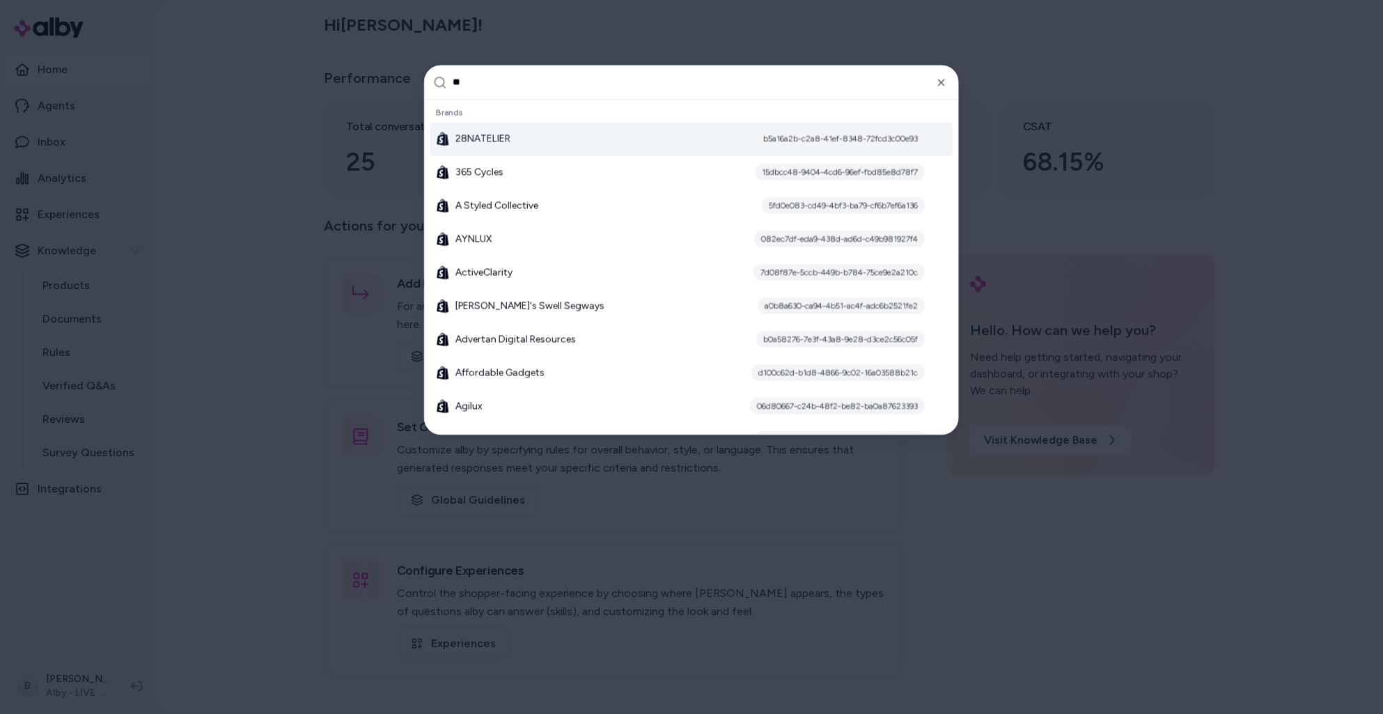
type input "***"
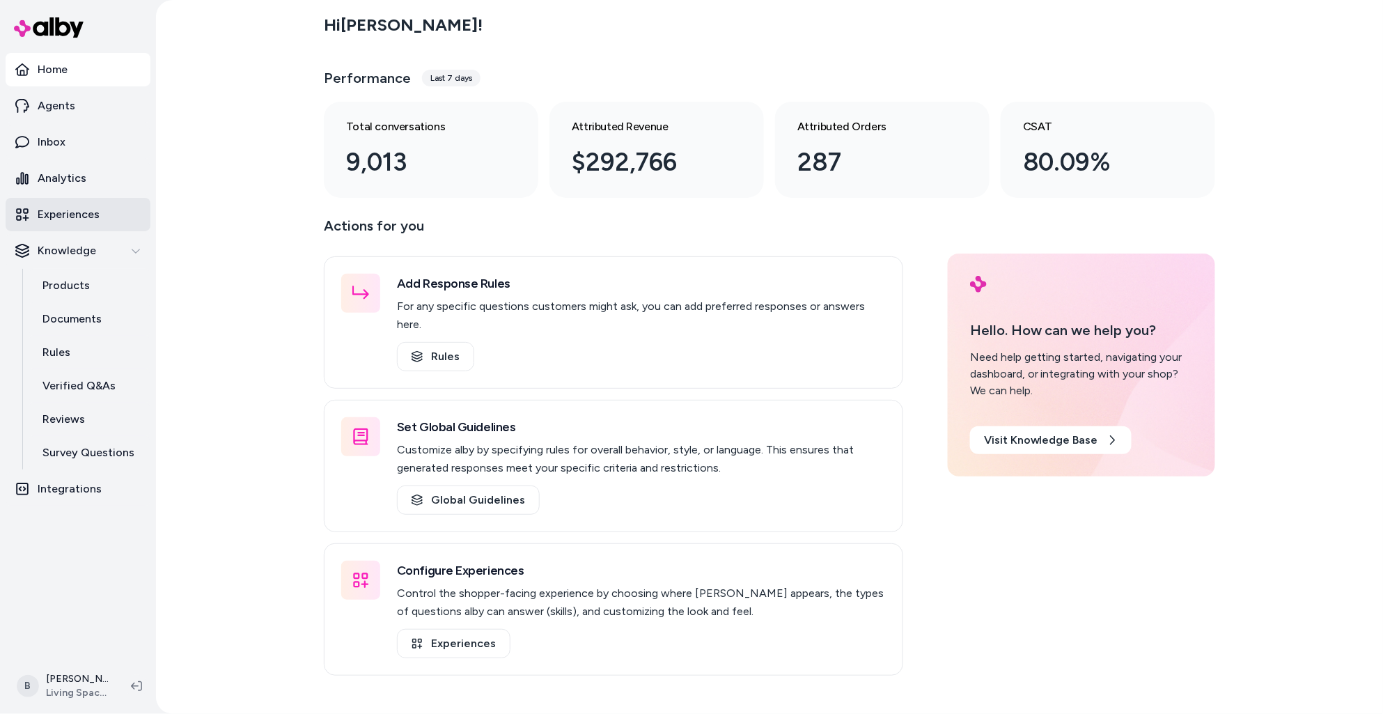
click at [56, 221] on p "Experiences" at bounding box center [69, 214] width 62 height 17
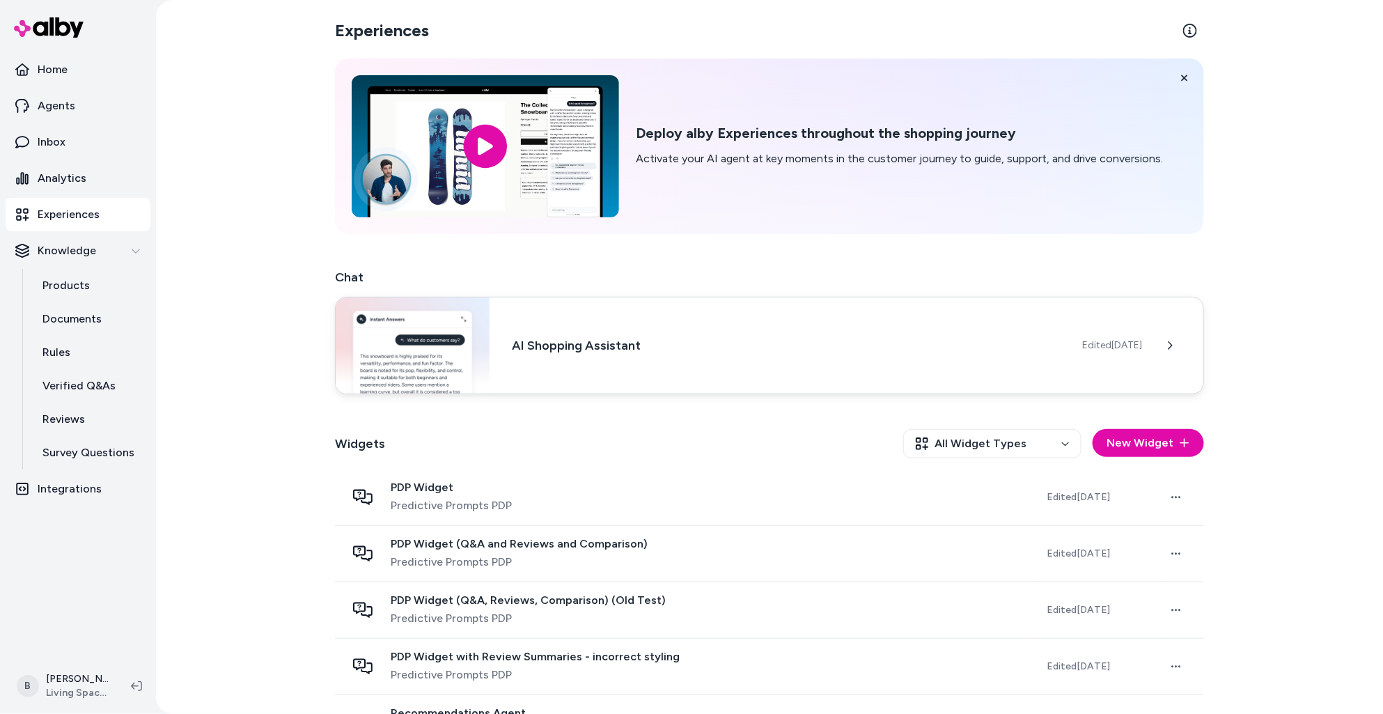
click at [739, 349] on h3 "AI Shopping Assistant" at bounding box center [786, 345] width 548 height 19
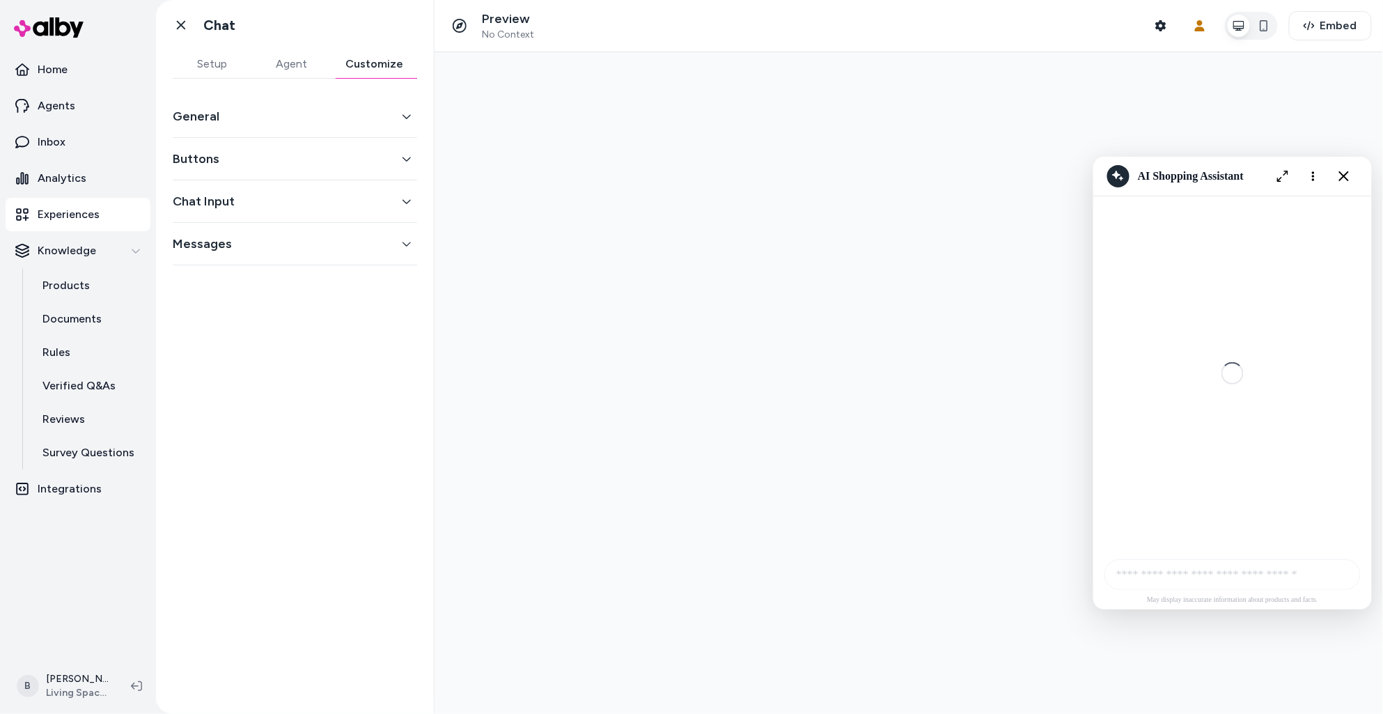
click at [393, 71] on button "Customize" at bounding box center [374, 64] width 86 height 28
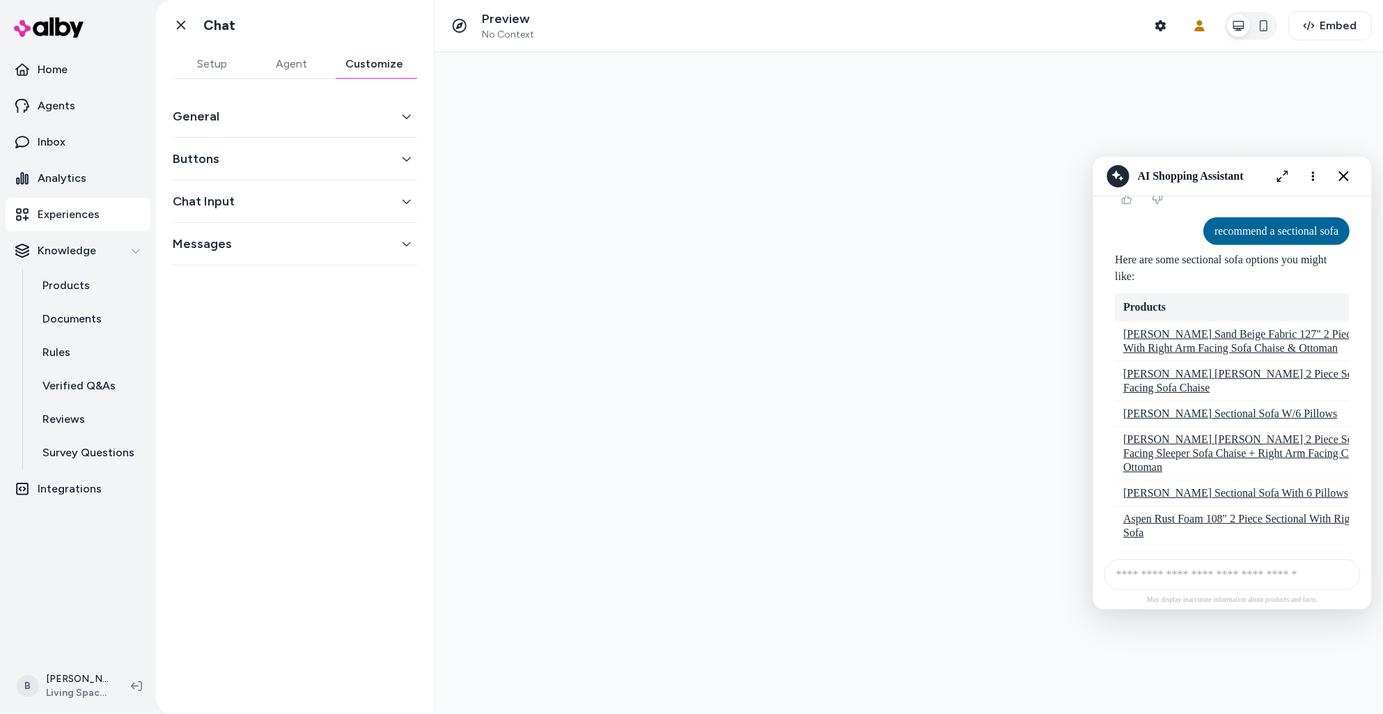
scroll to position [6903, 0]
click at [1351, 178] on button "Close chat" at bounding box center [1342, 175] width 29 height 29
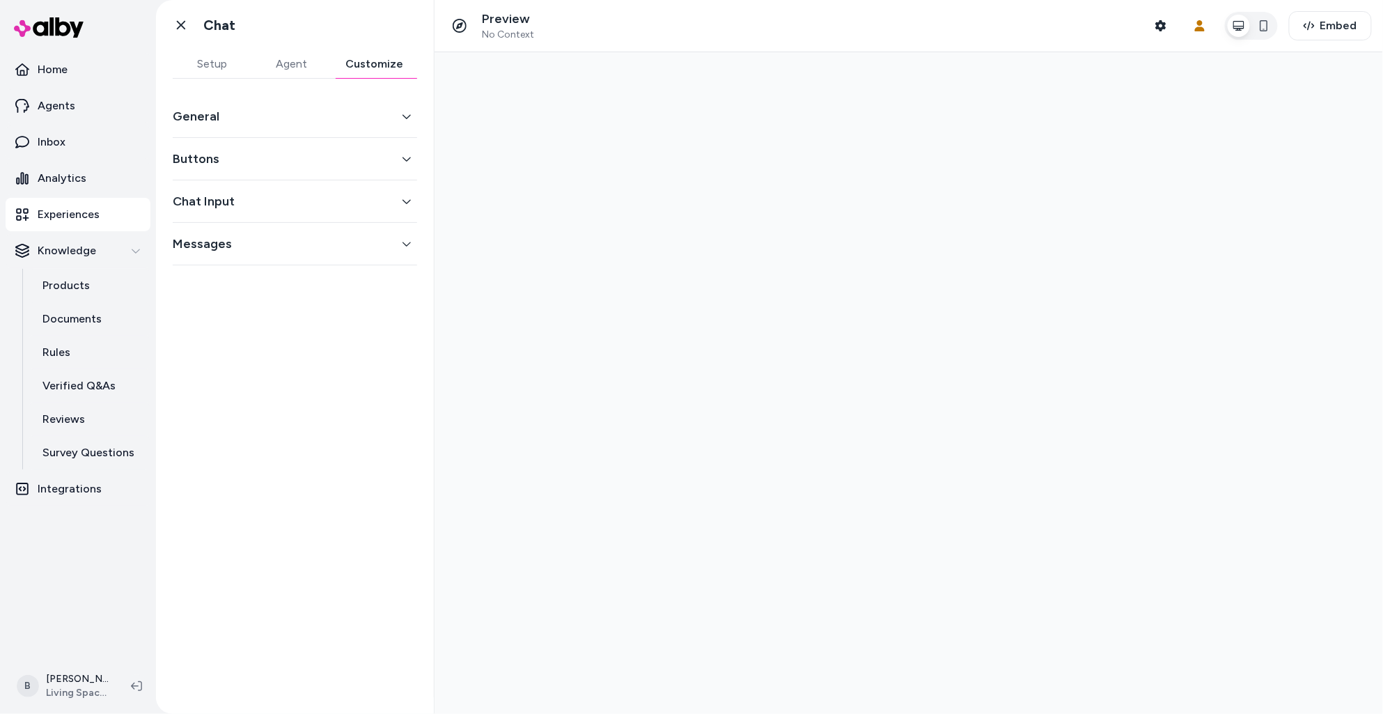
click at [95, 220] on p "Experiences" at bounding box center [69, 214] width 62 height 17
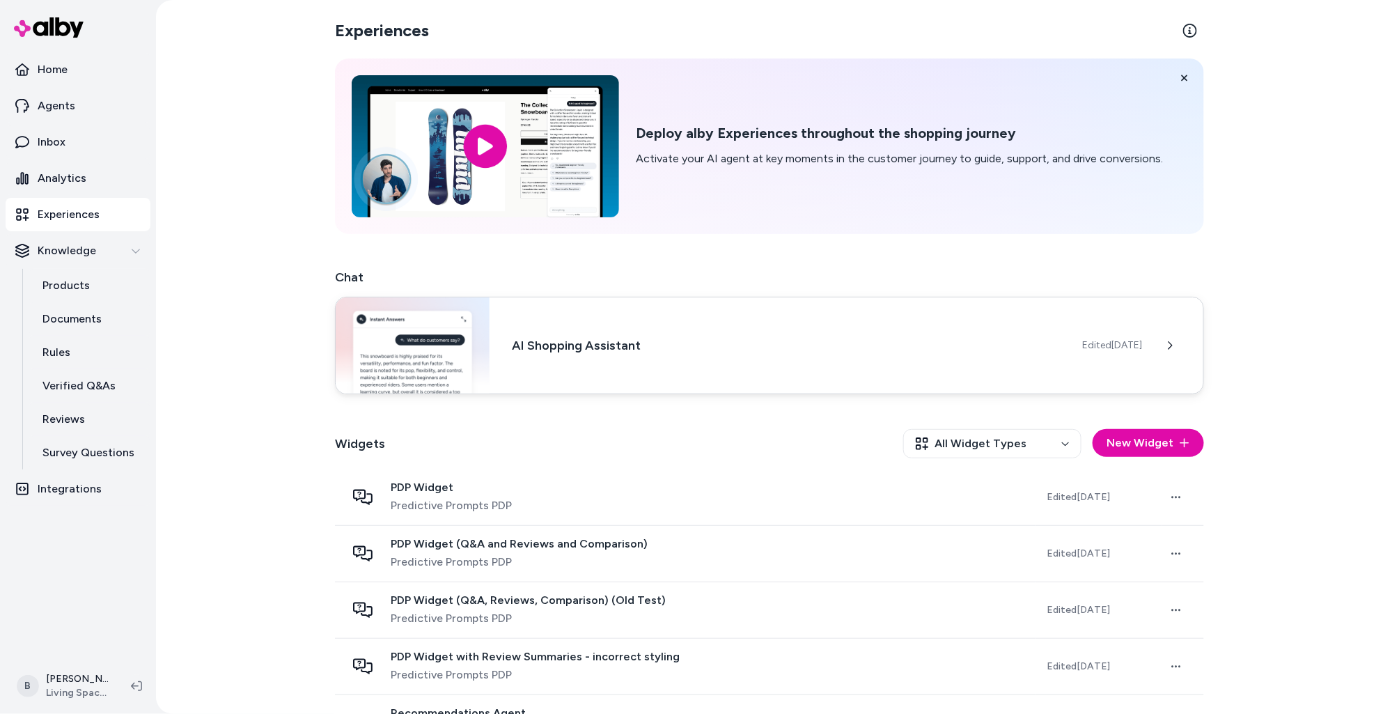
click at [1188, 340] on div "Edited Sep 19, 2025" at bounding box center [1142, 345] width 121 height 28
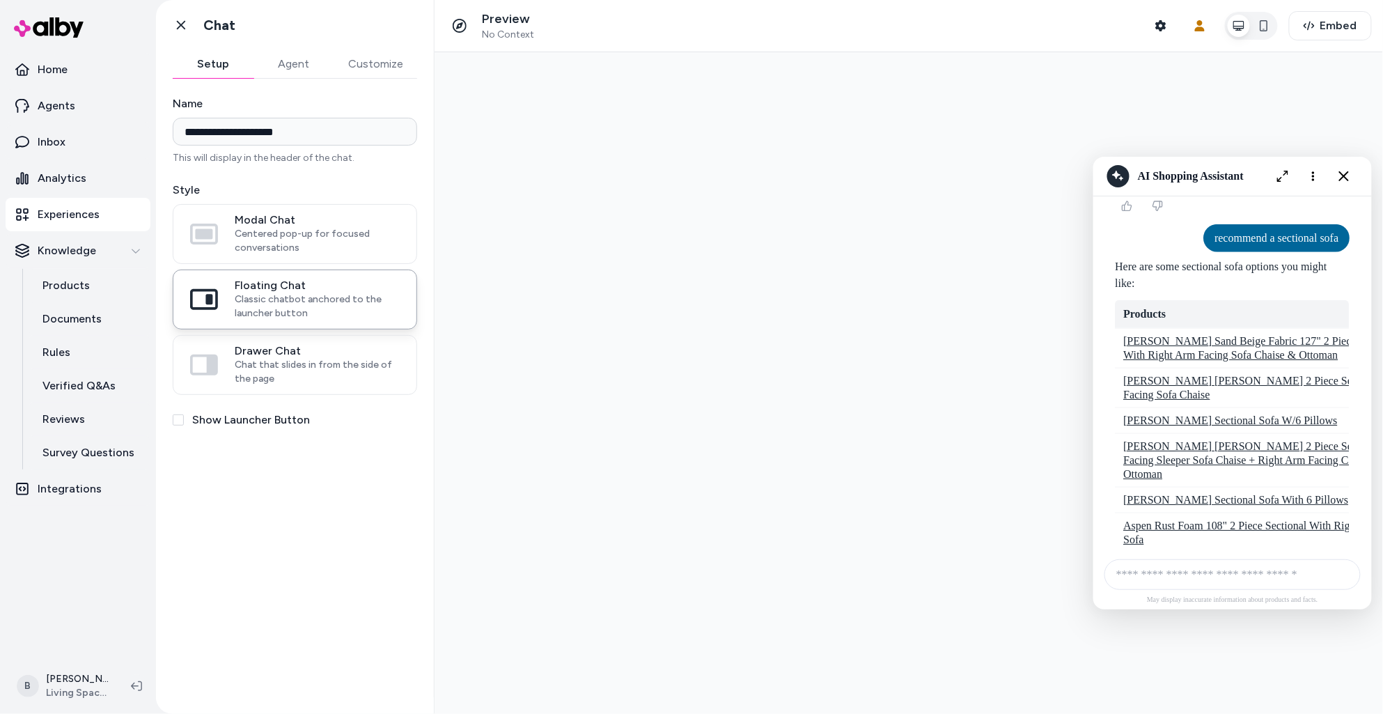
scroll to position [6903, 0]
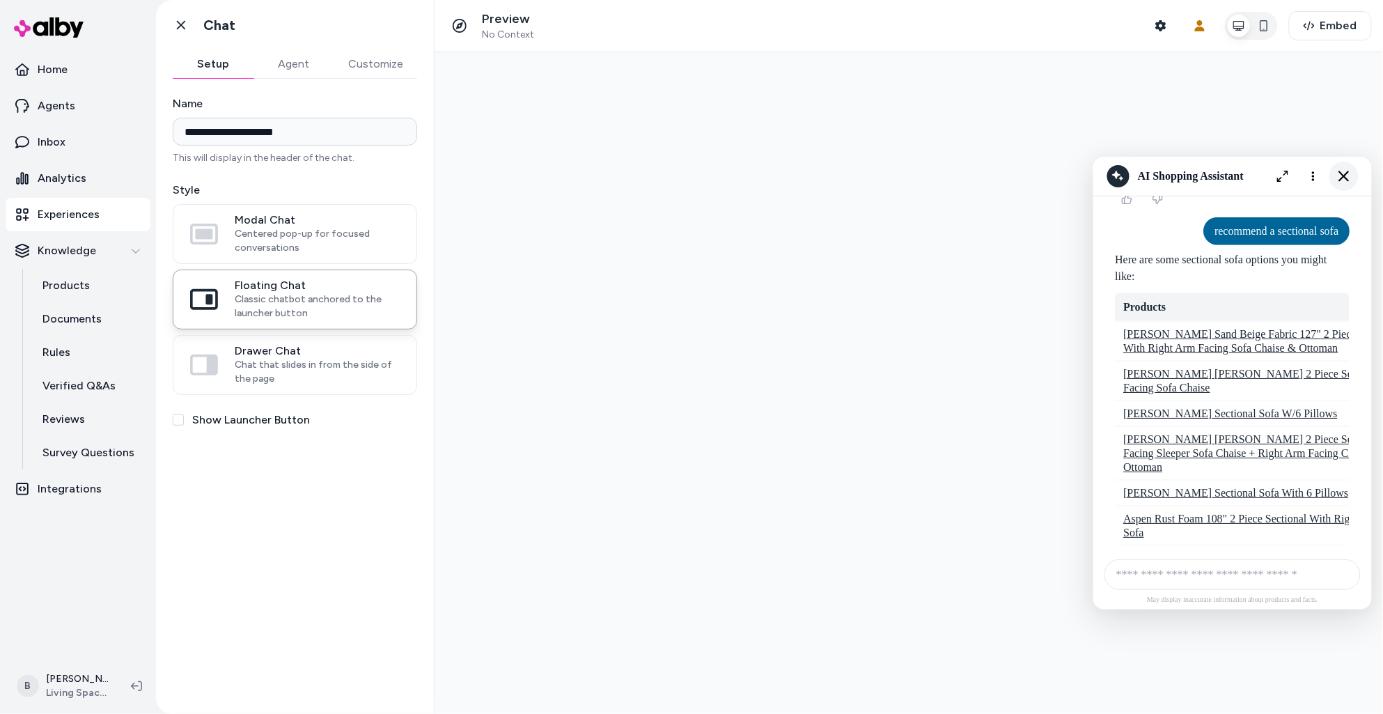
click at [1343, 180] on icon "Close chat" at bounding box center [1343, 176] width 12 height 12
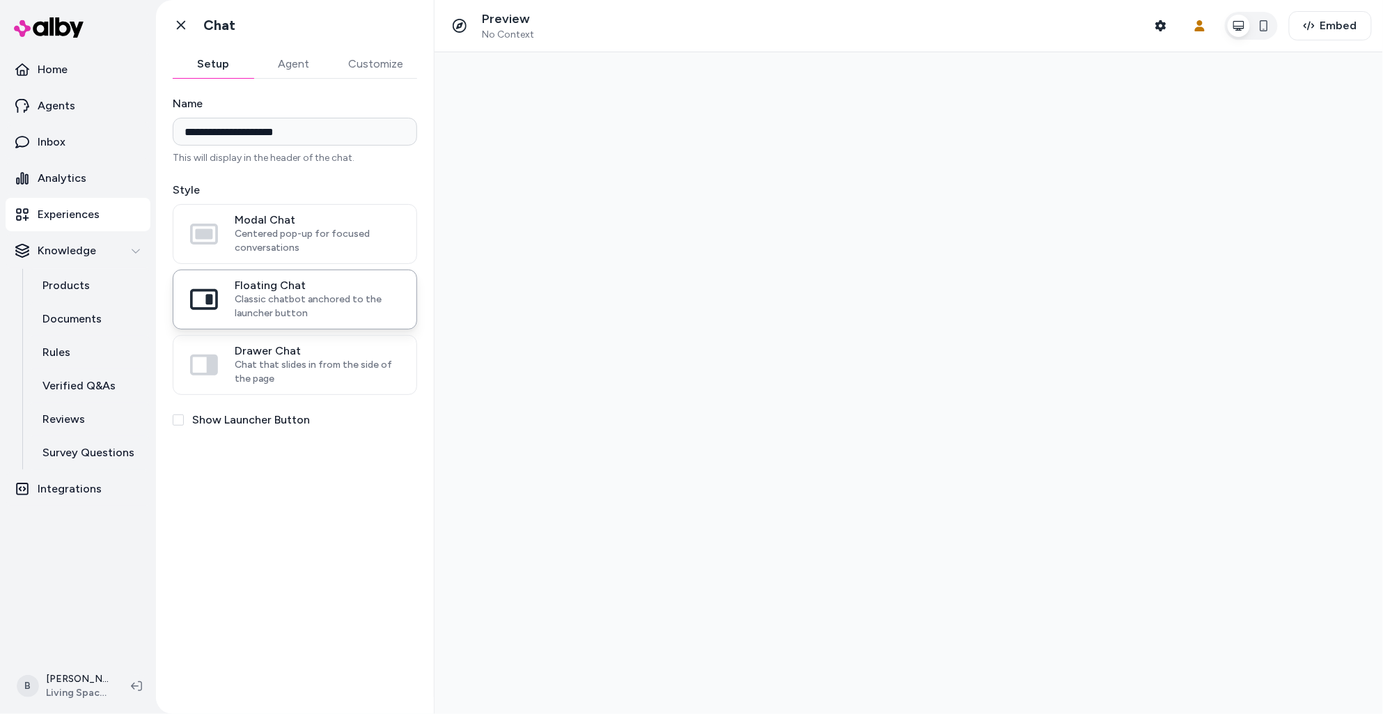
click at [386, 53] on button "Customize" at bounding box center [375, 64] width 83 height 28
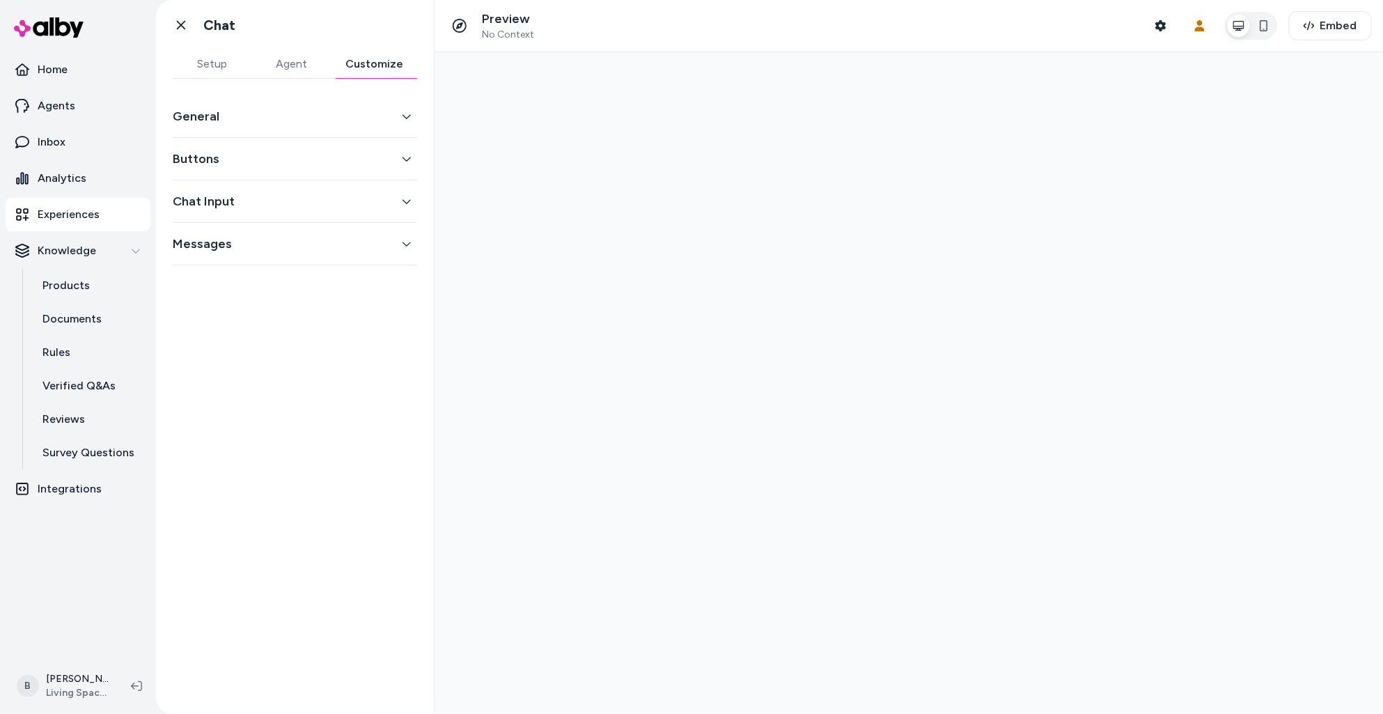
click at [224, 64] on button "Setup" at bounding box center [212, 64] width 79 height 28
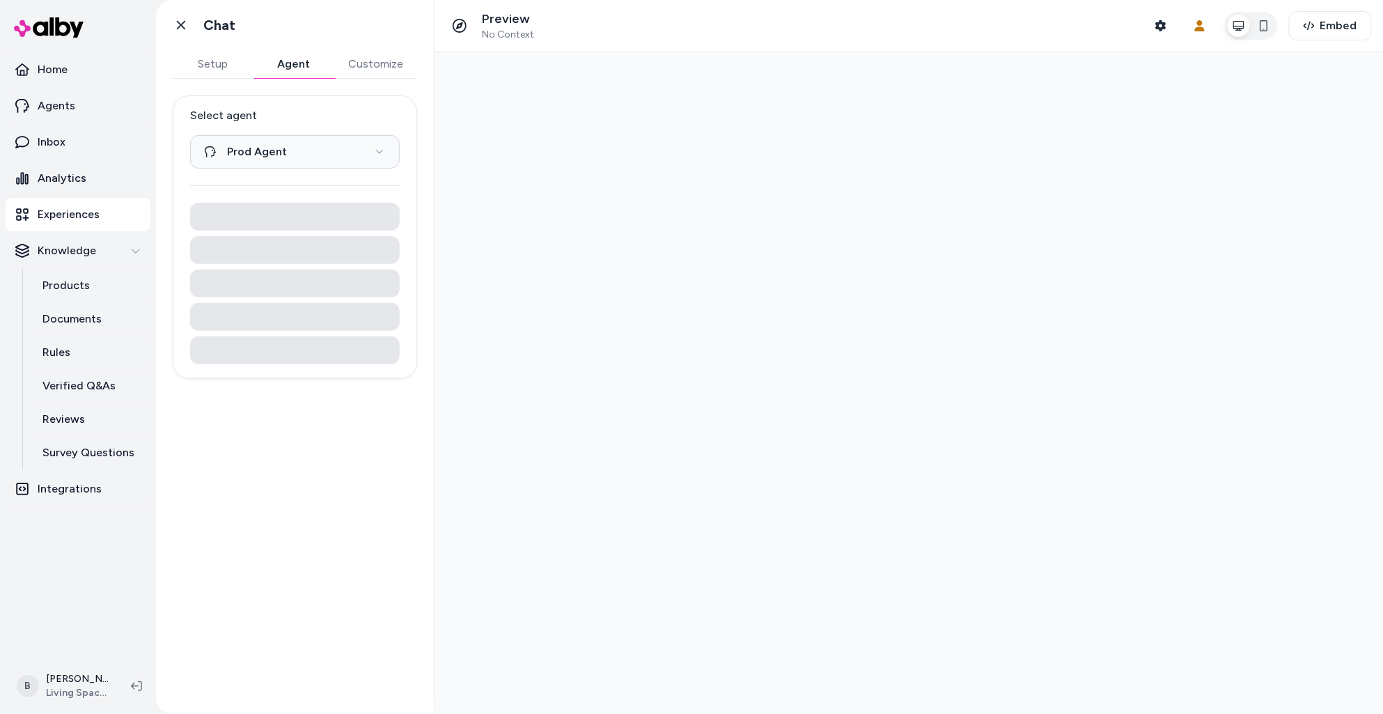
click at [303, 60] on button "Agent" at bounding box center [293, 64] width 81 height 28
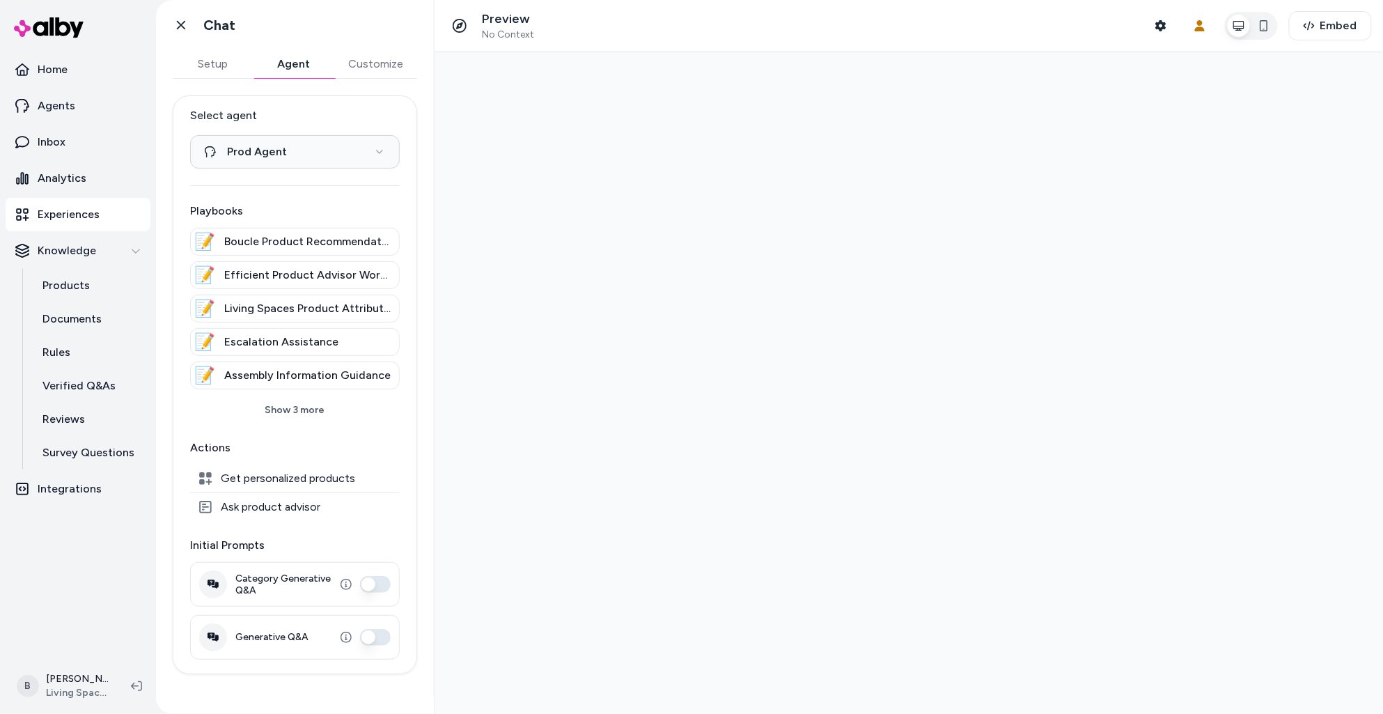
click at [205, 65] on button "Setup" at bounding box center [213, 64] width 81 height 28
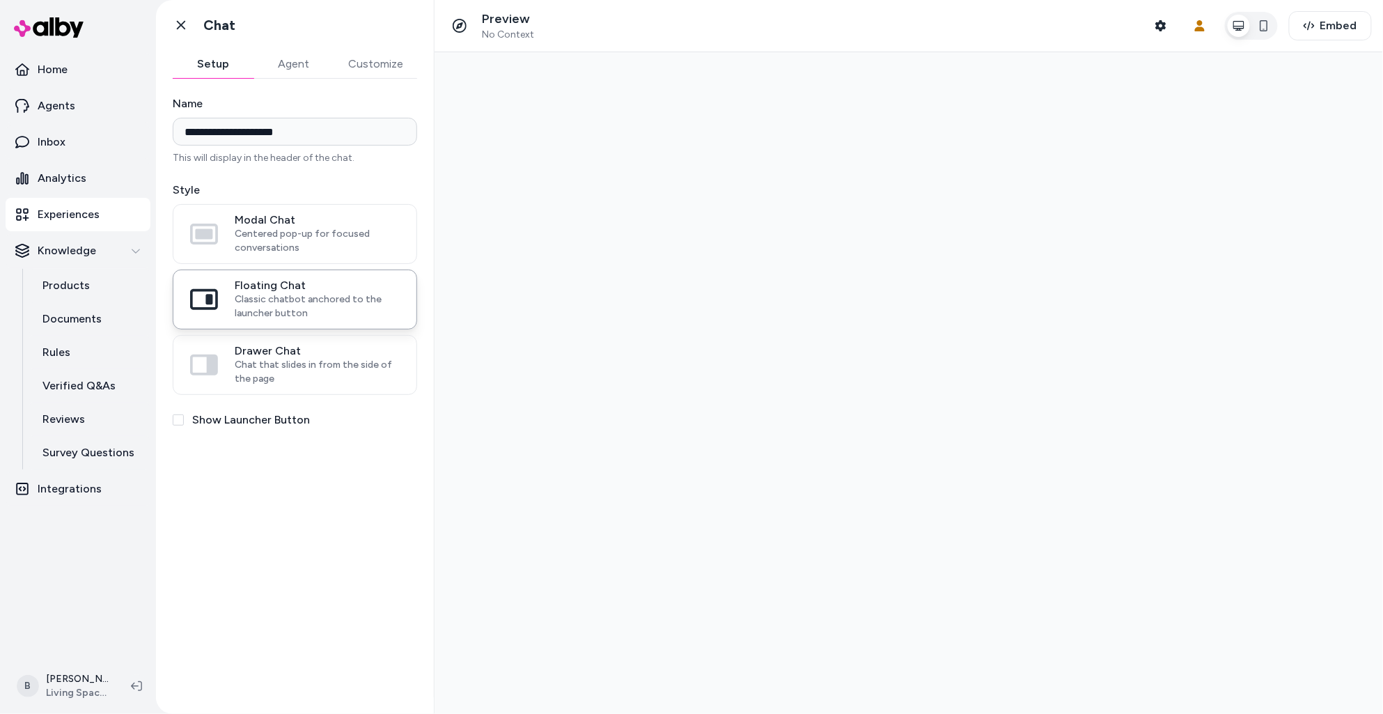
click at [378, 62] on button "Customize" at bounding box center [375, 64] width 83 height 28
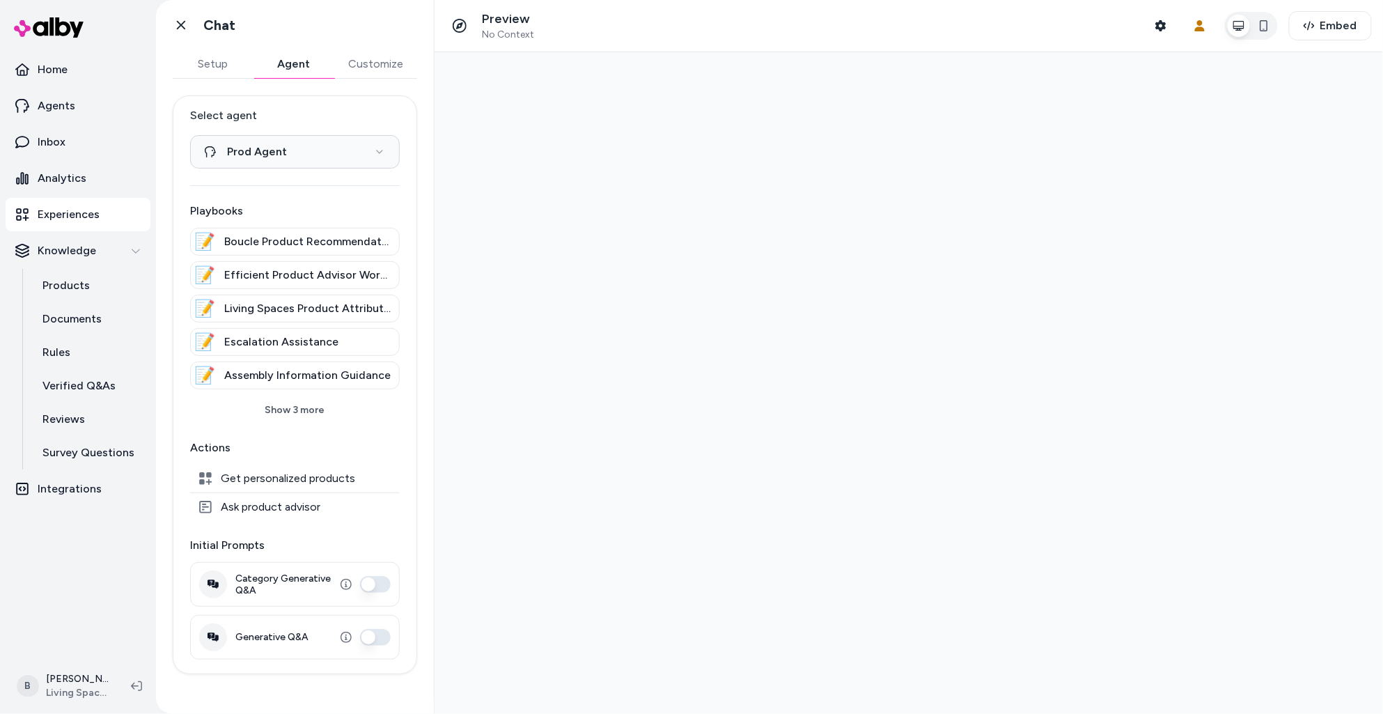
click at [298, 62] on button "Agent" at bounding box center [293, 64] width 81 height 28
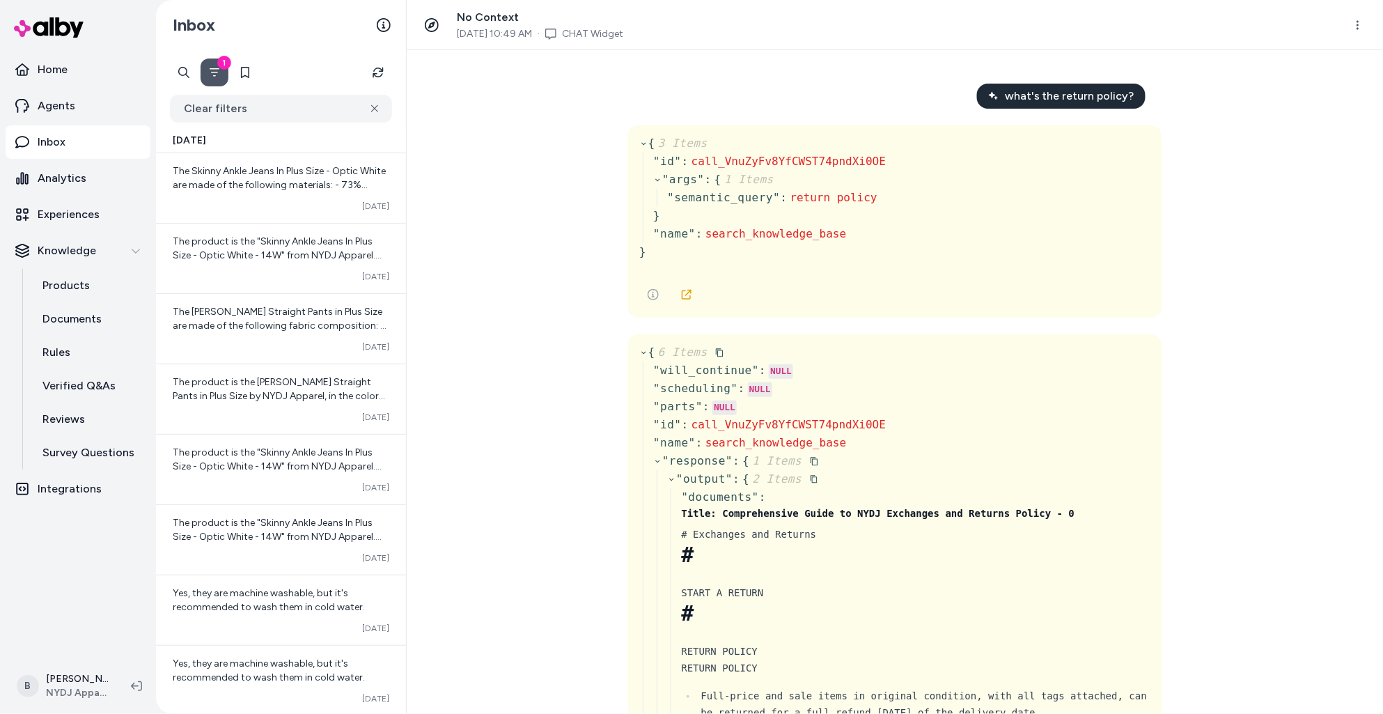
scroll to position [52332, 0]
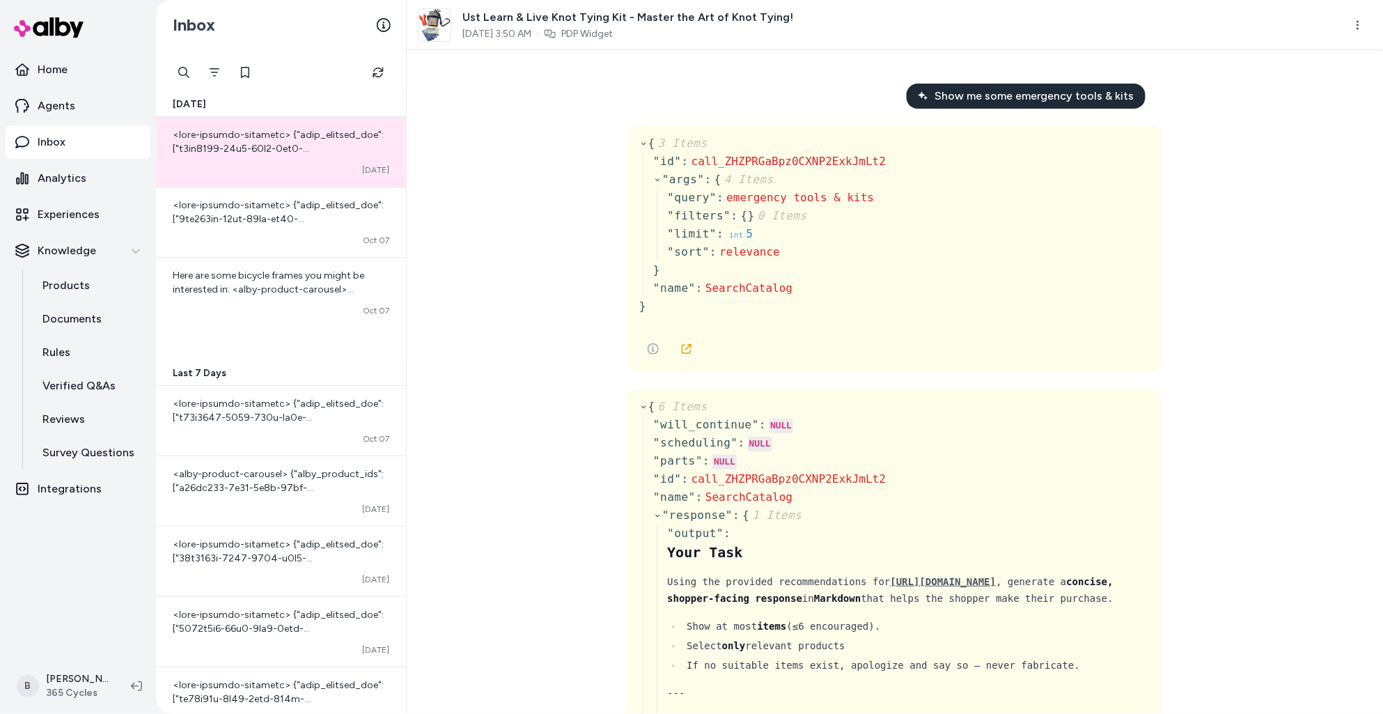
click at [531, 314] on div "Show me some emergency tools & kits { 3 Items " id " : call_ZHZPRGaBpz0CXNP2Exk…" at bounding box center [895, 381] width 976 height 663
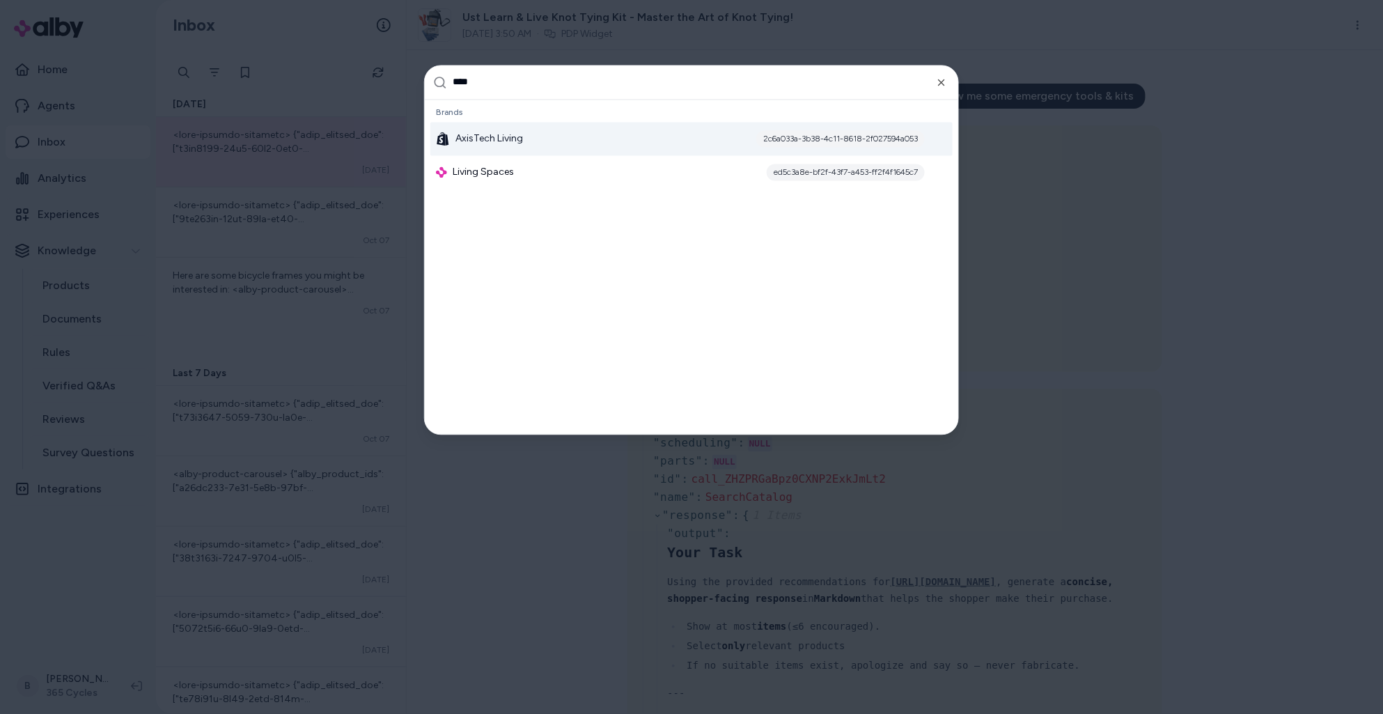
type input "*****"
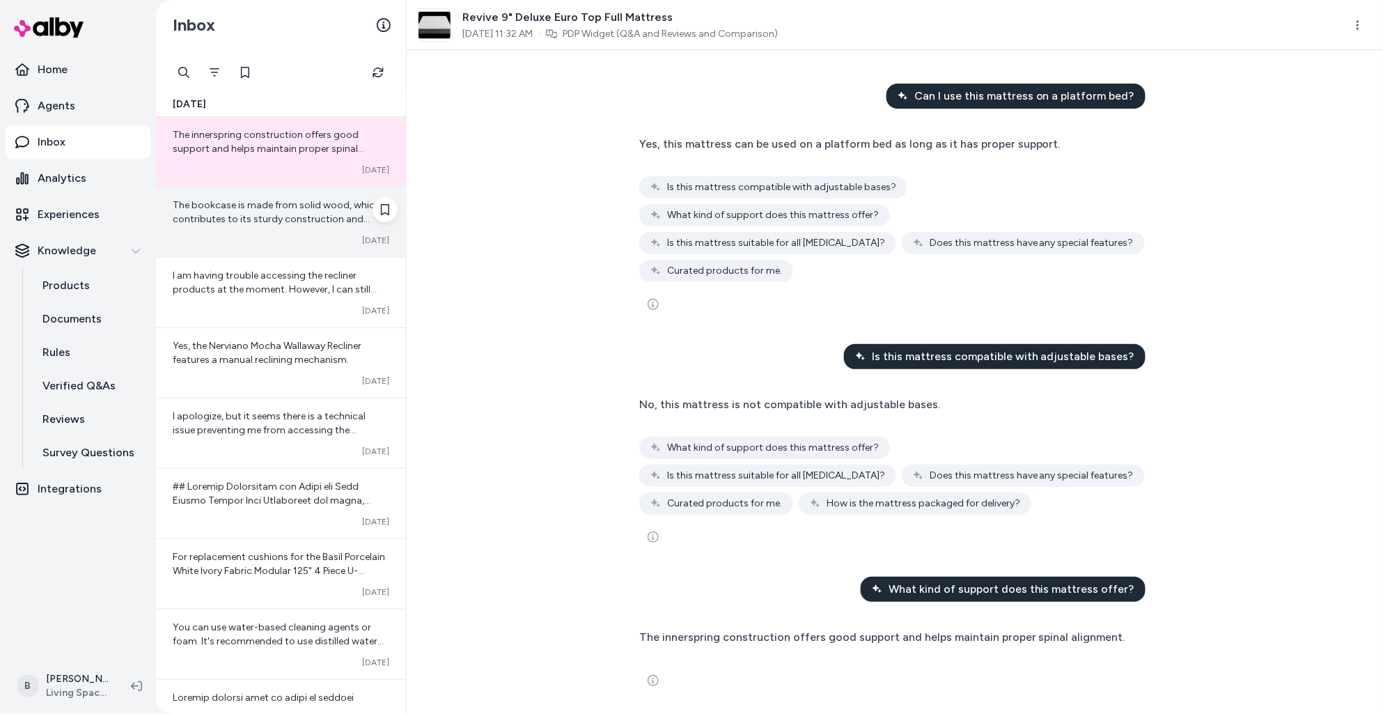
click at [270, 198] on div "The bookcase is made from solid wood, which contributes to its sturdy construct…" at bounding box center [281, 212] width 217 height 28
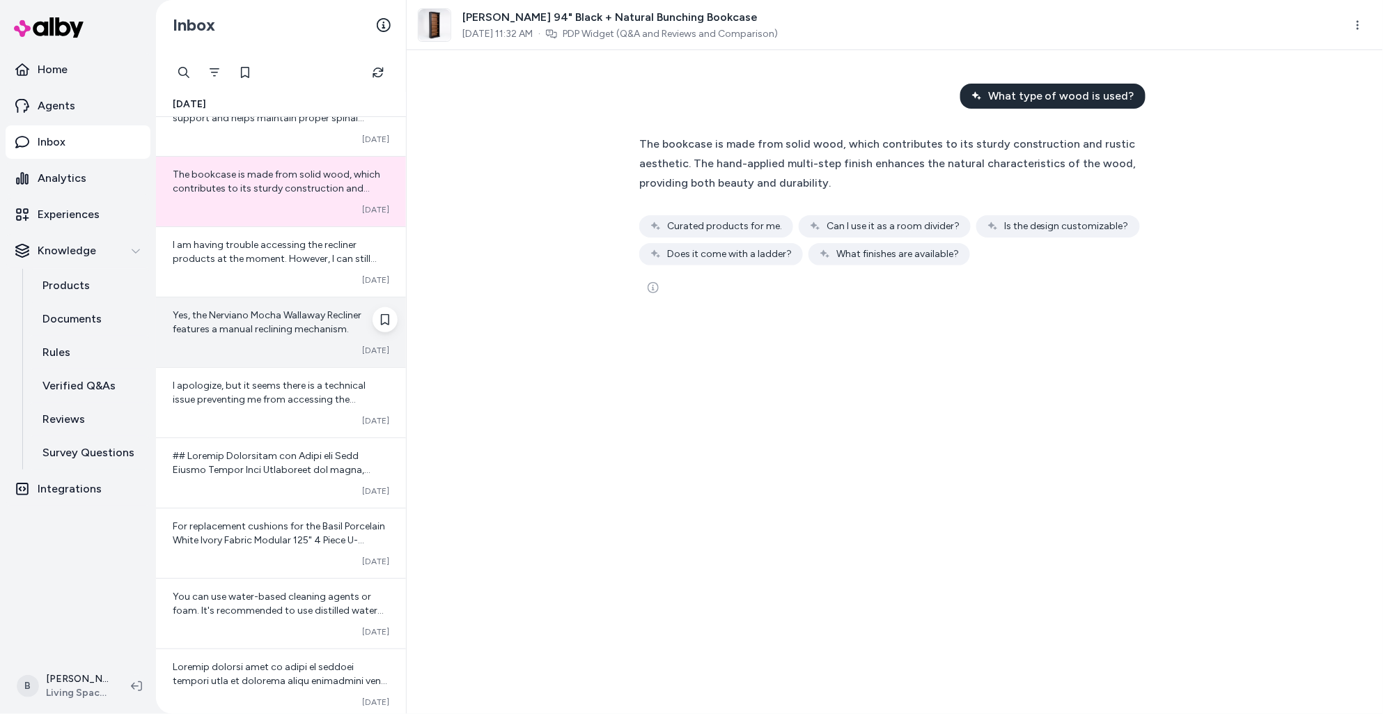
scroll to position [32, 0]
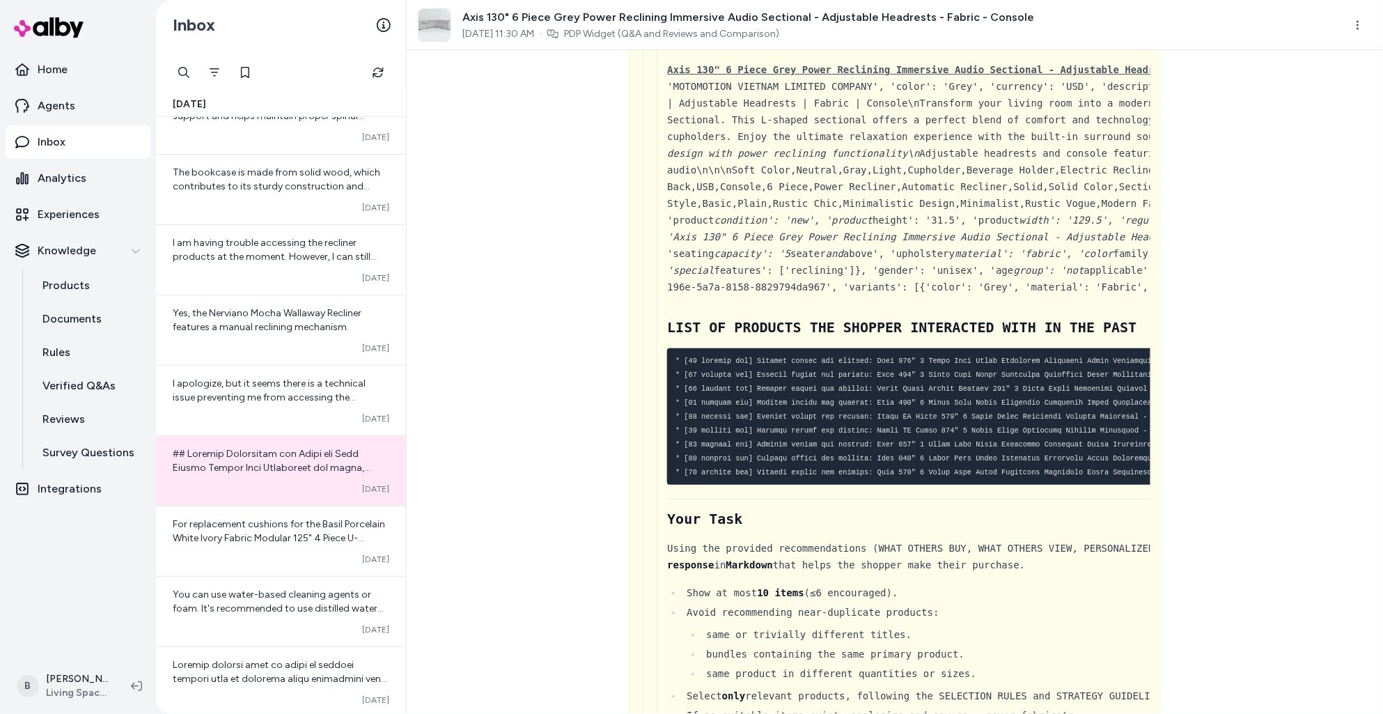
scroll to position [846, 0]
